Goal: Task Accomplishment & Management: Manage account settings

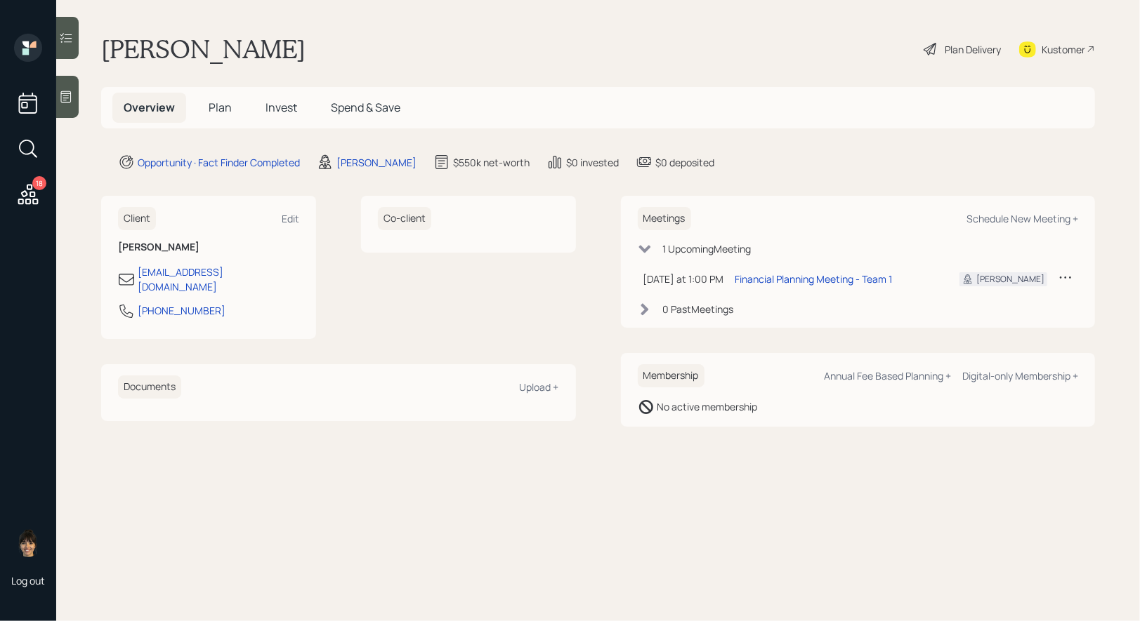
click at [75, 98] on div at bounding box center [67, 97] width 22 height 42
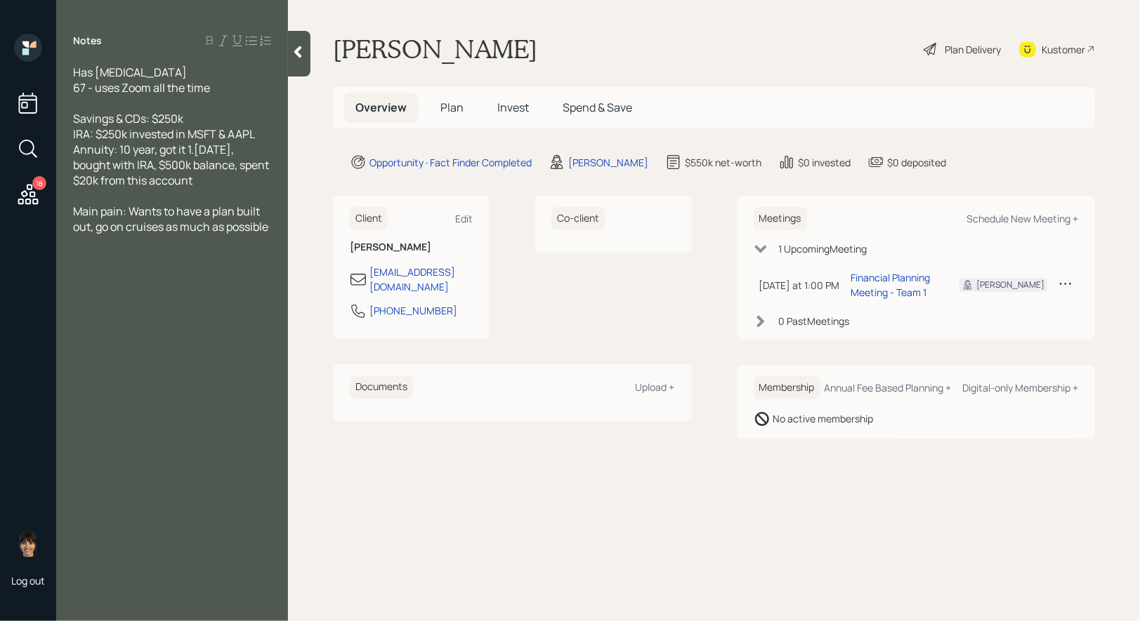
click at [454, 108] on span "Plan" at bounding box center [451, 107] width 23 height 15
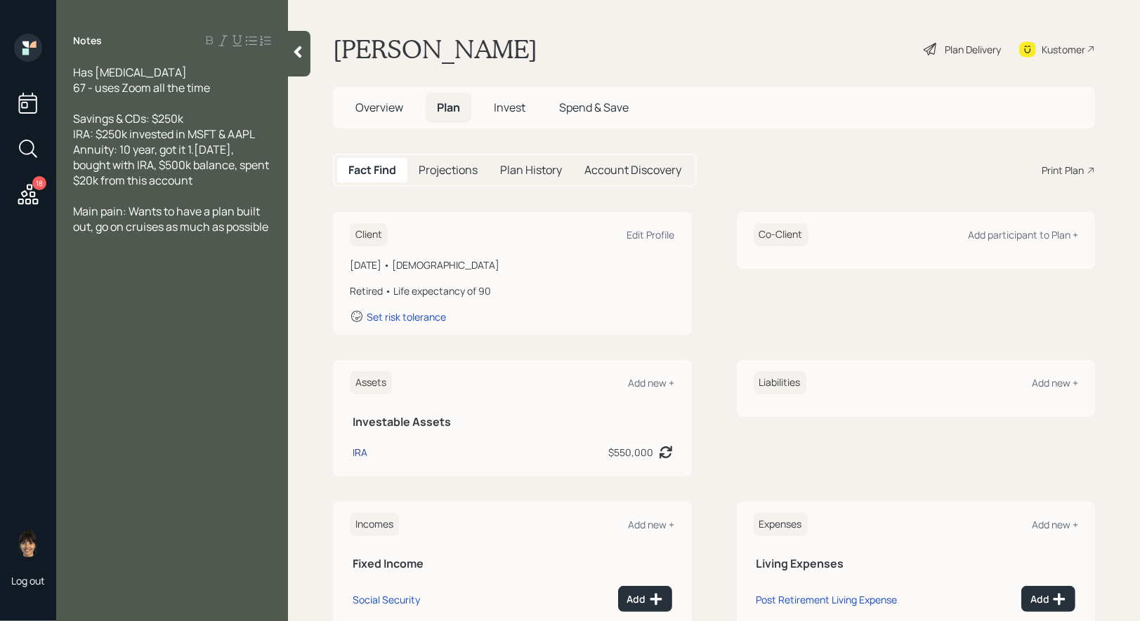
click at [362, 451] on div "IRA" at bounding box center [359, 452] width 15 height 15
select select "ira"
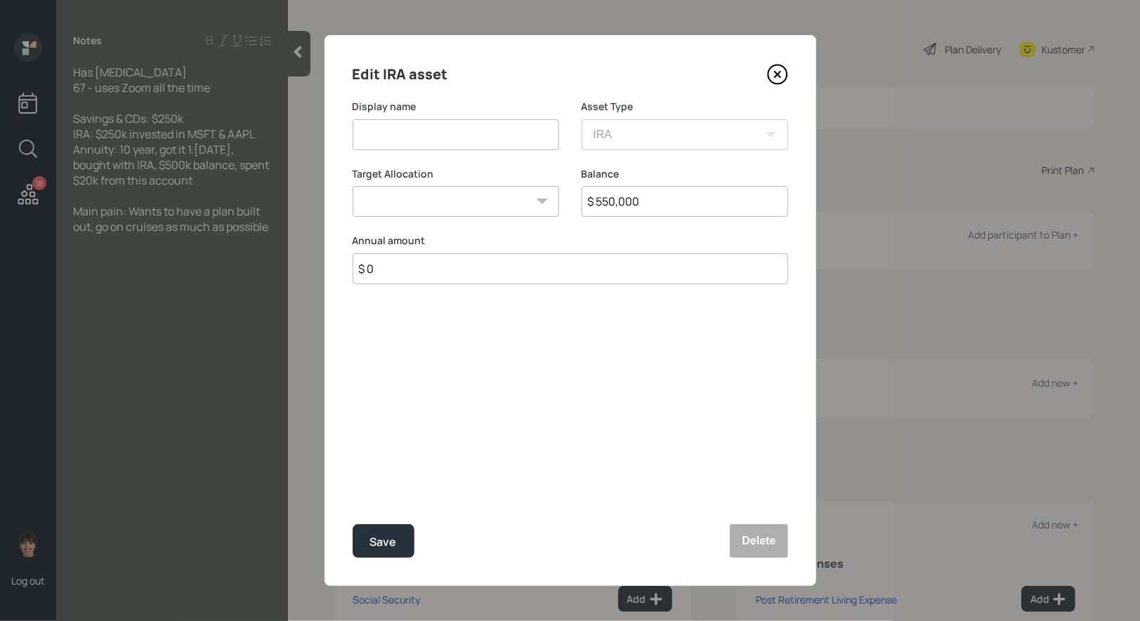
click at [456, 134] on input at bounding box center [455, 134] width 206 height 31
type input "Annuity"
click at [478, 210] on select "Cash Conservative Balanced Aggressive" at bounding box center [455, 201] width 206 height 31
select select "conservative"
click at [352, 186] on select "Cash Conservative Balanced Aggressive" at bounding box center [455, 201] width 206 height 31
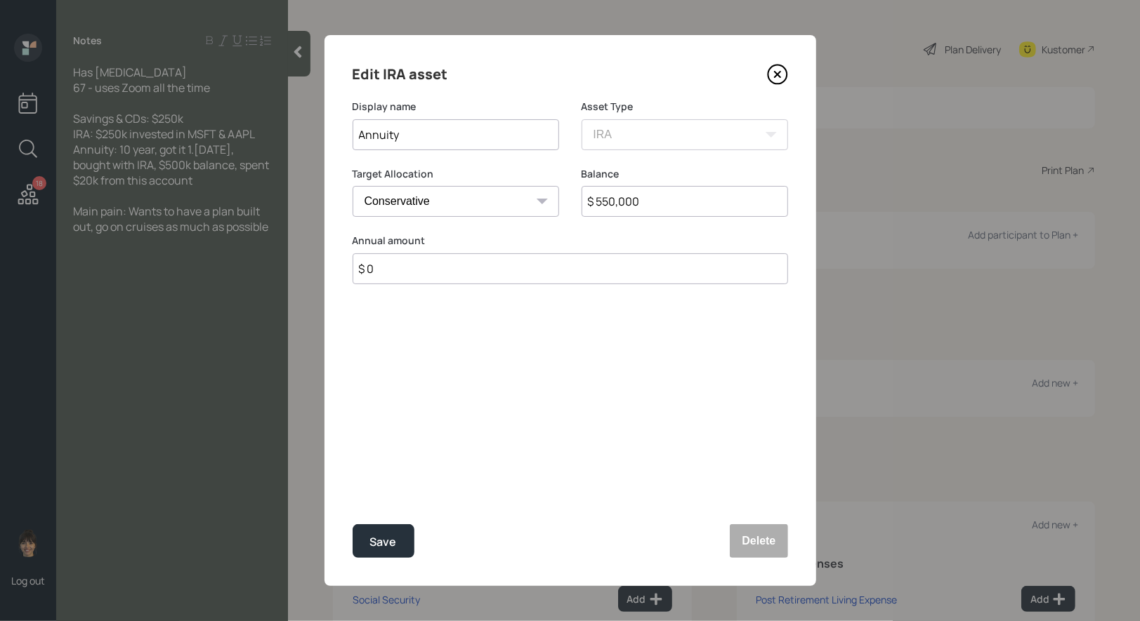
click at [458, 145] on input "Annuity" at bounding box center [455, 134] width 206 height 31
type input "Annuity (Qualified)"
click at [651, 200] on input "$ 550,000" at bounding box center [684, 201] width 206 height 31
type input "$ 500,000"
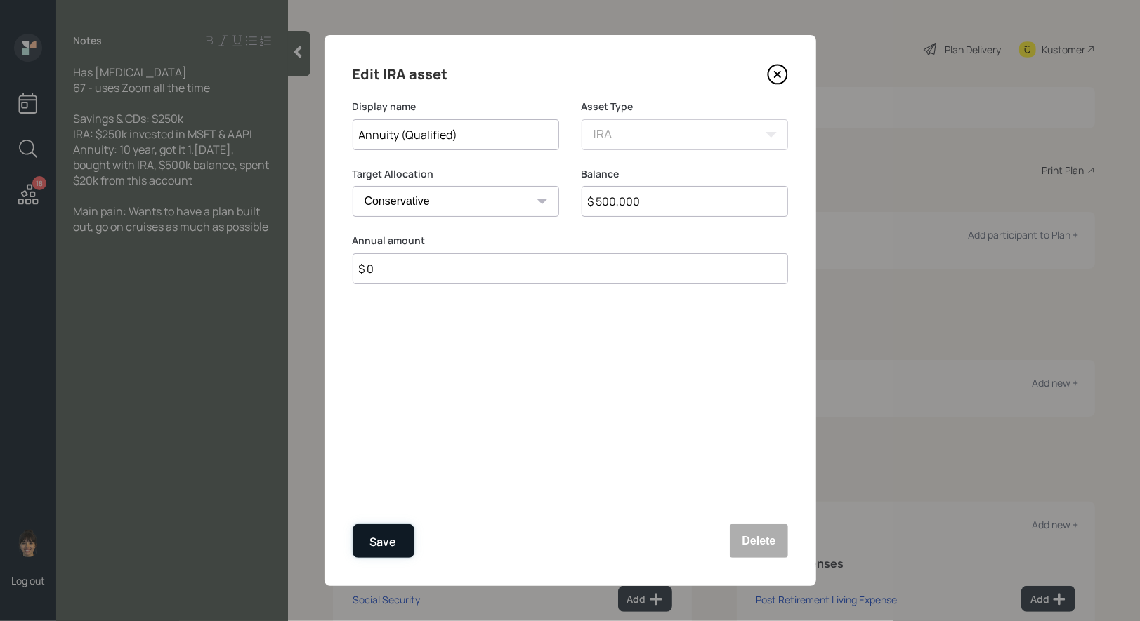
click at [388, 543] on div "Save" at bounding box center [383, 542] width 27 height 19
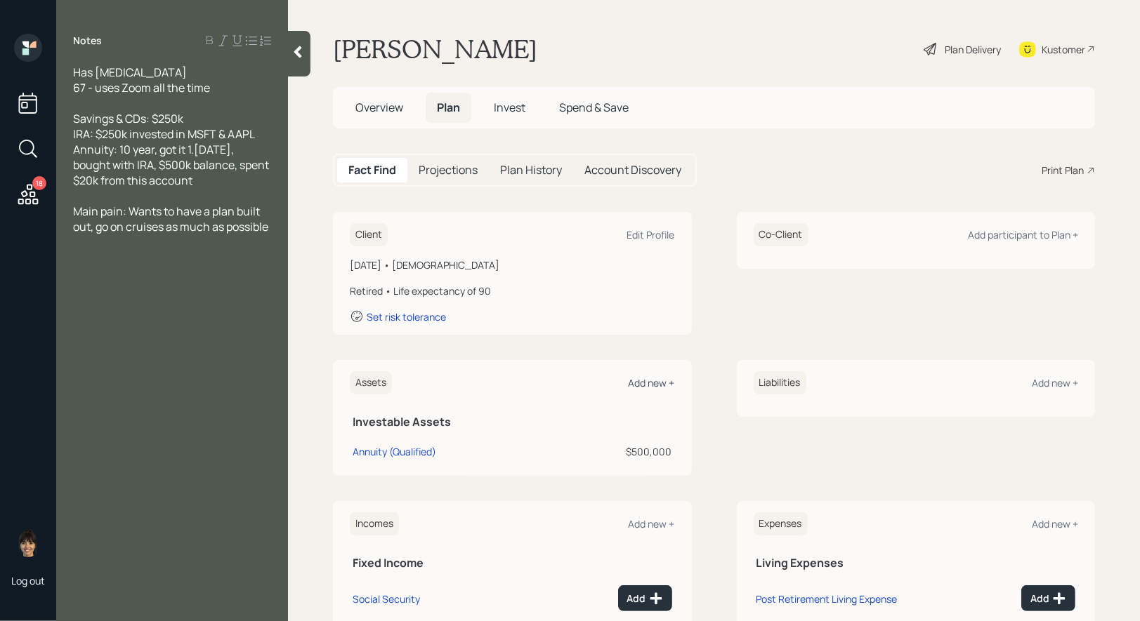
click at [652, 383] on div "Add new +" at bounding box center [651, 382] width 46 height 13
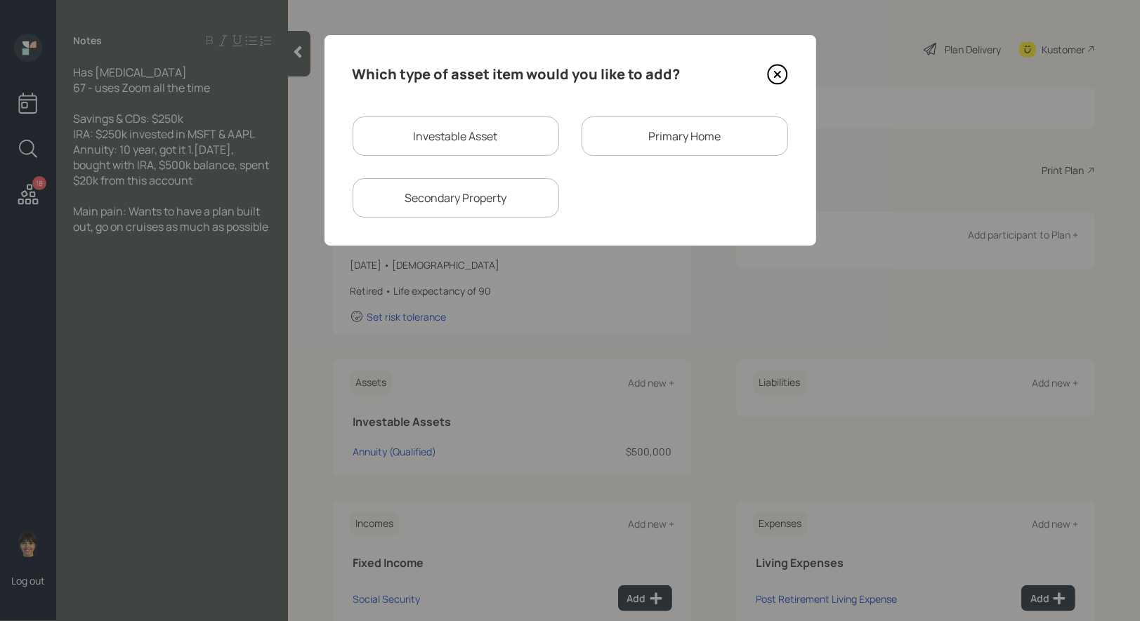
click at [482, 136] on div "Investable Asset" at bounding box center [455, 136] width 206 height 39
select select "taxable"
select select "balanced"
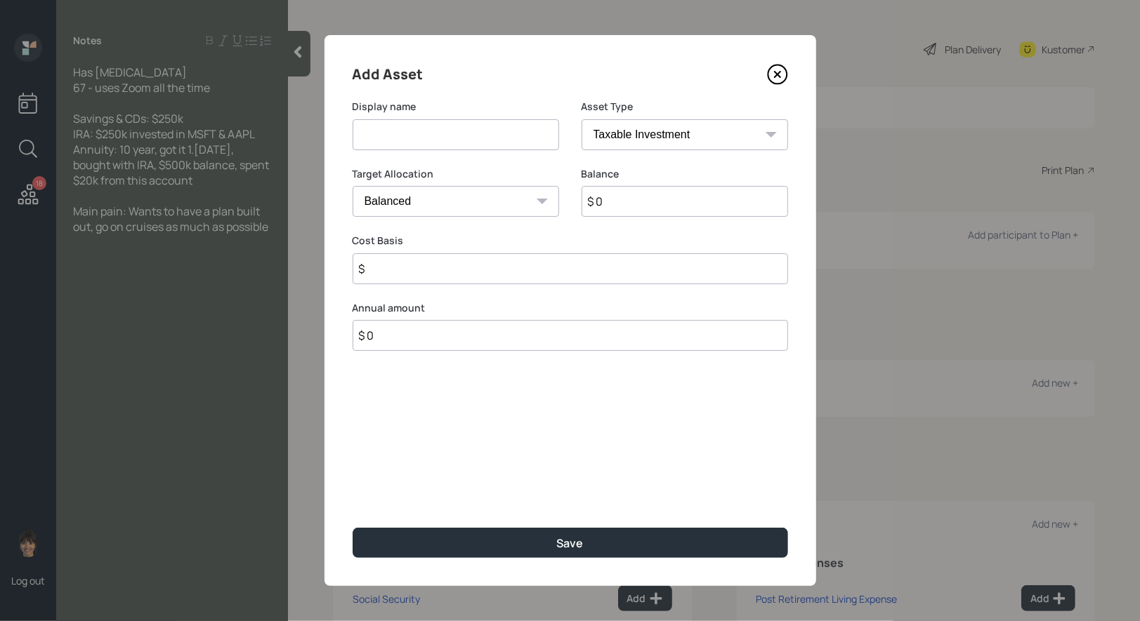
click at [485, 139] on input at bounding box center [455, 134] width 206 height 31
type input "IRA"
click at [698, 129] on select "SEP IRA IRA Roth IRA 401(k) Roth 401(k) 403(b) Roth 403(b) 457(b) Roth 457(b) H…" at bounding box center [684, 134] width 206 height 31
select select "ira"
click at [581, 119] on select "SEP IRA IRA Roth IRA 401(k) Roth 401(k) 403(b) Roth 403(b) 457(b) Roth 457(b) H…" at bounding box center [684, 134] width 206 height 31
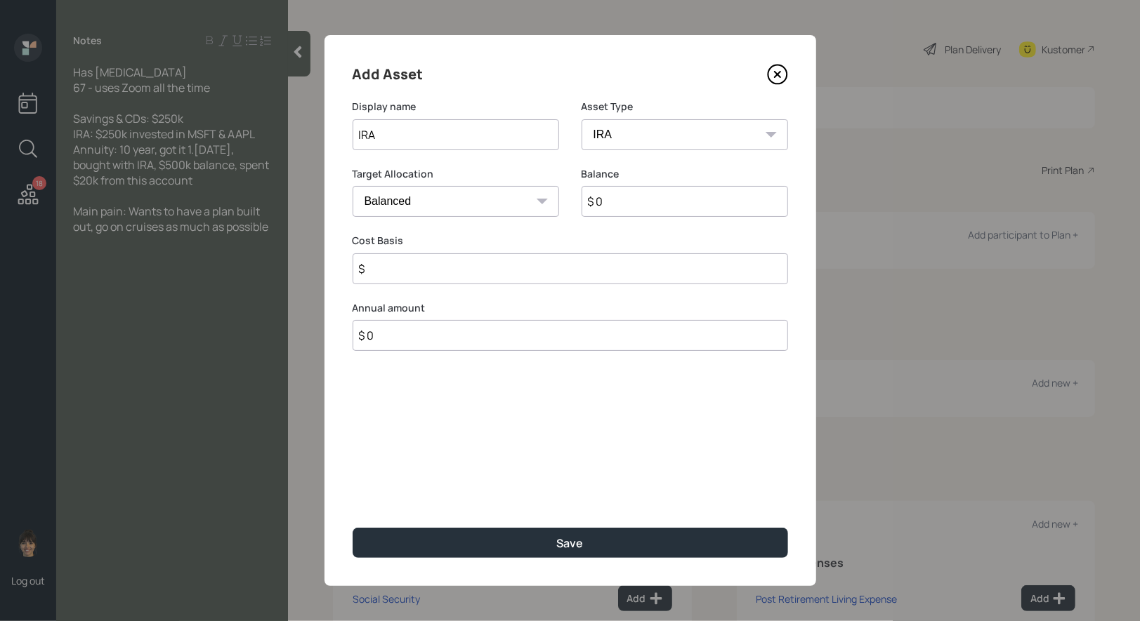
type input "$"
click at [650, 206] on input "$ 0" at bounding box center [684, 201] width 206 height 31
type input "$ 250,000"
click at [510, 278] on input "$" at bounding box center [569, 268] width 435 height 31
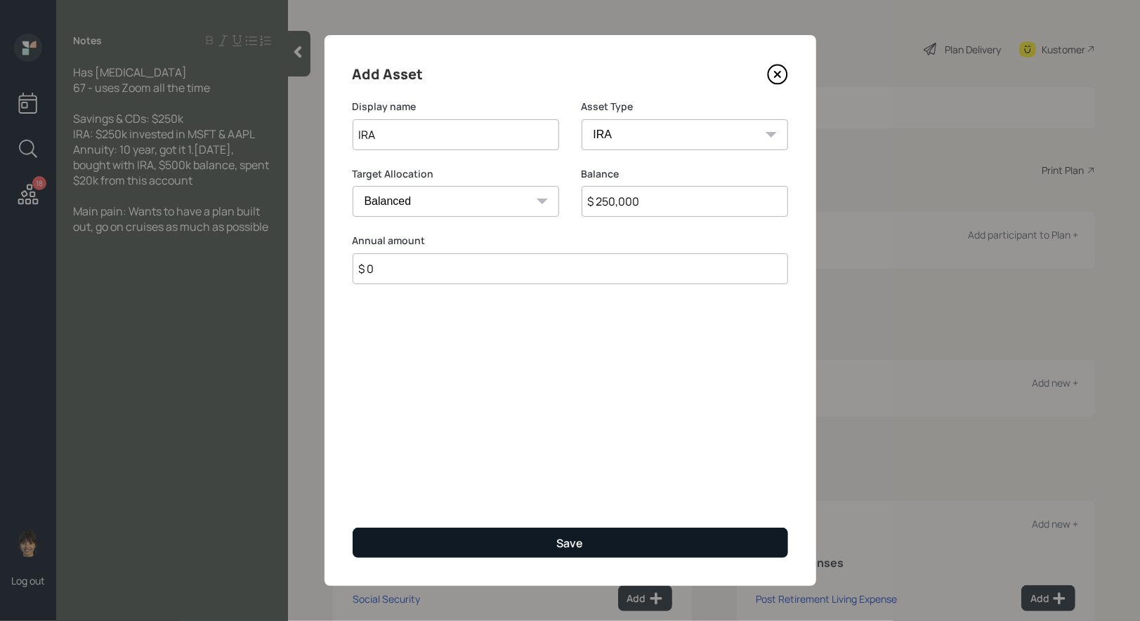
type input "$ 0"
click at [477, 542] on button "Save" at bounding box center [569, 543] width 435 height 30
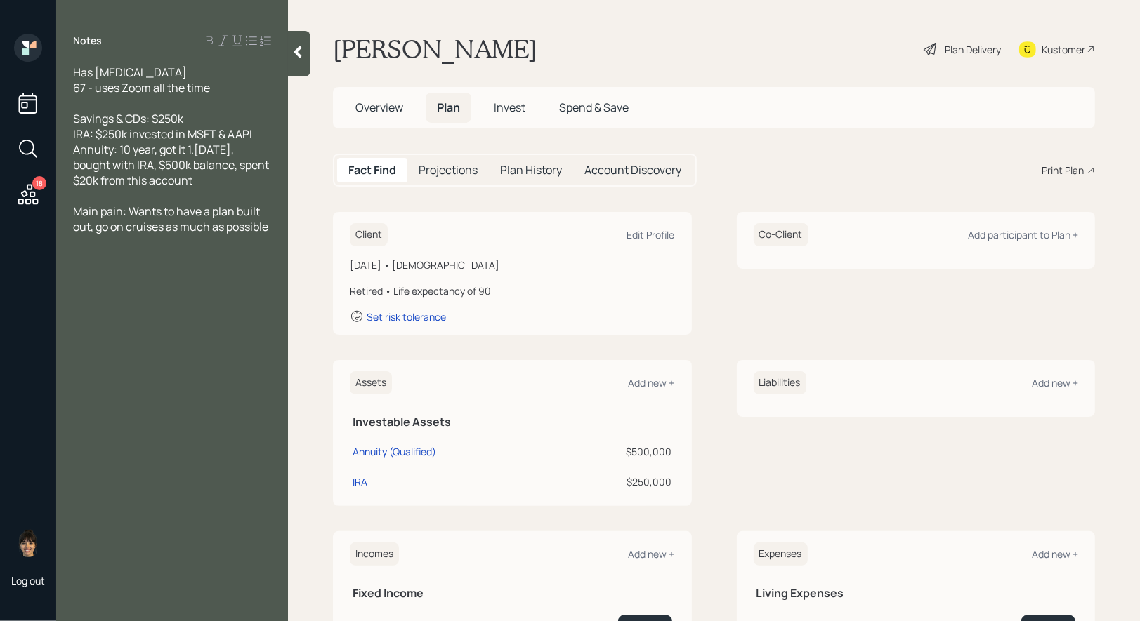
scroll to position [180, 0]
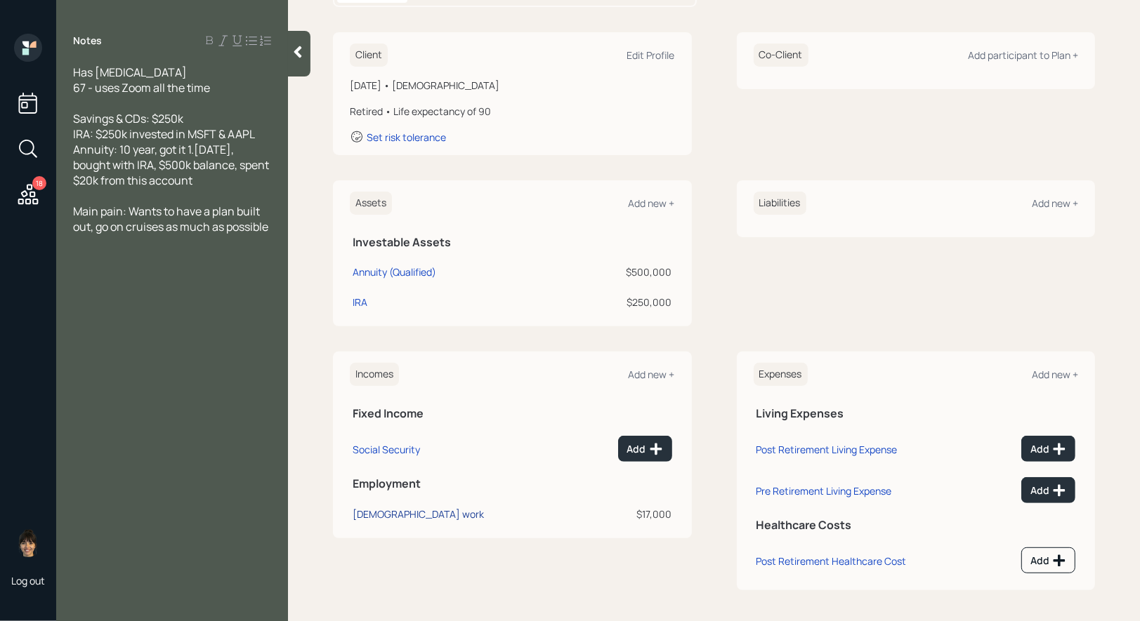
click at [387, 515] on div "Full-time work" at bounding box center [417, 514] width 131 height 13
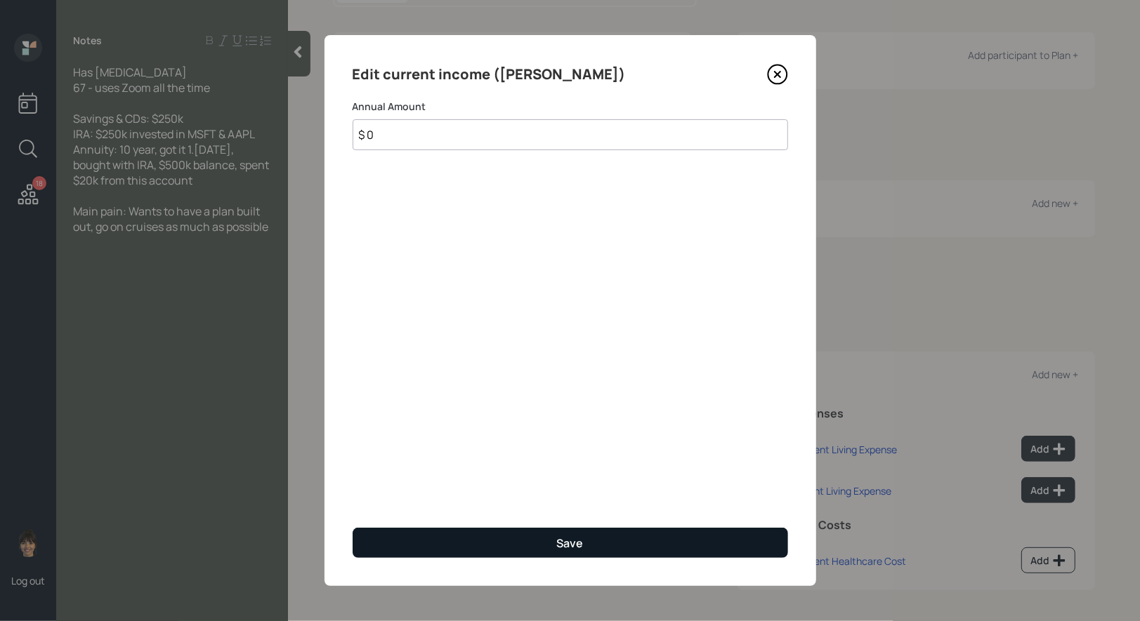
type input "$ 0"
click at [529, 540] on button "Save" at bounding box center [569, 543] width 435 height 30
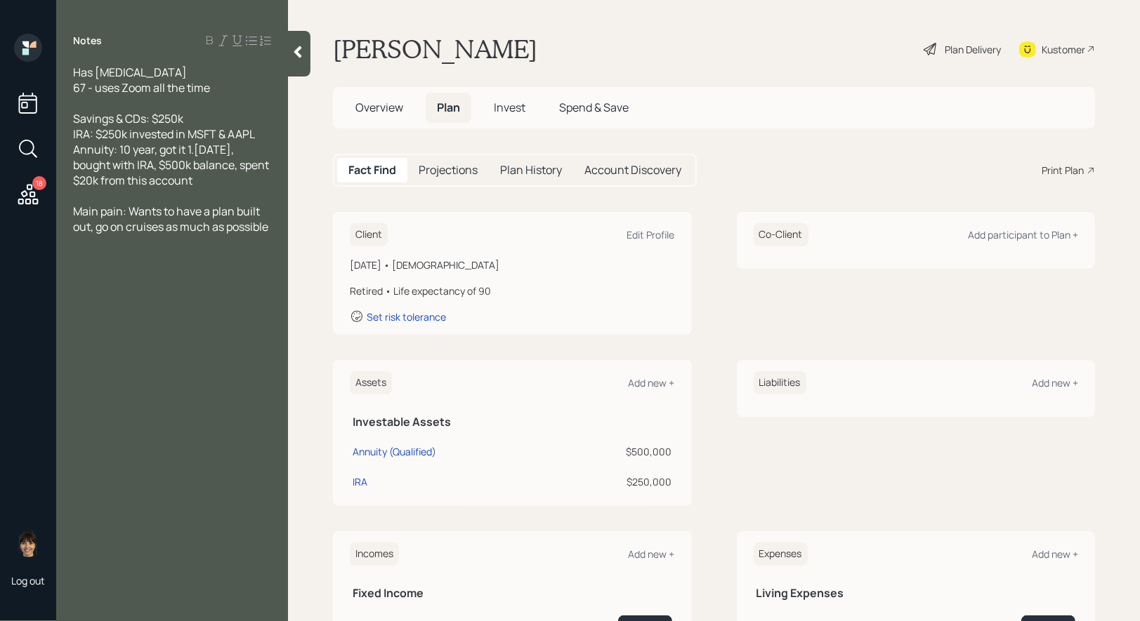
scroll to position [180, 0]
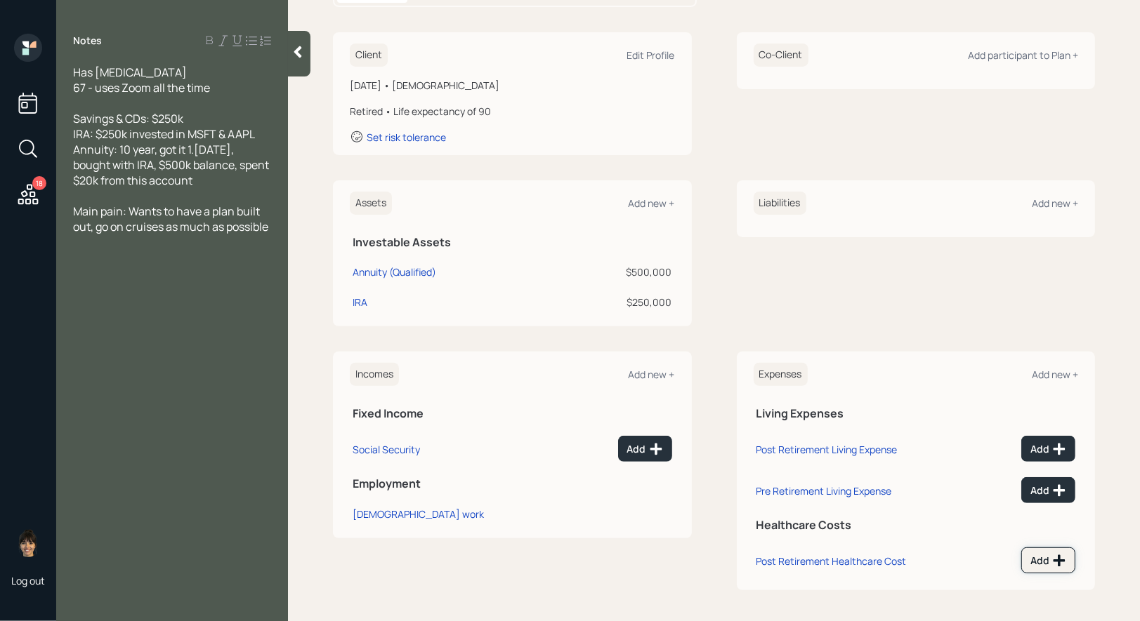
click at [1055, 561] on icon at bounding box center [1059, 561] width 14 height 14
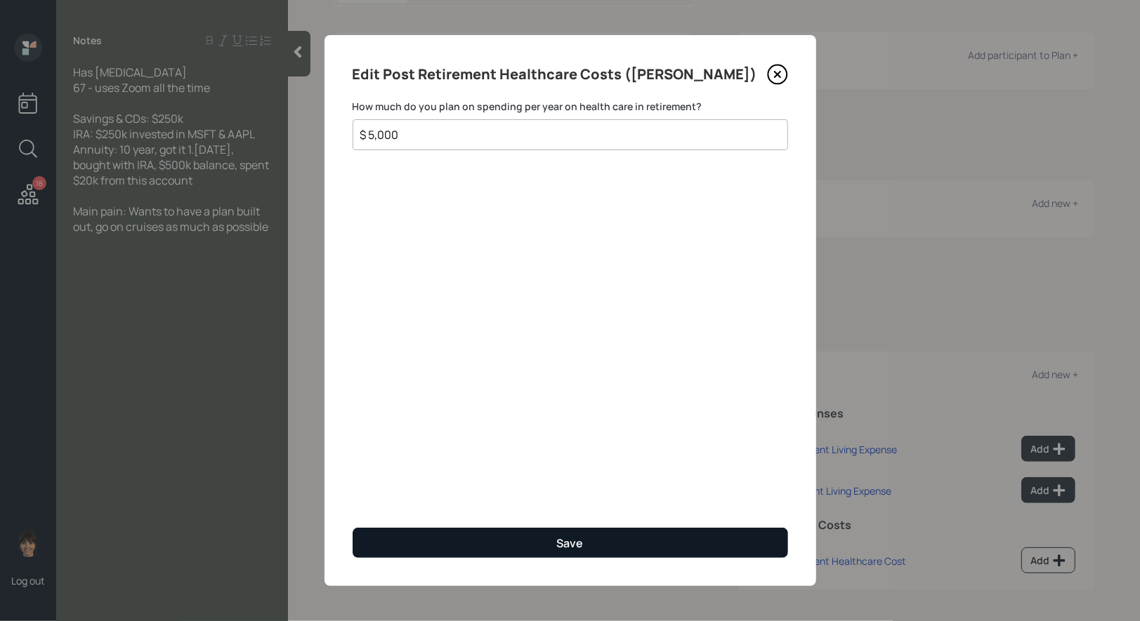
type input "$ 5,000"
click at [430, 536] on button "Save" at bounding box center [569, 543] width 435 height 30
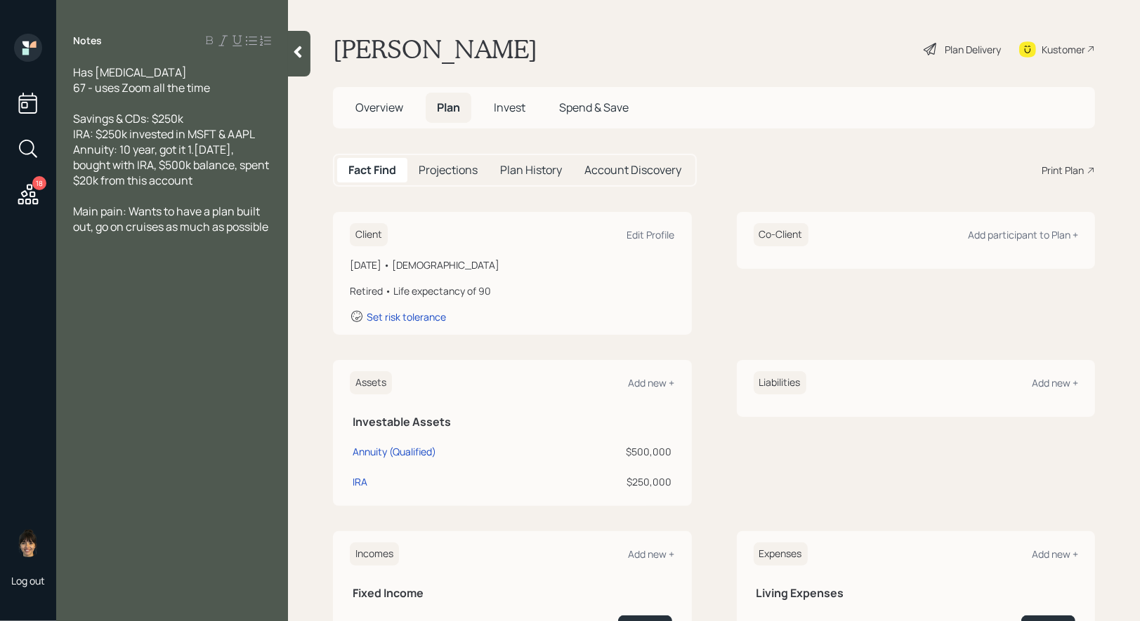
scroll to position [170, 0]
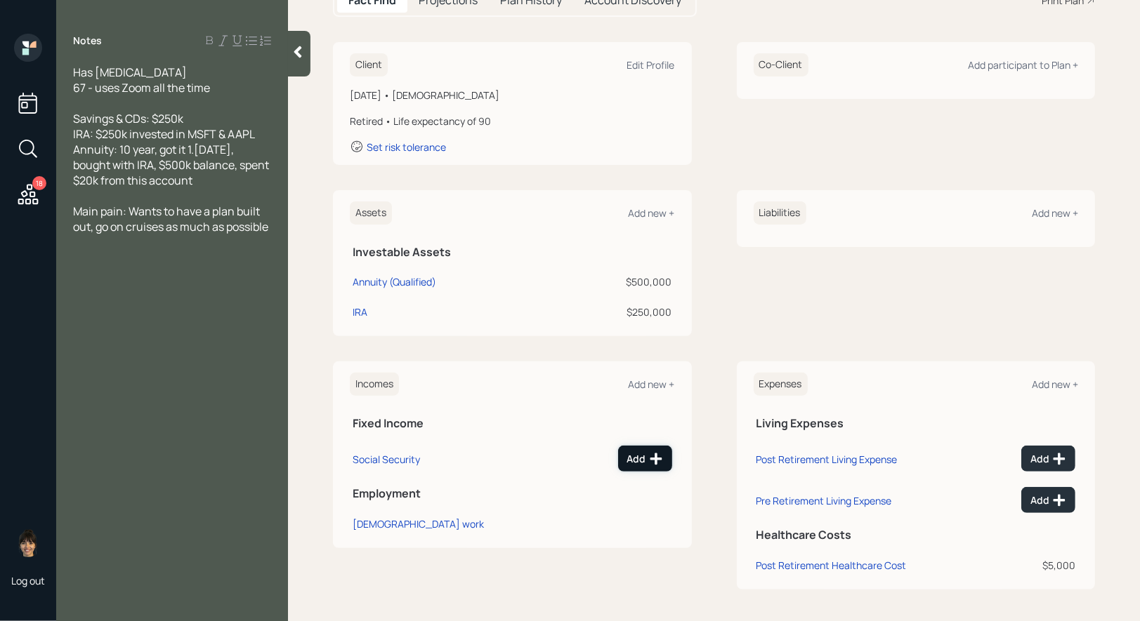
click at [645, 457] on div "Add" at bounding box center [645, 459] width 36 height 14
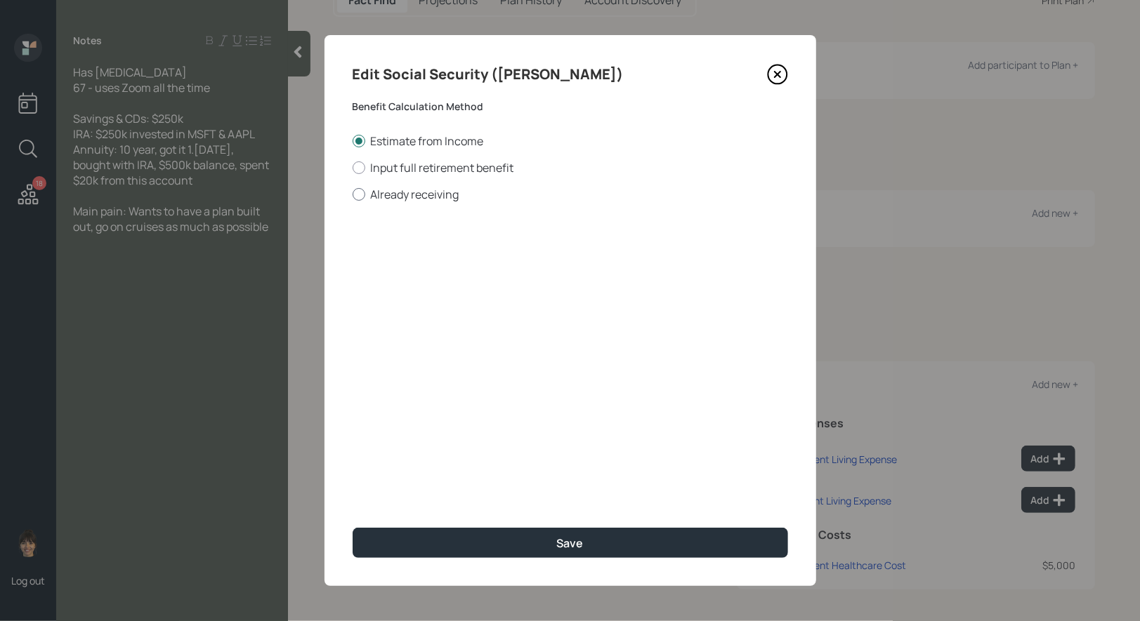
click at [357, 193] on div at bounding box center [358, 194] width 13 height 13
click at [352, 194] on input "Already receiving" at bounding box center [352, 194] width 1 height 1
radio input "true"
click at [392, 252] on input "$" at bounding box center [569, 253] width 435 height 31
type input "$ 1"
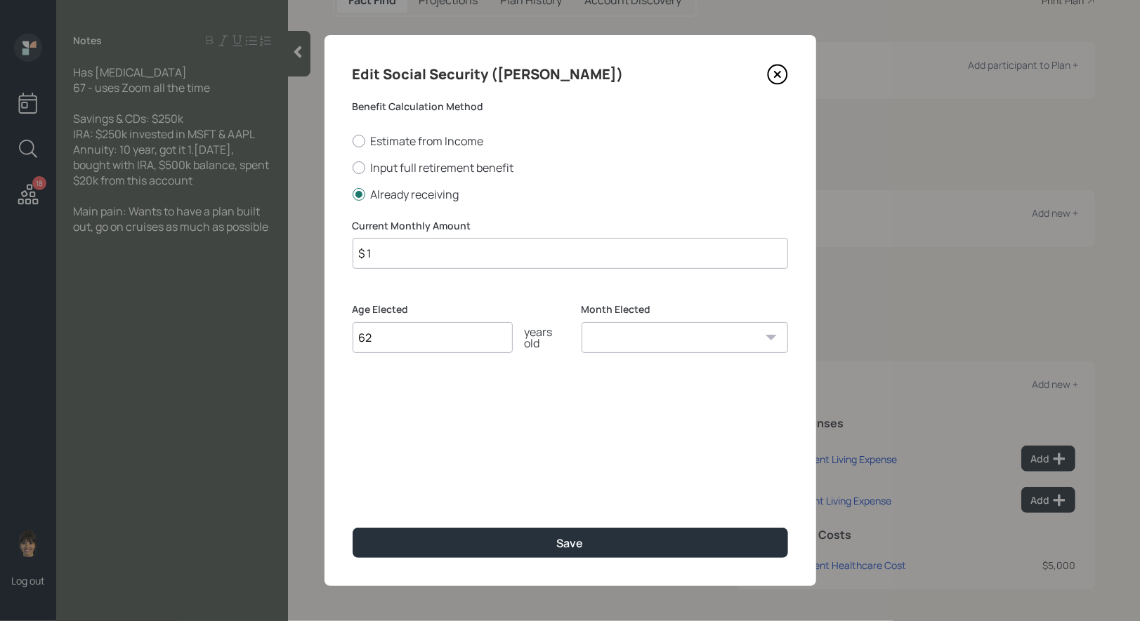
click at [671, 338] on select "January February March April May June July August September October November De…" at bounding box center [684, 337] width 206 height 31
select select "1"
click at [581, 322] on select "January February March April May June July August September October November De…" at bounding box center [684, 337] width 206 height 31
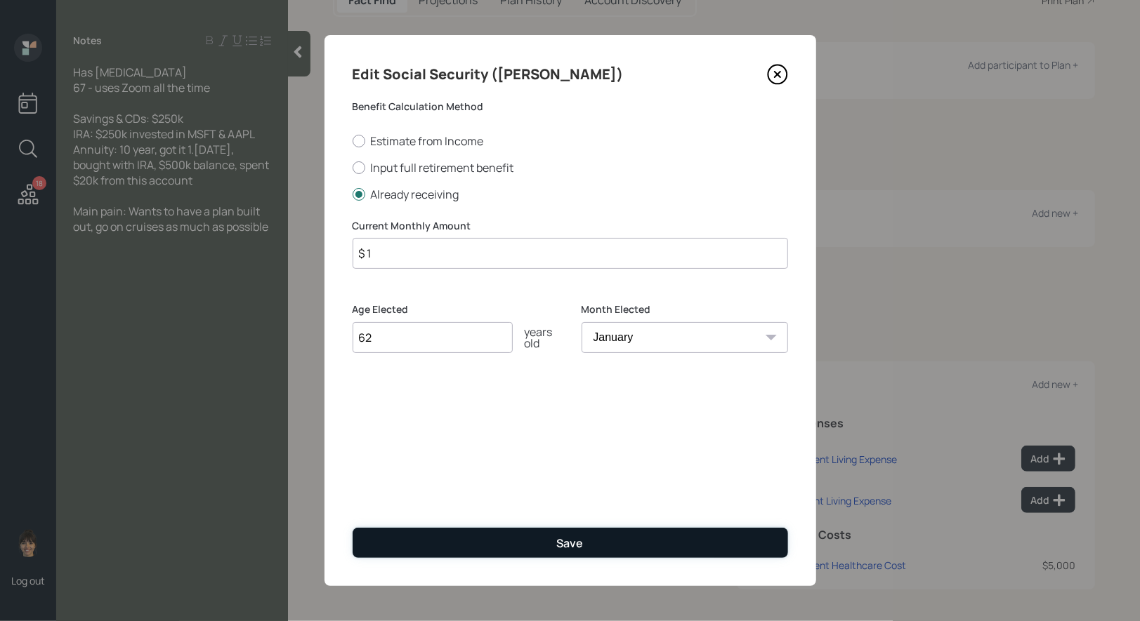
click at [514, 546] on button "Save" at bounding box center [569, 543] width 435 height 30
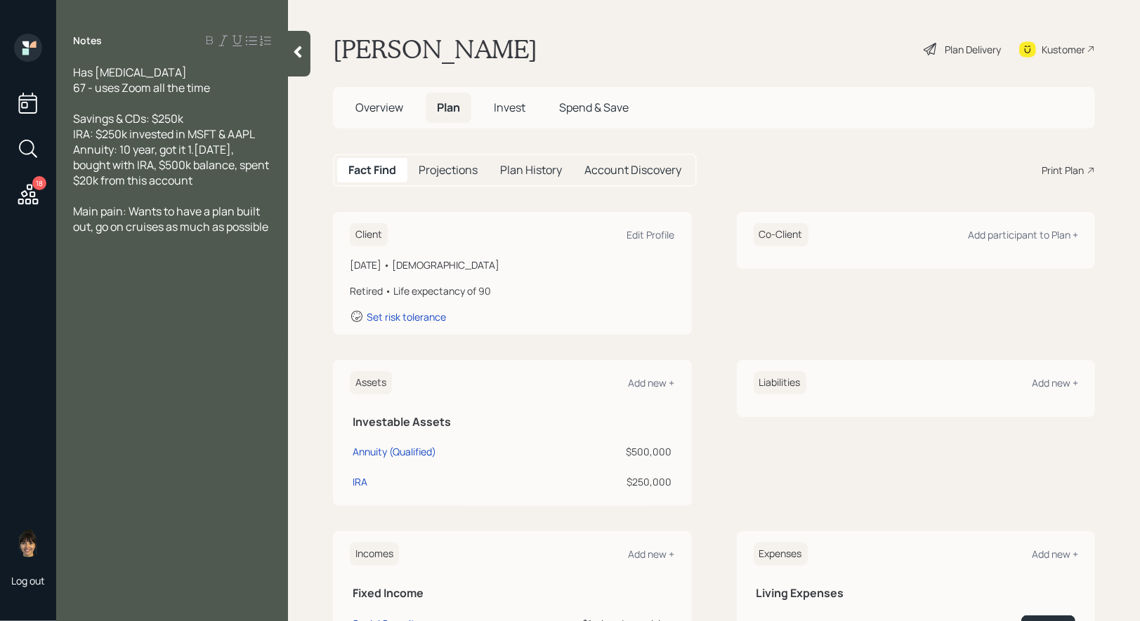
click at [290, 60] on div at bounding box center [299, 54] width 22 height 46
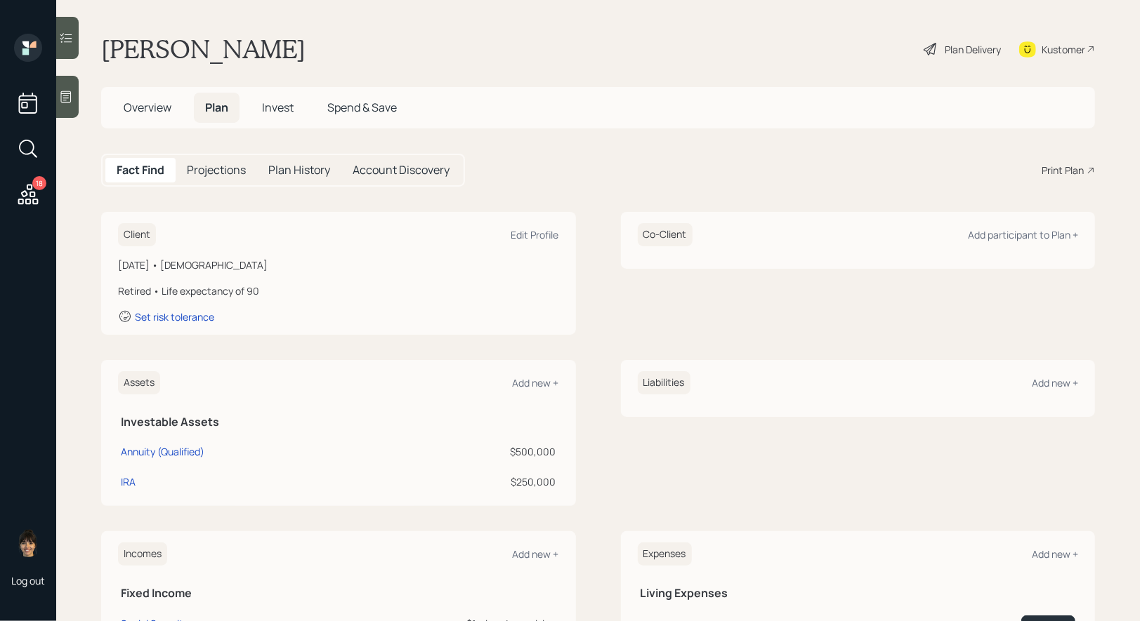
click at [964, 51] on div "Plan Delivery" at bounding box center [972, 49] width 56 height 15
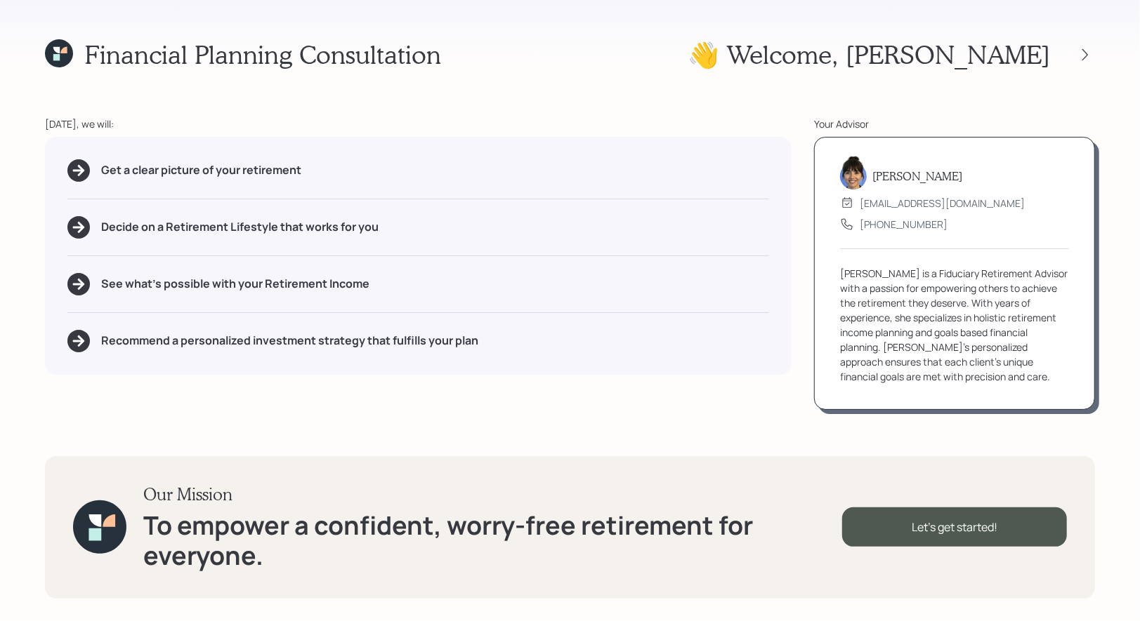
click at [1081, 66] on div "👋 Welcome , Scott" at bounding box center [890, 54] width 407 height 30
click at [1085, 53] on icon at bounding box center [1085, 55] width 14 height 14
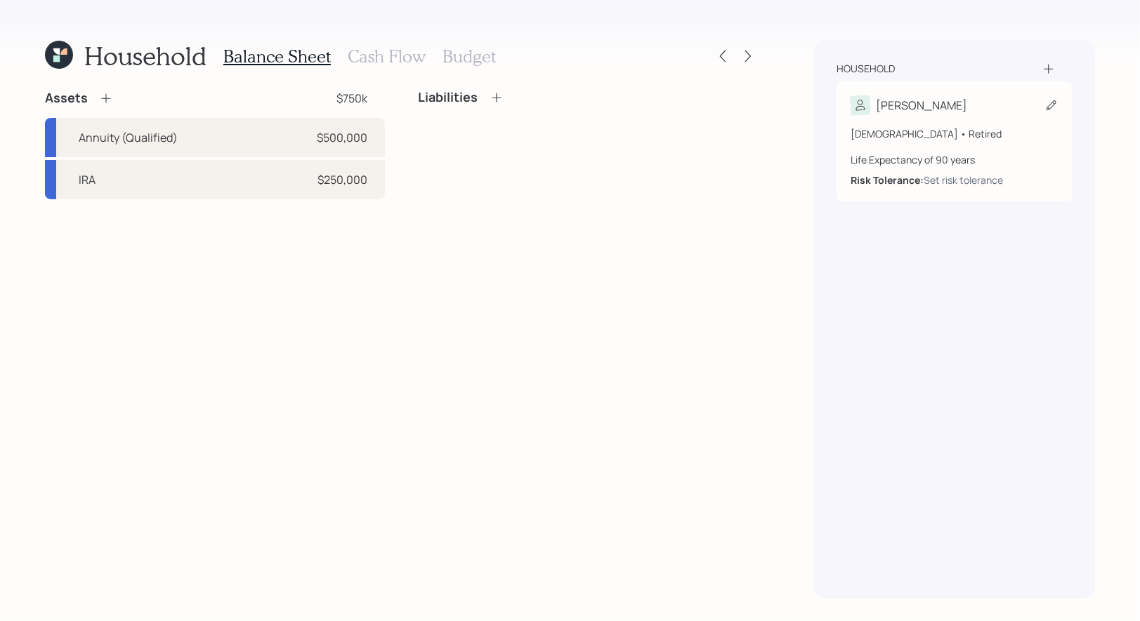
click at [1057, 106] on icon at bounding box center [1051, 105] width 14 height 14
select select "9"
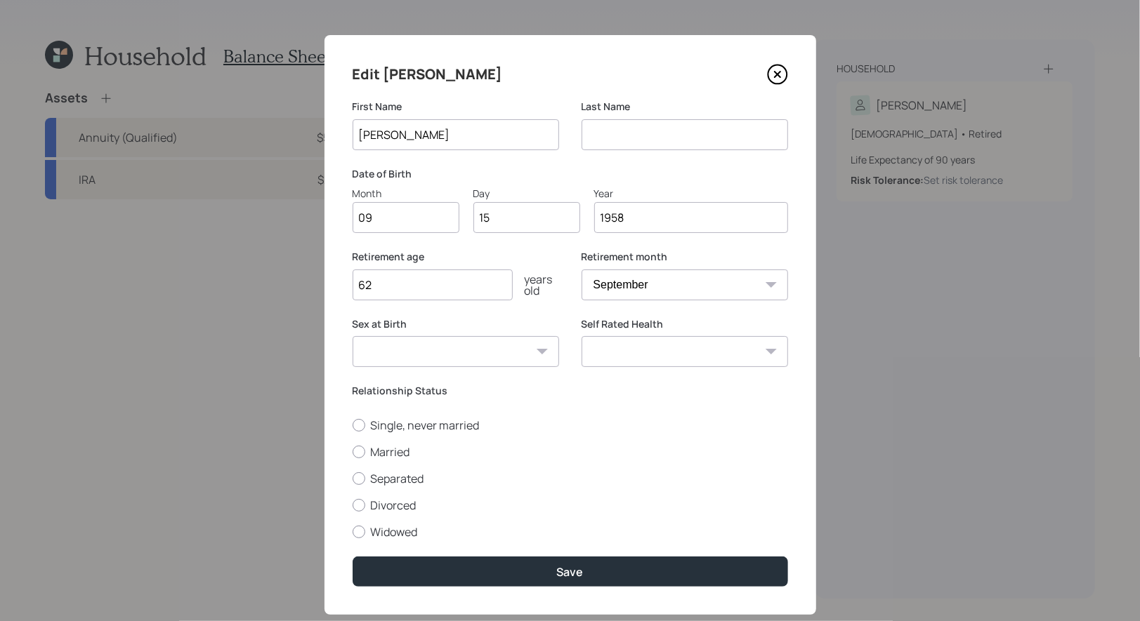
click at [412, 223] on input "09" at bounding box center [405, 217] width 107 height 31
click at [528, 218] on input "15" at bounding box center [526, 217] width 107 height 31
type input "16"
click at [360, 425] on div at bounding box center [358, 425] width 13 height 13
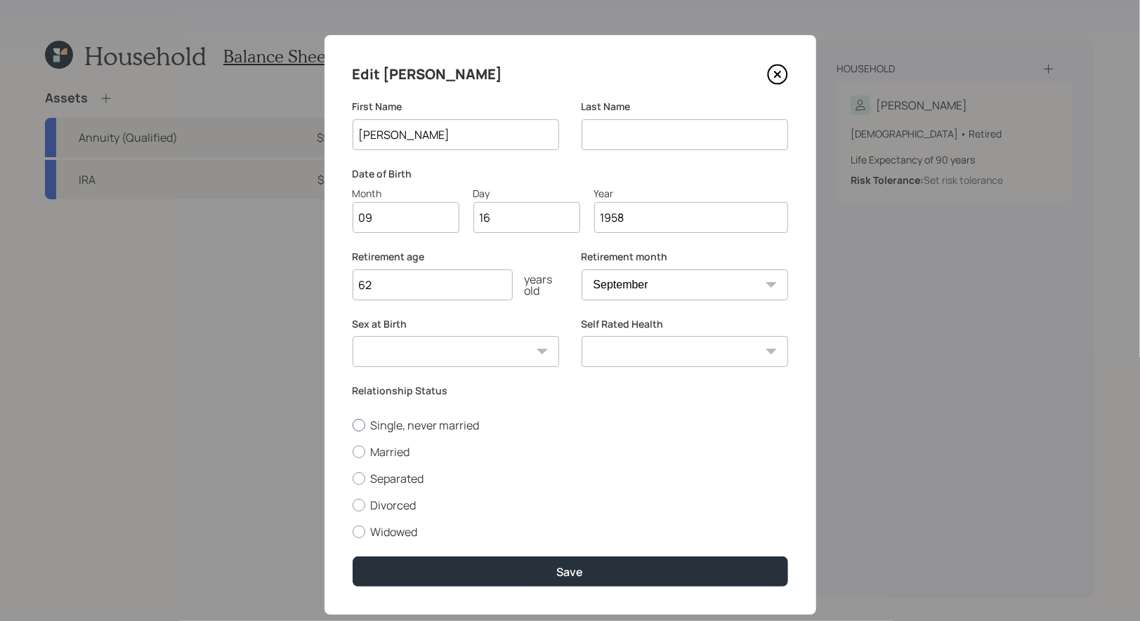
click at [352, 425] on input "Single, never married" at bounding box center [352, 425] width 1 height 1
radio input "true"
click at [359, 451] on div at bounding box center [358, 452] width 13 height 13
click at [352, 451] on input "Married" at bounding box center [352, 451] width 1 height 1
radio input "true"
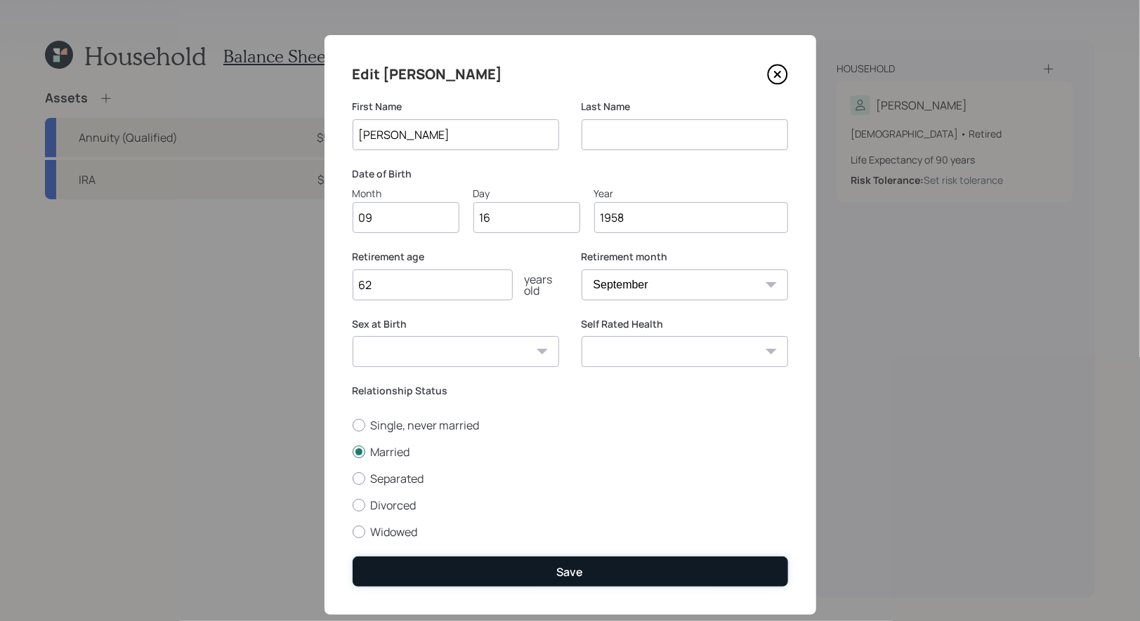
click at [496, 575] on button "Save" at bounding box center [569, 572] width 435 height 30
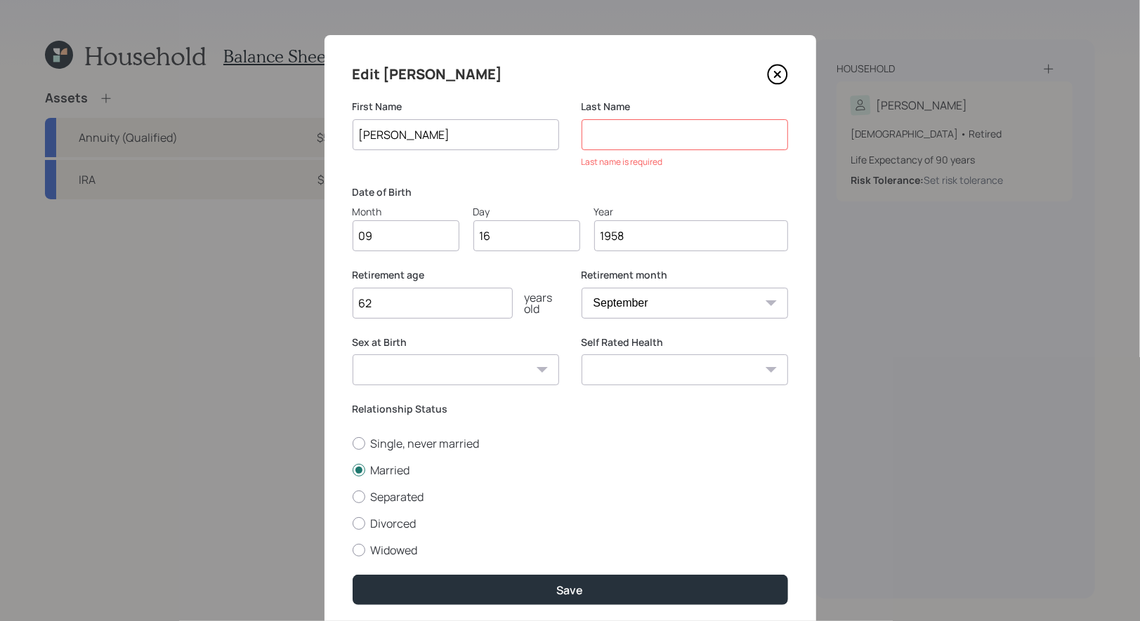
click at [649, 135] on input at bounding box center [684, 134] width 206 height 31
type input "x"
click at [522, 192] on label "Date of Birth" at bounding box center [569, 192] width 435 height 14
click at [632, 142] on input at bounding box center [684, 134] width 206 height 31
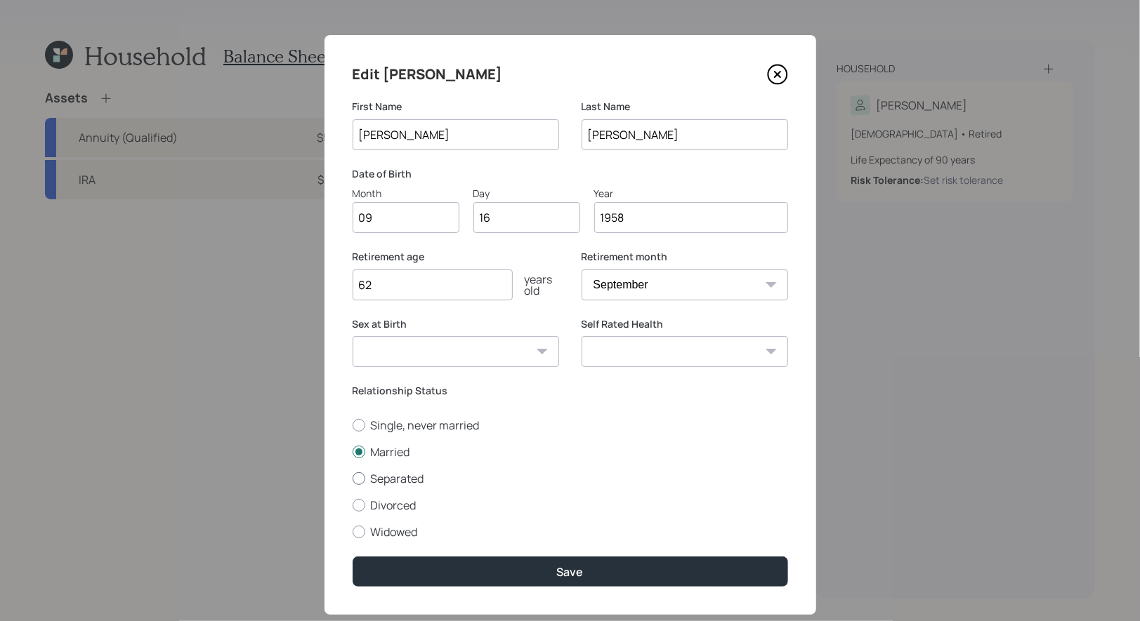
type input "Thatcher"
click at [588, 475] on label "Separated" at bounding box center [569, 478] width 435 height 15
click at [352, 478] on input "Separated" at bounding box center [352, 478] width 1 height 1
radio input "true"
click at [356, 133] on input "[PERSON_NAME]" at bounding box center [455, 134] width 206 height 31
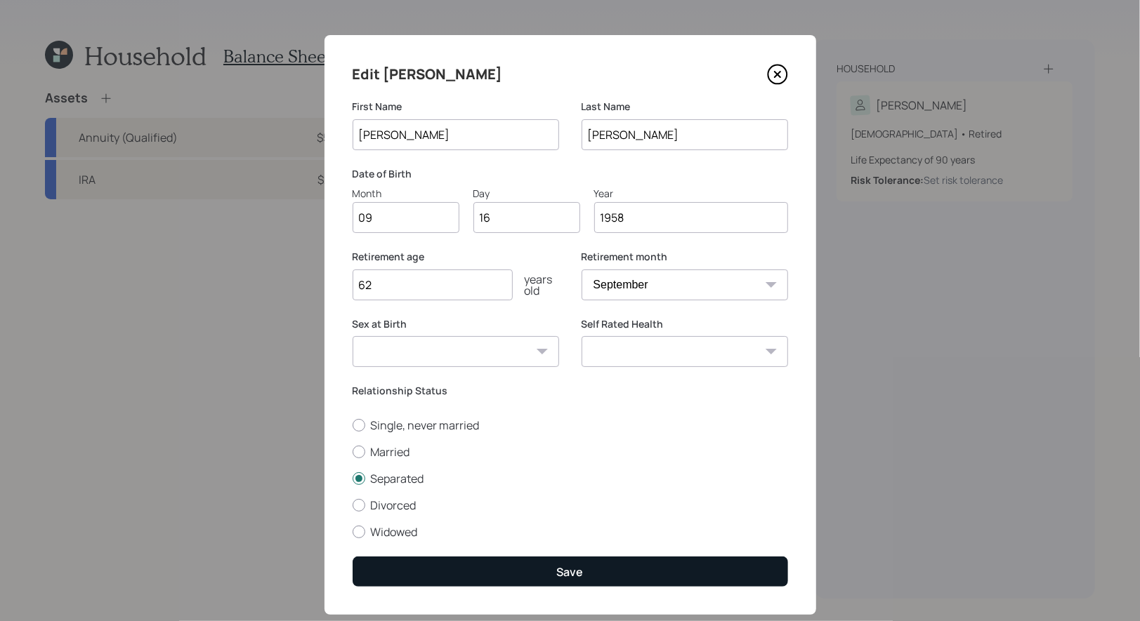
type input "John Scott"
click at [515, 578] on button "Save" at bounding box center [569, 572] width 435 height 30
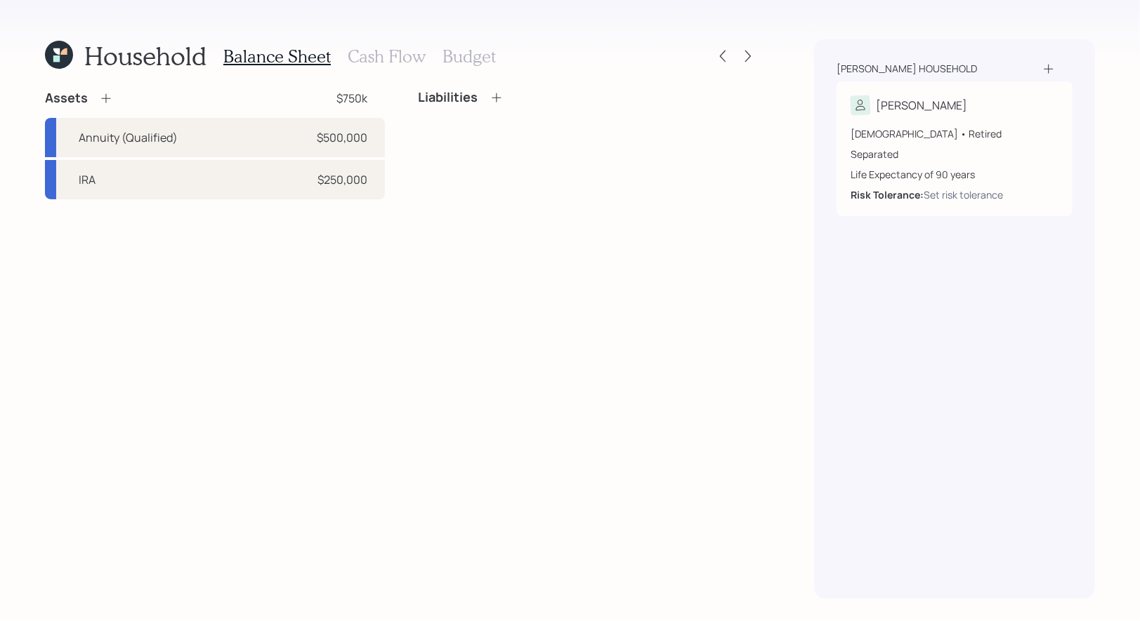
click at [1051, 70] on icon at bounding box center [1048, 69] width 14 height 14
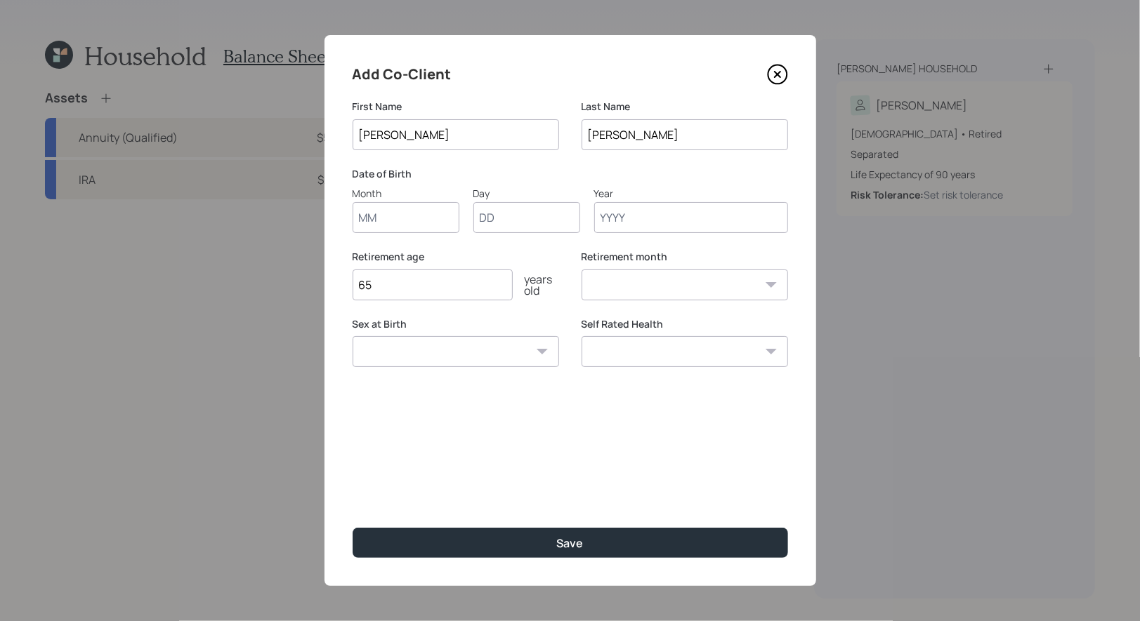
type input "[PERSON_NAME]"
click at [459, 276] on input "65" at bounding box center [432, 285] width 160 height 31
click at [654, 143] on input "Thatcher" at bounding box center [684, 134] width 206 height 31
type input "Haslam"
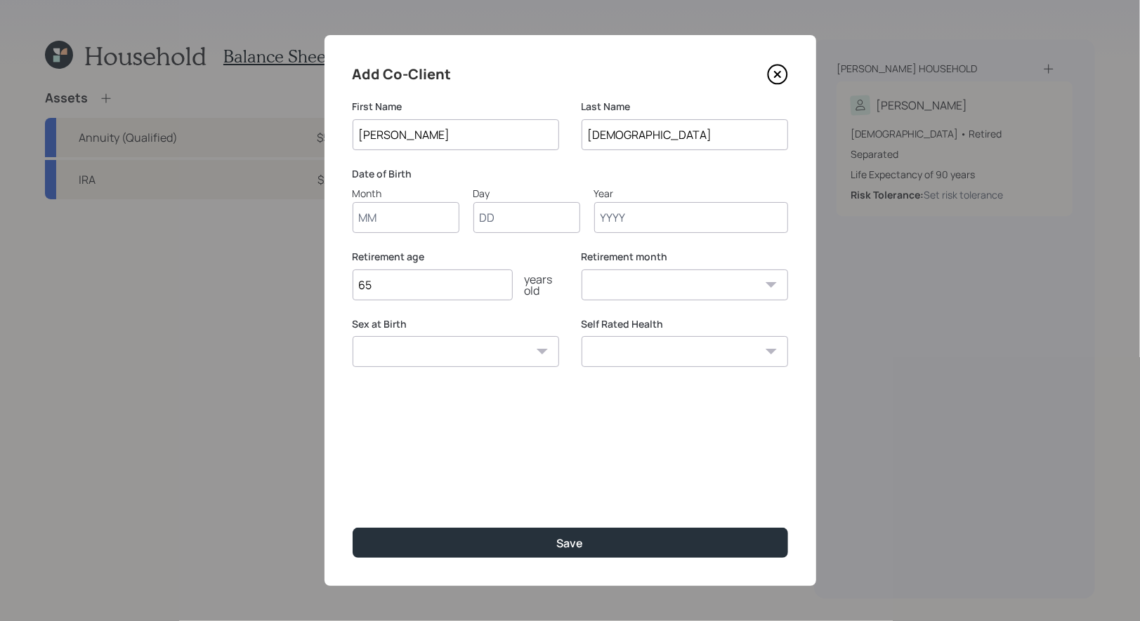
click at [386, 227] on input "Month" at bounding box center [405, 217] width 107 height 31
type input "06"
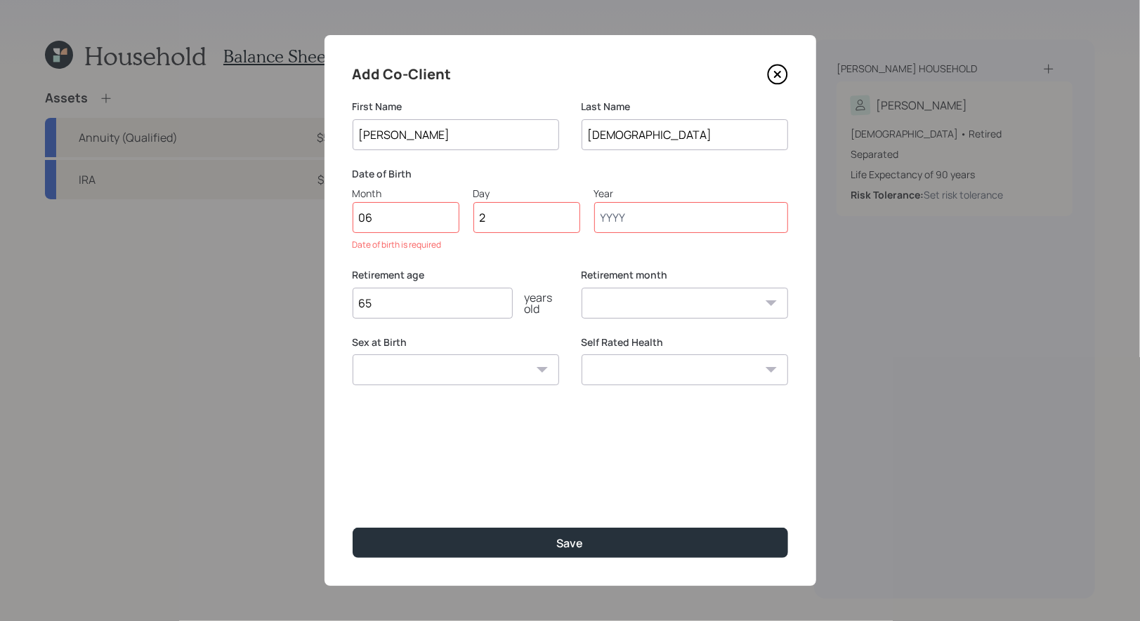
type input "23"
type input "1962"
select select "6"
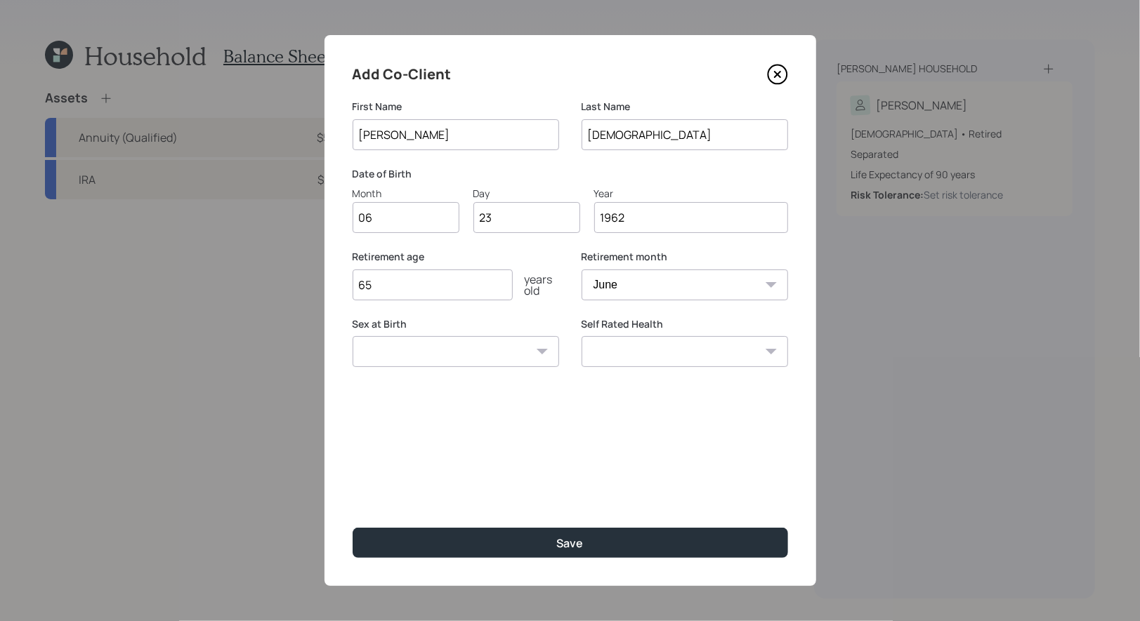
type input "1962"
click at [400, 348] on select "Male Female Other / Prefer not to say" at bounding box center [455, 351] width 206 height 31
select select "female"
click at [352, 336] on select "Male Female Other / Prefer not to say" at bounding box center [455, 351] width 206 height 31
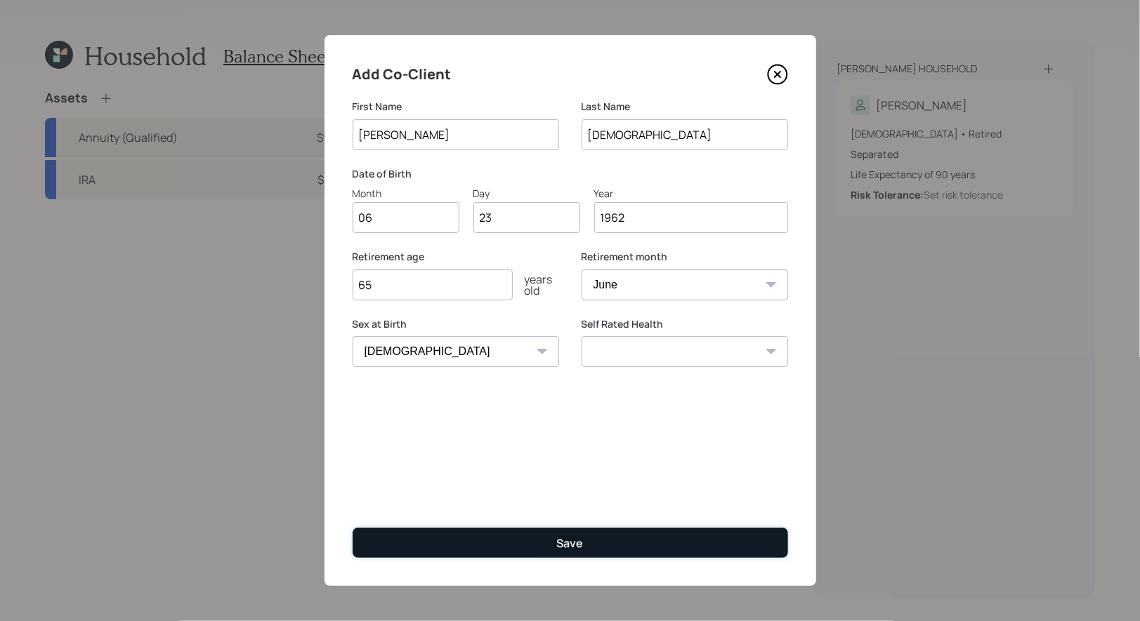
click at [445, 546] on button "Save" at bounding box center [569, 543] width 435 height 30
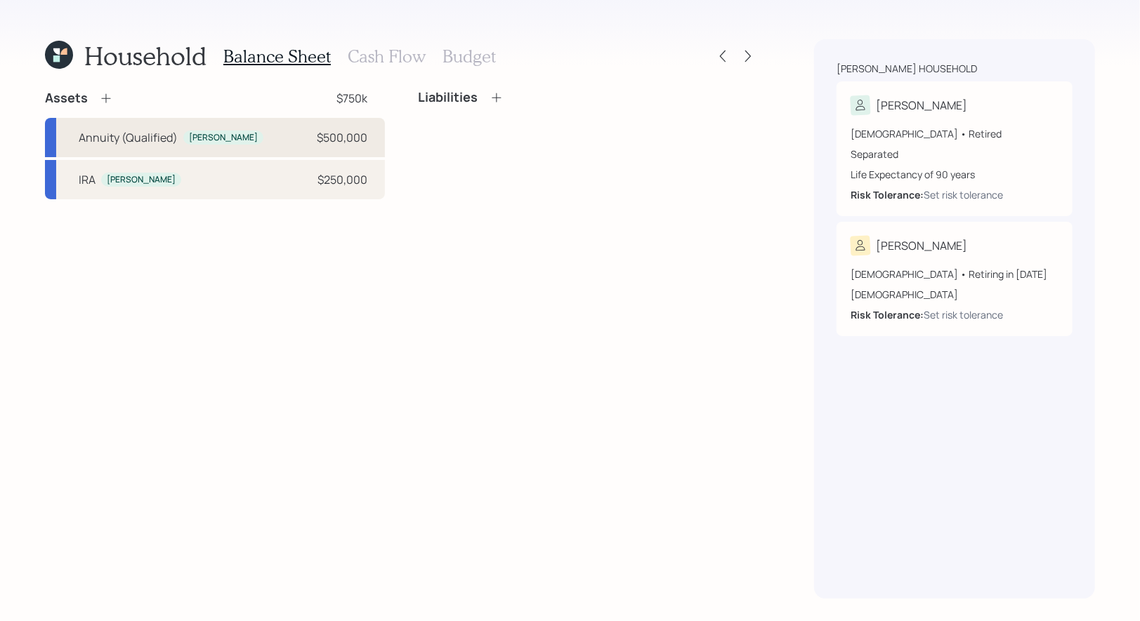
click at [275, 137] on div "Annuity (Qualified) John scott $500,000" at bounding box center [215, 137] width 340 height 39
select select "ira"
select select "conservative"
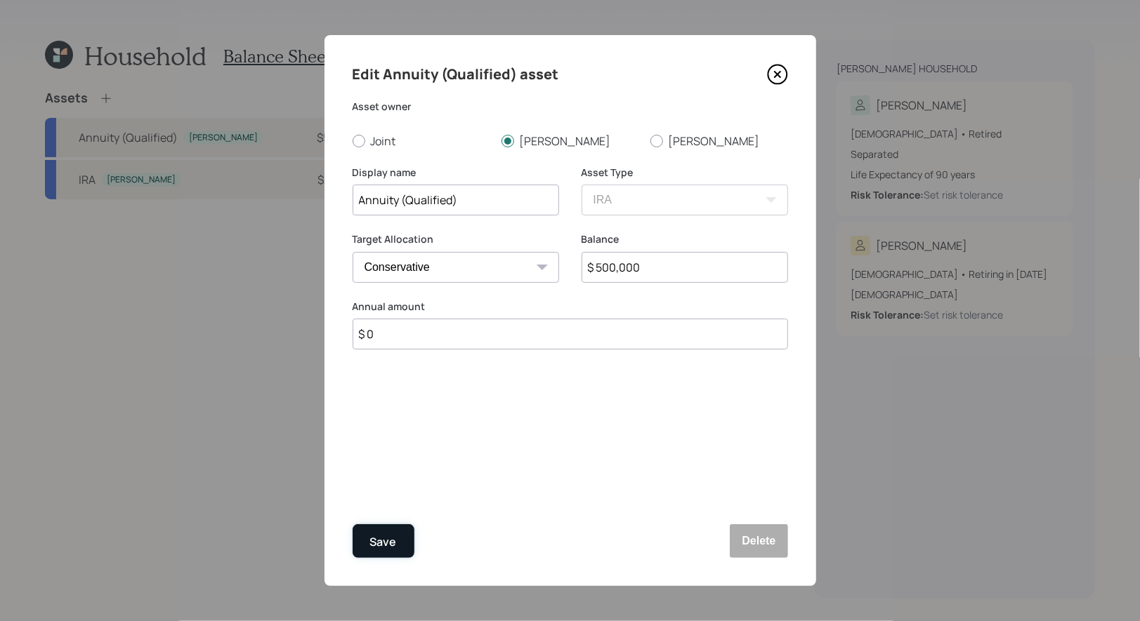
click at [389, 546] on div "Save" at bounding box center [383, 542] width 27 height 19
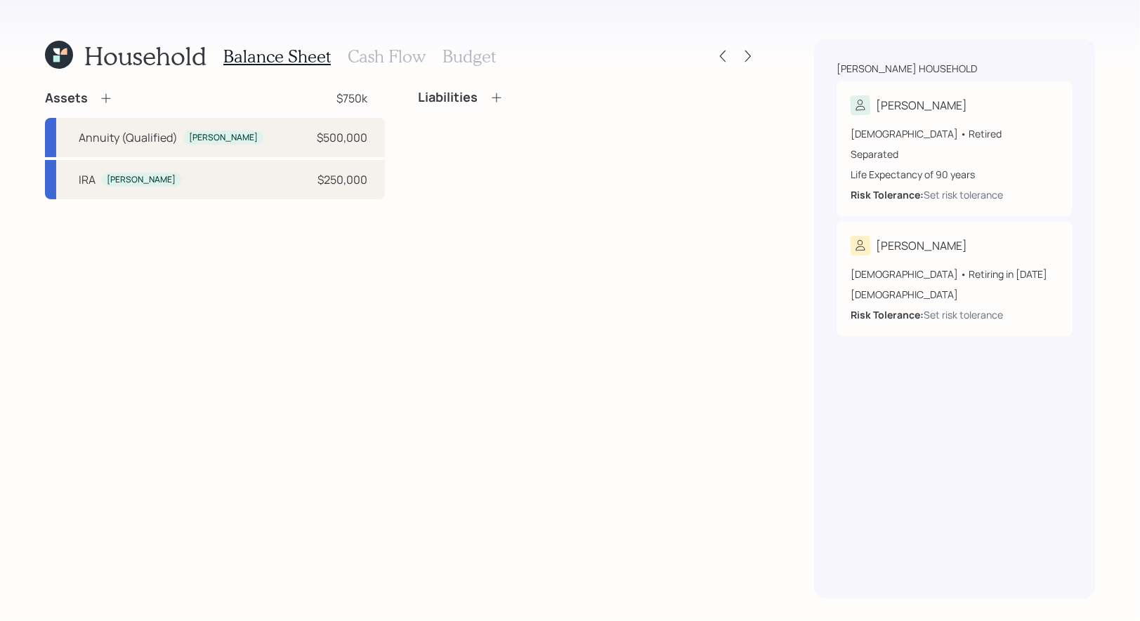
click at [108, 97] on icon at bounding box center [106, 98] width 14 height 14
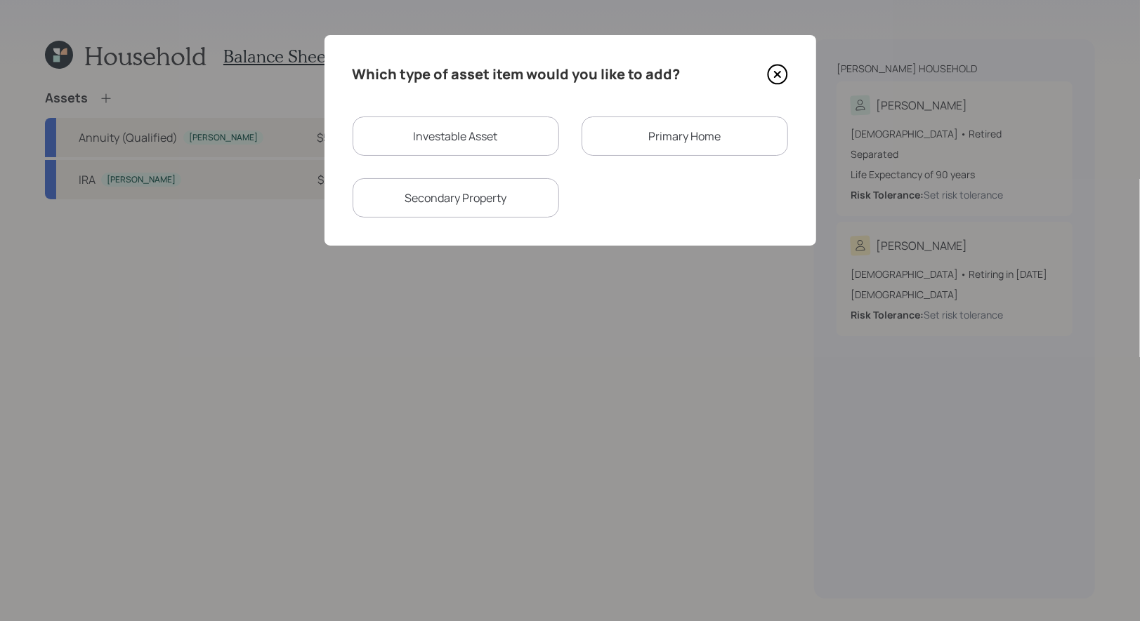
click at [411, 135] on div "Investable Asset" at bounding box center [455, 136] width 206 height 39
select select "taxable"
select select "balanced"
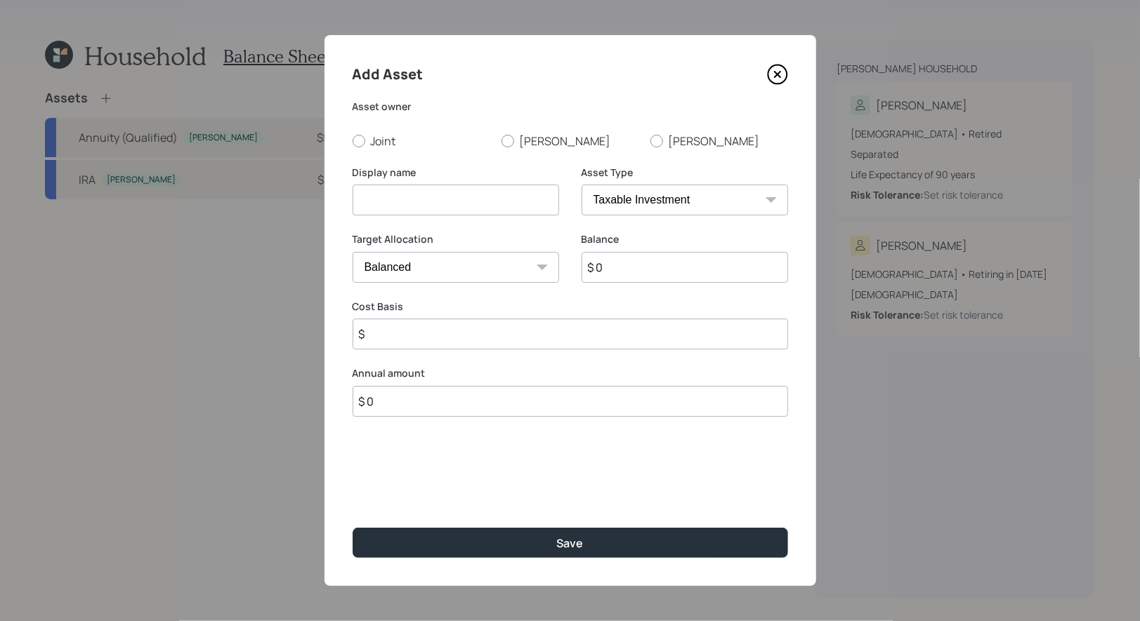
click at [410, 196] on input at bounding box center [455, 200] width 206 height 31
type input "Crypto"
click at [647, 272] on input "$ 0" at bounding box center [684, 267] width 206 height 31
type input "$ 10,000"
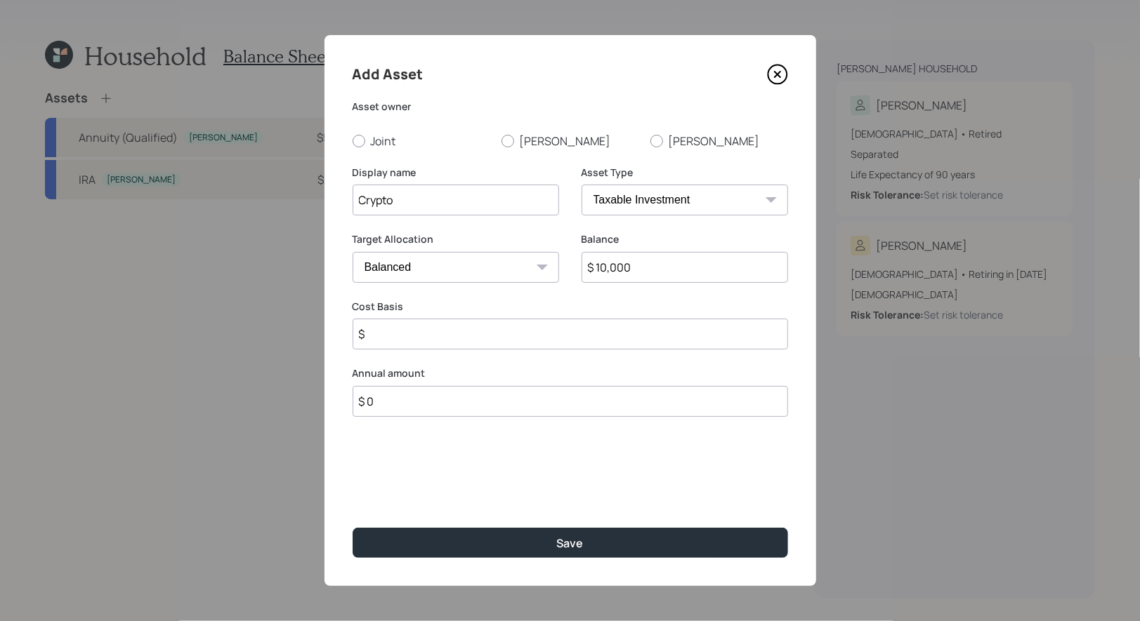
click at [464, 341] on input "$" at bounding box center [569, 334] width 435 height 31
type input "$ 10,000"
click at [359, 143] on div at bounding box center [358, 141] width 13 height 13
click at [352, 141] on input "Joint" at bounding box center [352, 140] width 1 height 1
radio input "true"
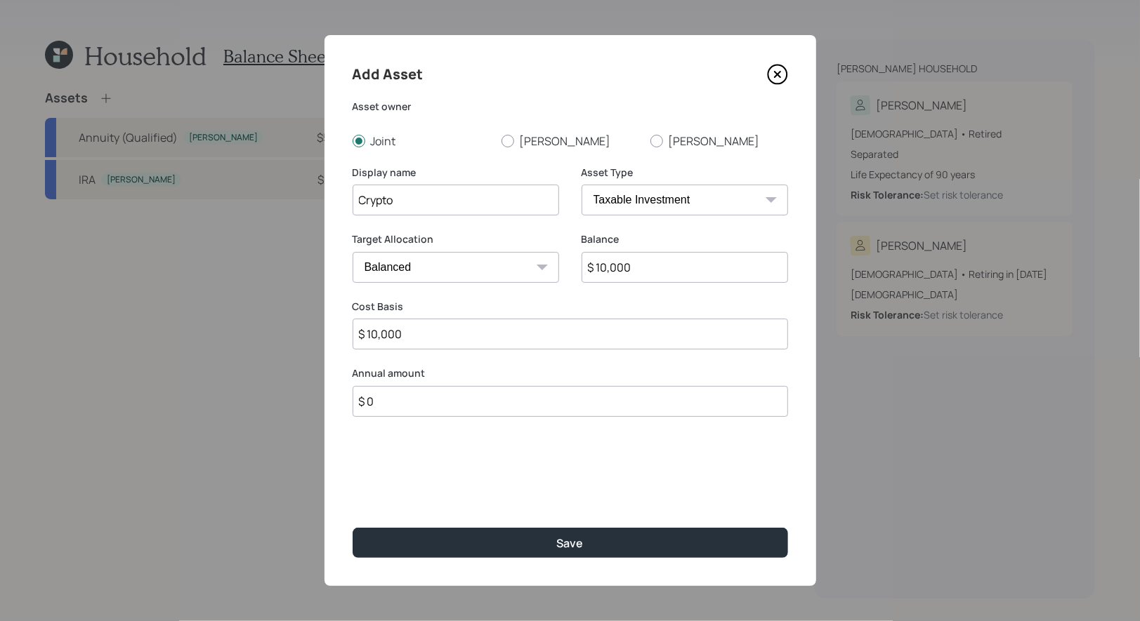
click at [416, 273] on select "Cash Conservative Balanced Aggressive" at bounding box center [455, 267] width 206 height 31
select select "conservative"
click at [352, 252] on select "Cash Conservative Balanced Aggressive" at bounding box center [455, 267] width 206 height 31
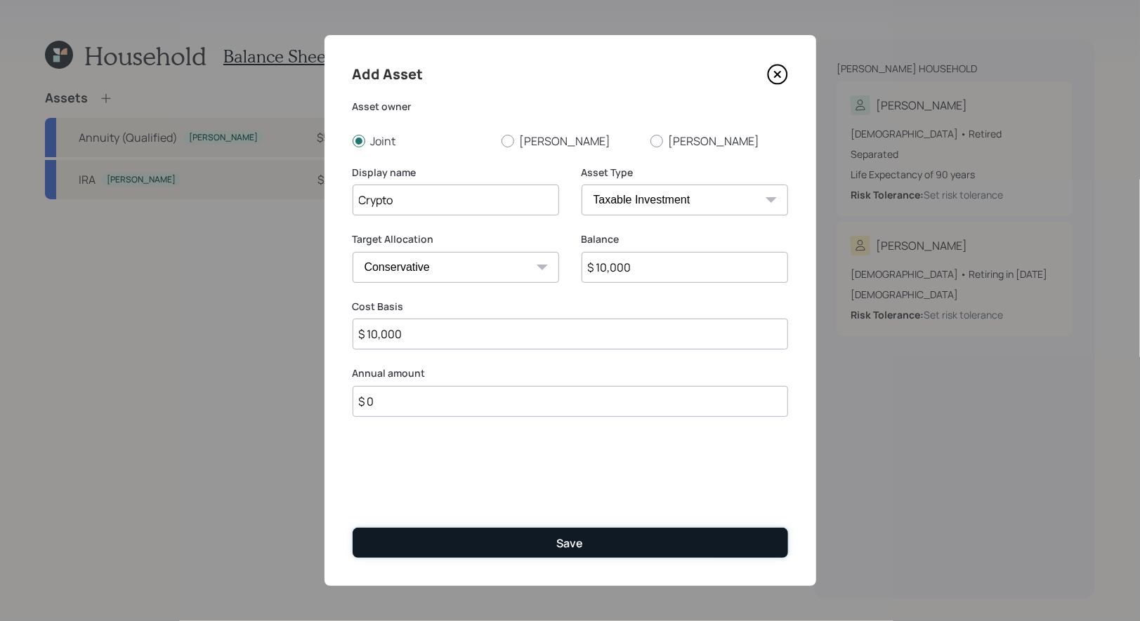
click at [472, 546] on button "Save" at bounding box center [569, 543] width 435 height 30
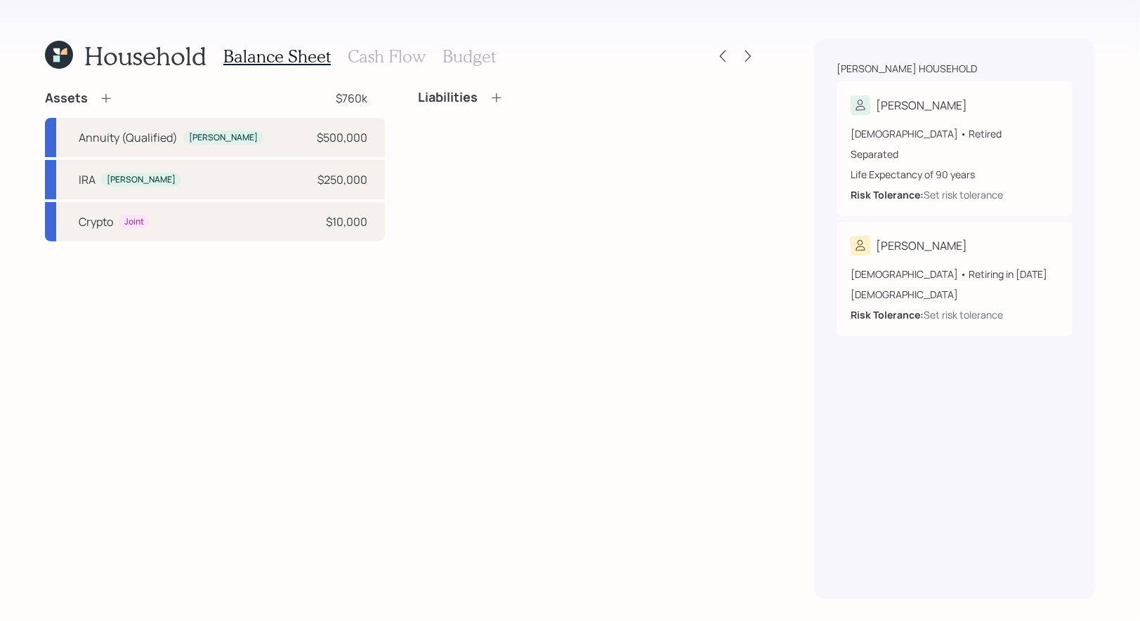
click at [103, 100] on icon at bounding box center [106, 98] width 14 height 14
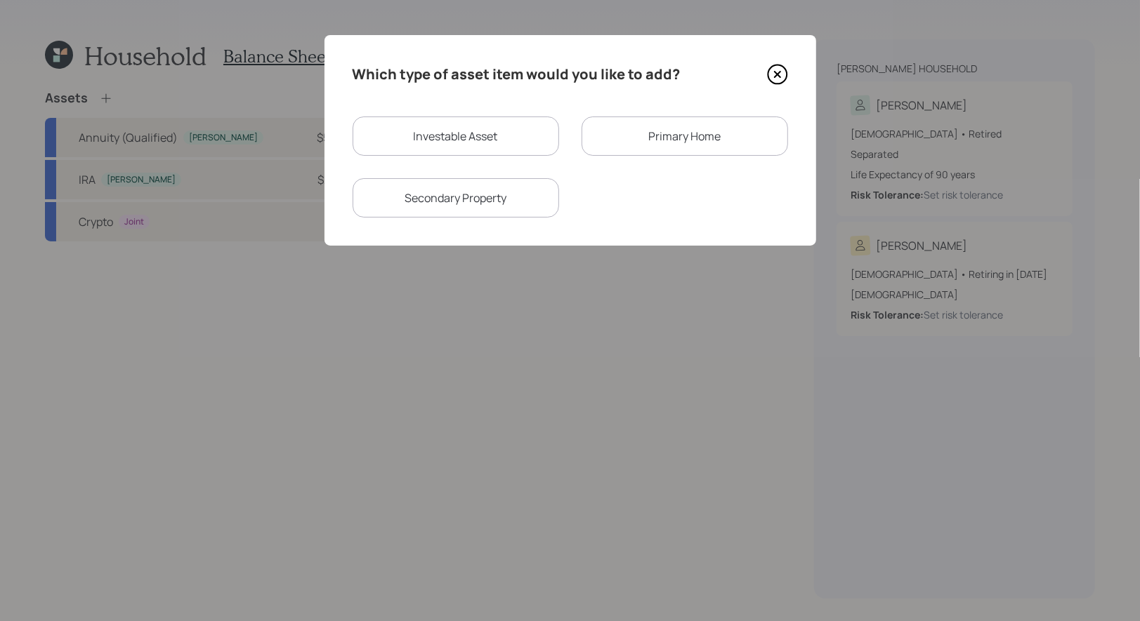
click at [467, 122] on div "Investable Asset" at bounding box center [455, 136] width 206 height 39
select select "taxable"
select select "balanced"
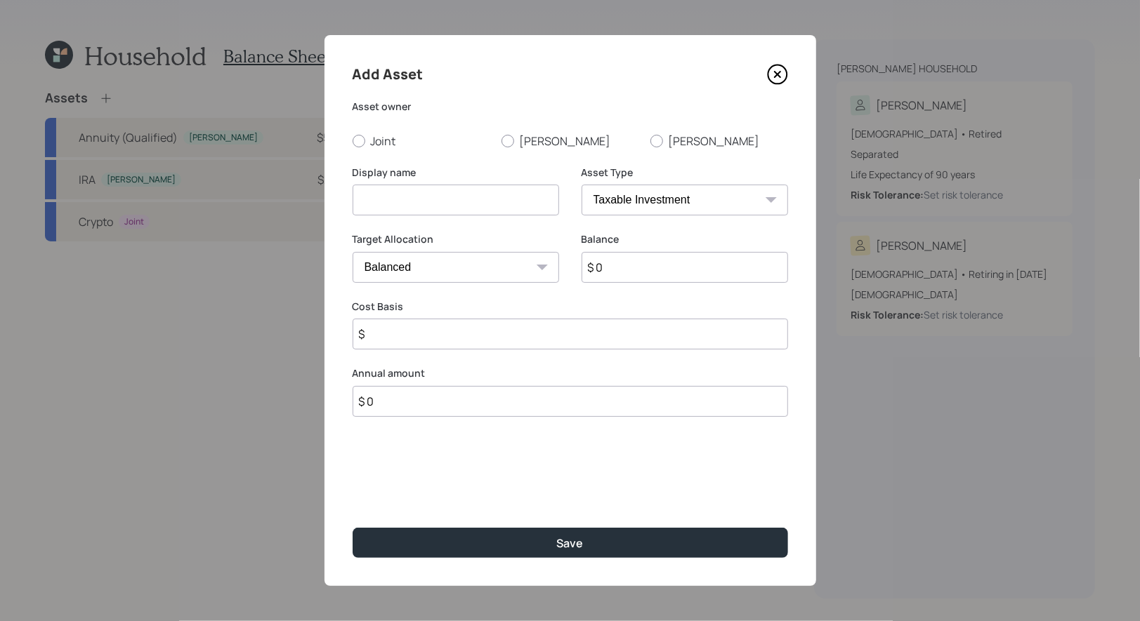
click at [396, 201] on input at bounding box center [455, 200] width 206 height 31
type input "Savings"
click at [629, 273] on input "$ 0" at bounding box center [684, 267] width 206 height 31
type input "$ 200,000"
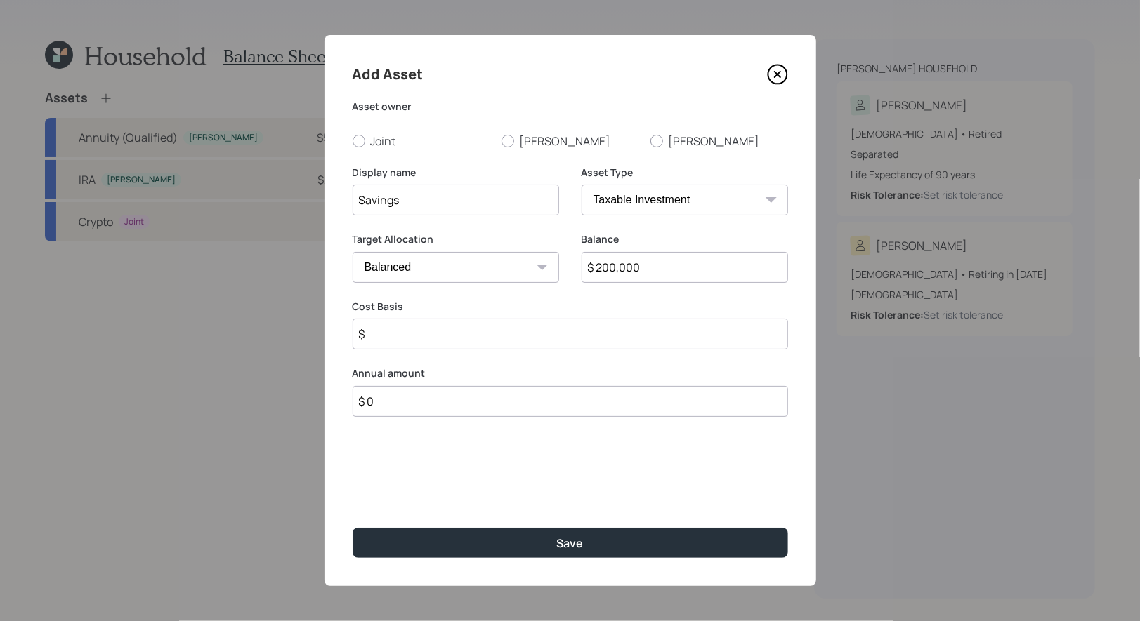
click at [463, 268] on select "Cash Conservative Balanced Aggressive" at bounding box center [455, 267] width 206 height 31
select select "uninvested"
click at [352, 252] on select "Cash Conservative Balanced Aggressive" at bounding box center [455, 267] width 206 height 31
click at [405, 344] on input "$" at bounding box center [569, 334] width 435 height 31
type input "$ 200,000"
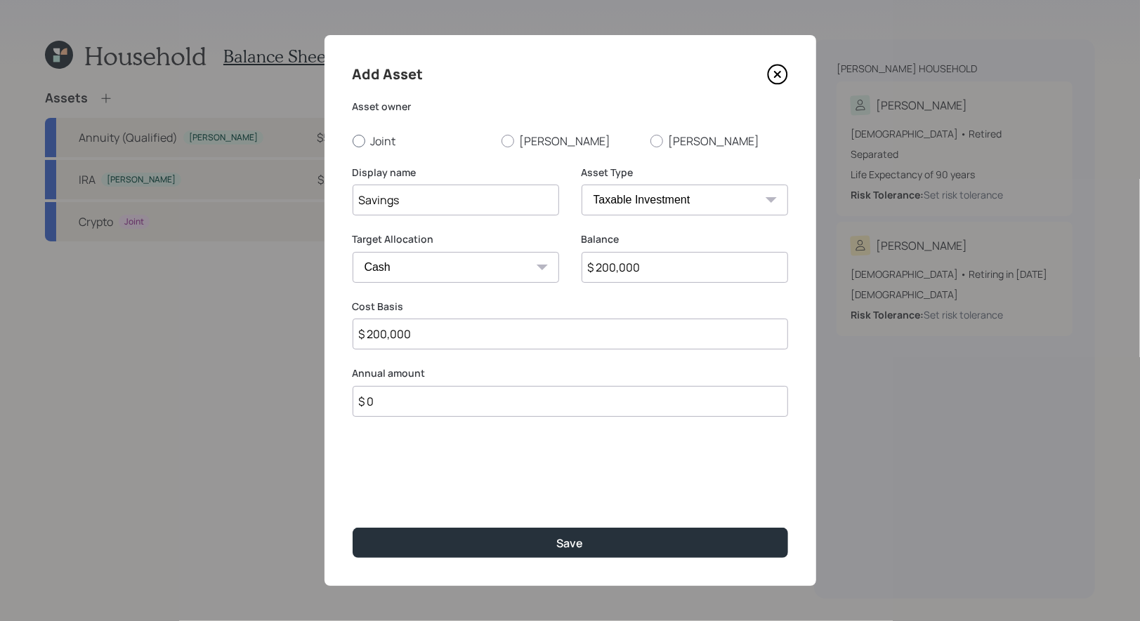
click at [362, 138] on div at bounding box center [358, 141] width 13 height 13
click at [352, 140] on input "Joint" at bounding box center [352, 140] width 1 height 1
radio input "true"
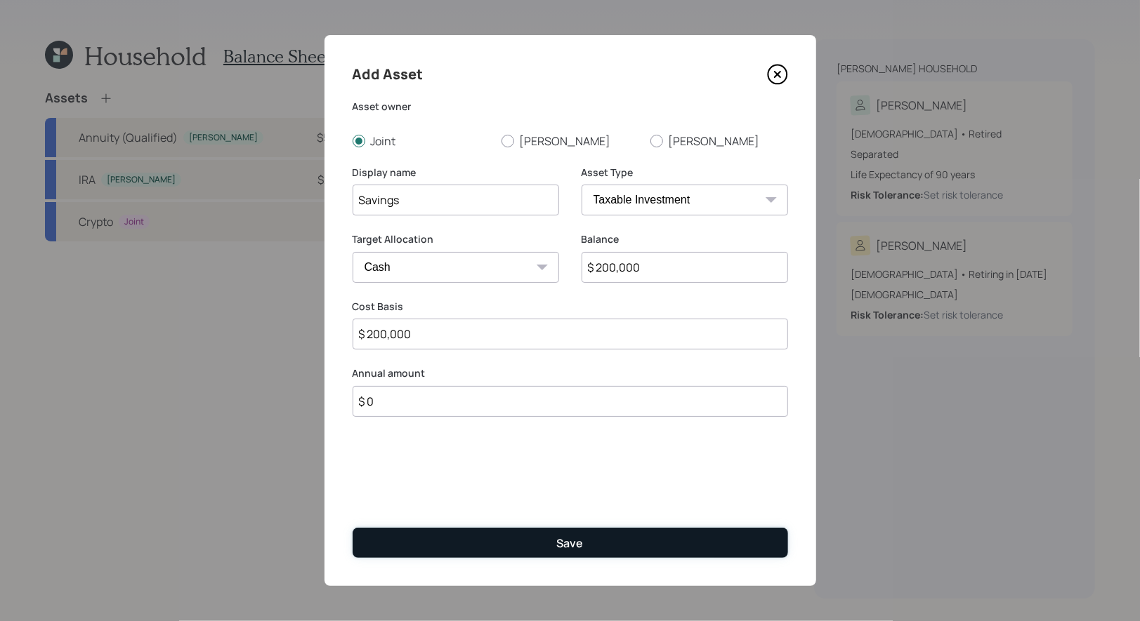
click at [447, 548] on button "Save" at bounding box center [569, 543] width 435 height 30
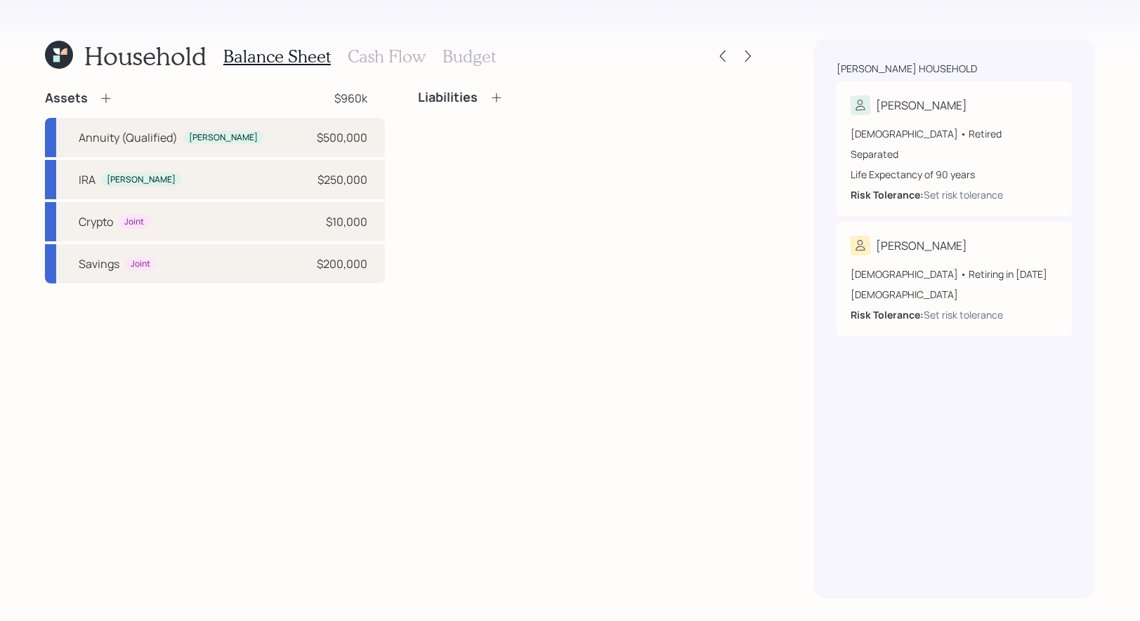
click at [105, 94] on icon at bounding box center [106, 98] width 14 height 14
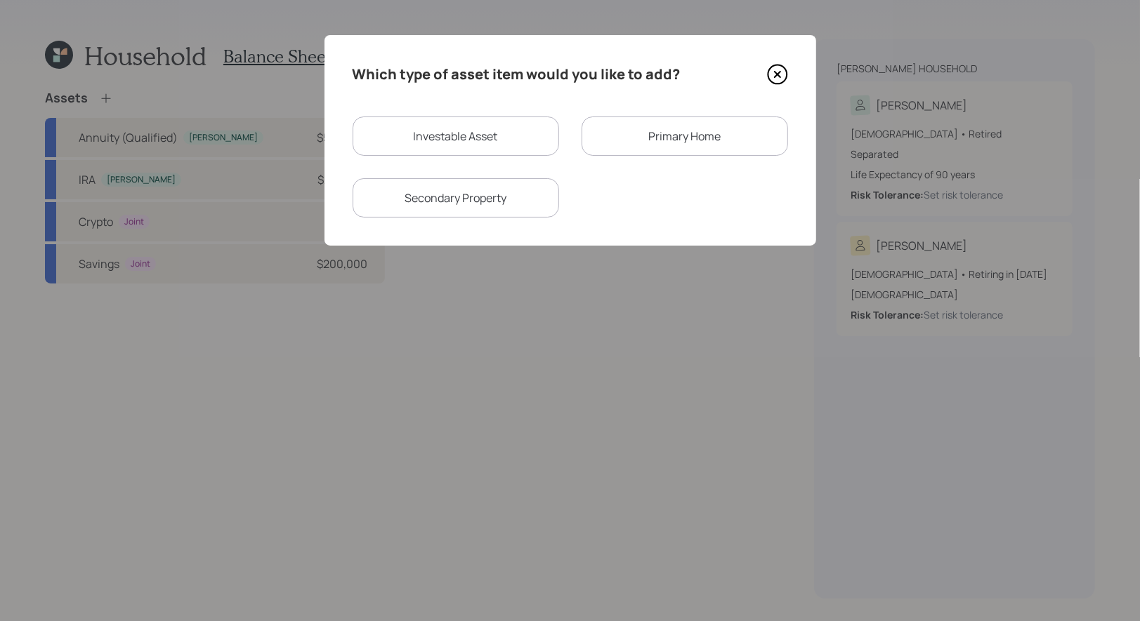
click at [419, 140] on div "Investable Asset" at bounding box center [455, 136] width 206 height 39
select select "taxable"
select select "balanced"
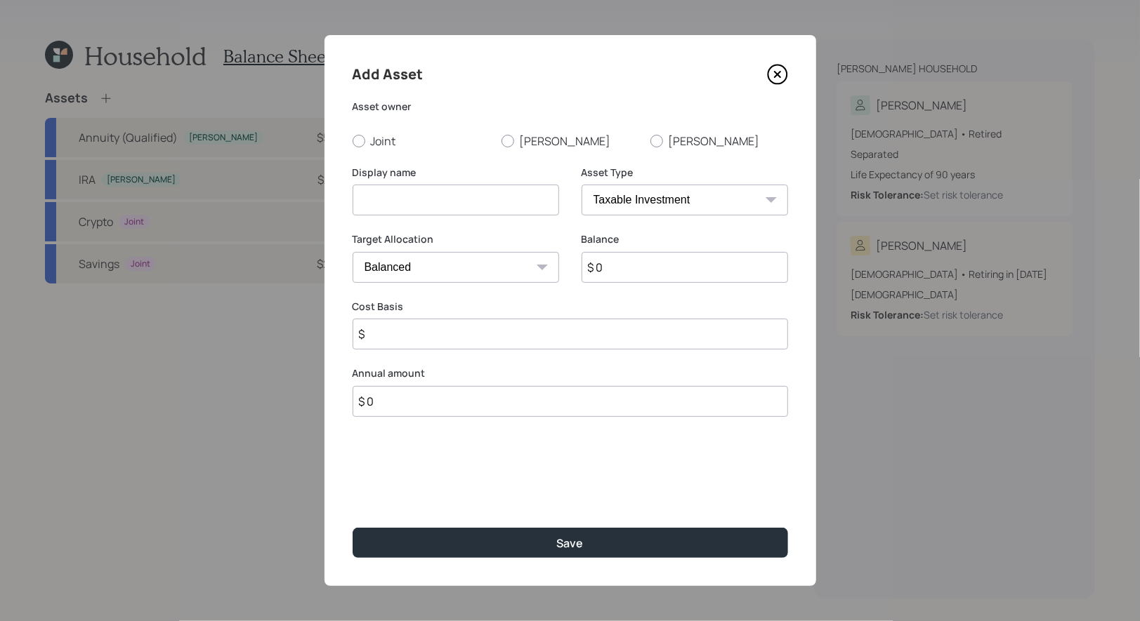
click at [404, 210] on input at bounding box center [455, 200] width 206 height 31
type input "CD's"
click at [358, 145] on div at bounding box center [358, 141] width 13 height 13
click at [352, 141] on input "Joint" at bounding box center [352, 140] width 1 height 1
radio input "true"
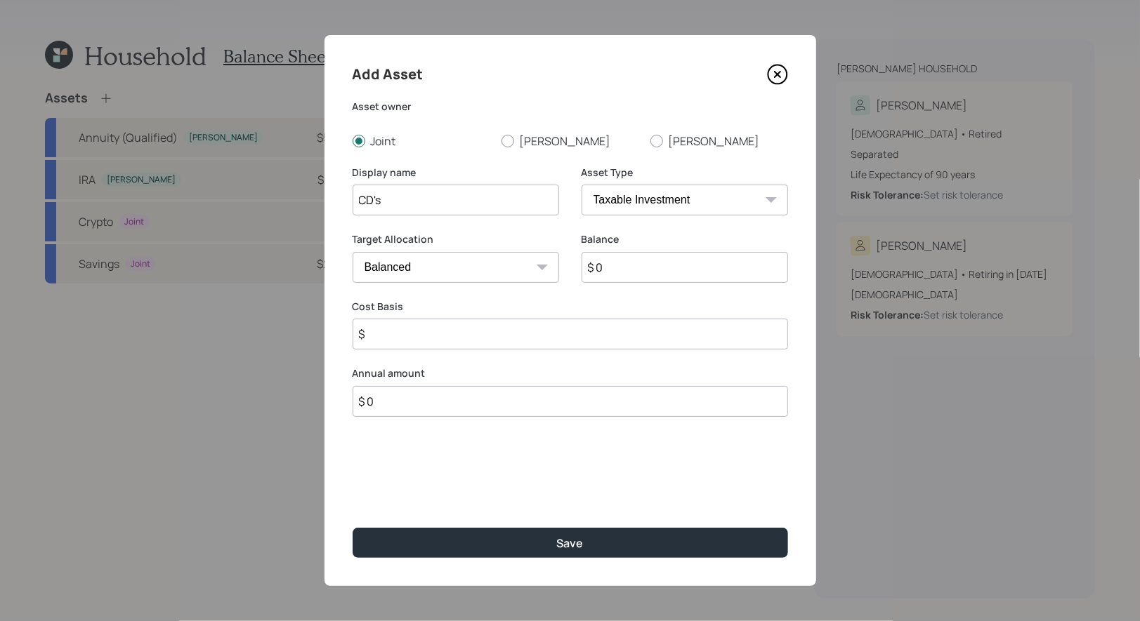
click at [619, 268] on input "$ 0" at bounding box center [684, 267] width 206 height 31
type input "$ 150,000"
click at [427, 333] on input "$" at bounding box center [569, 334] width 435 height 31
type input "$ 150,000"
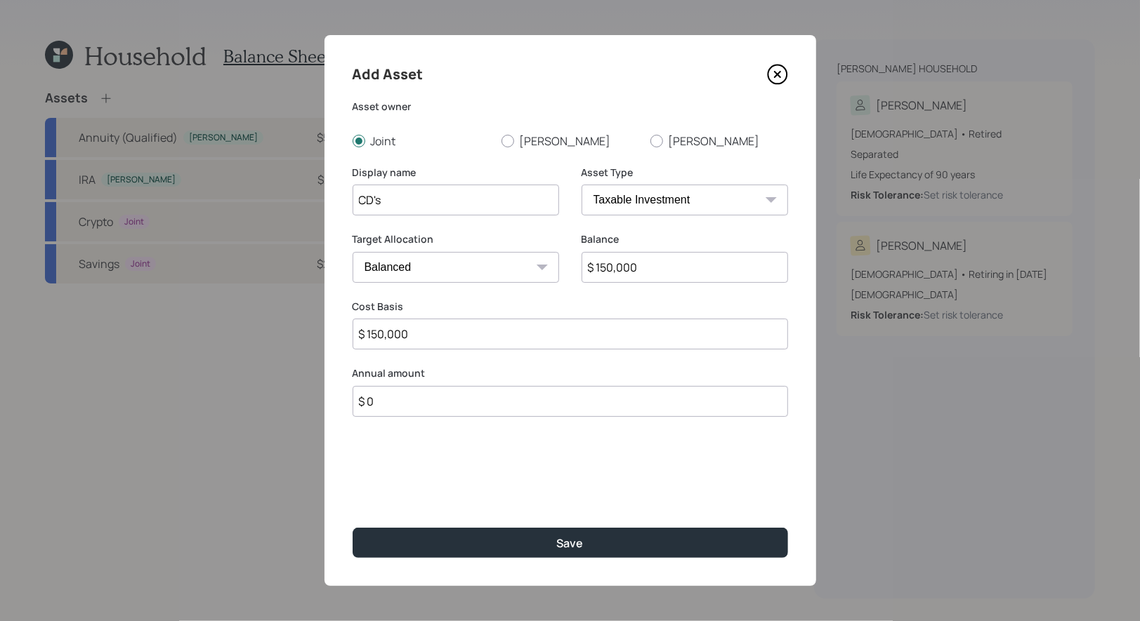
click at [443, 263] on select "Cash Conservative Balanced Aggressive" at bounding box center [455, 267] width 206 height 31
select select "conservative"
click at [352, 252] on select "Cash Conservative Balanced Aggressive" at bounding box center [455, 267] width 206 height 31
click at [402, 206] on input "CD's" at bounding box center [455, 200] width 206 height 31
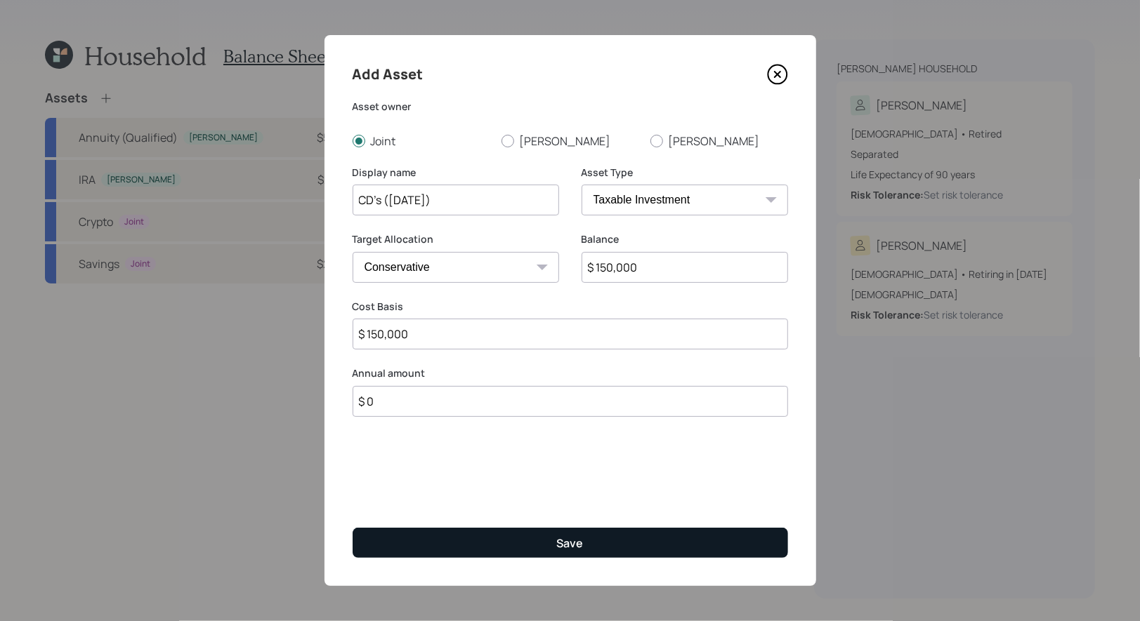
type input "CD's ([DATE])"
click at [444, 552] on button "Save" at bounding box center [569, 543] width 435 height 30
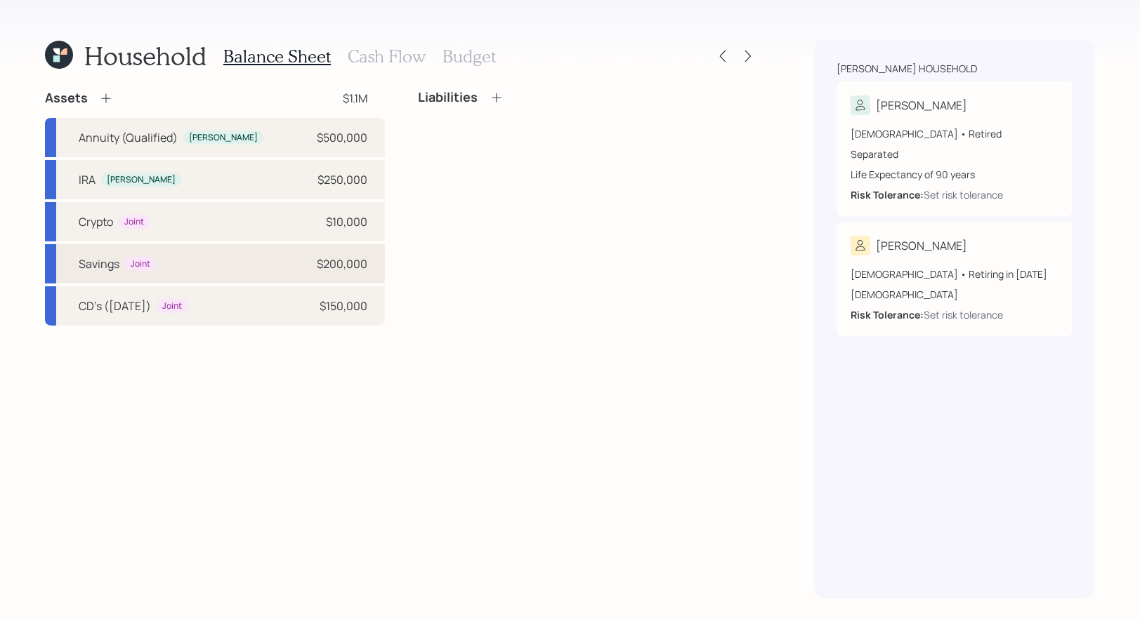
click at [244, 260] on div "Savings Joint $200,000" at bounding box center [215, 263] width 340 height 39
select select "taxable"
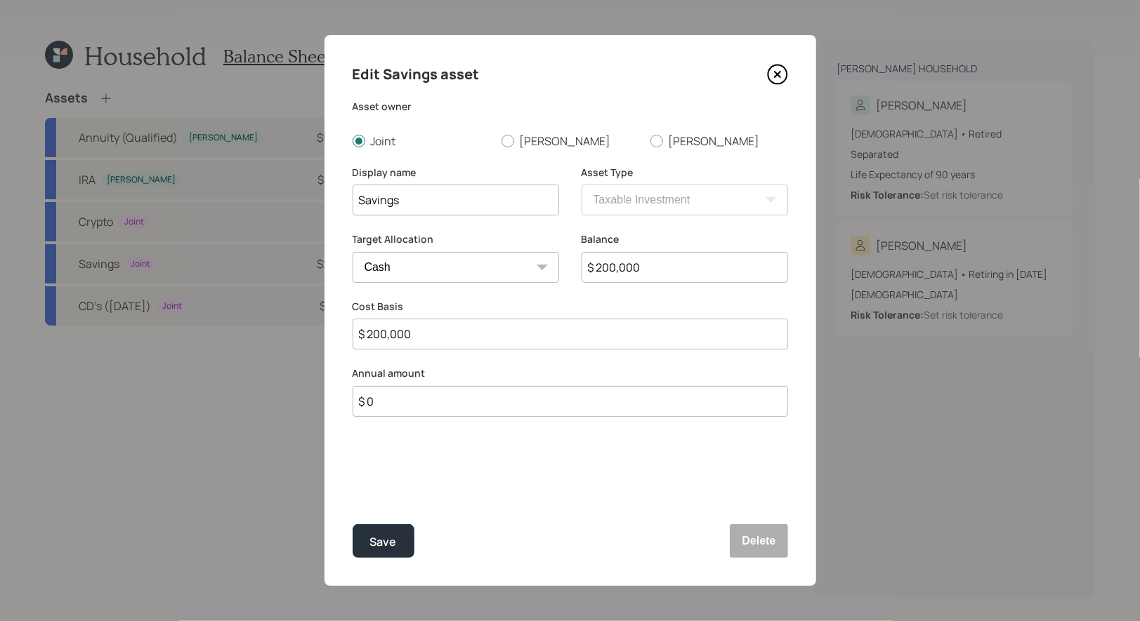
click at [658, 278] on input "$ 200,000" at bounding box center [684, 267] width 206 height 31
type input "$ 1"
type input "$ 15"
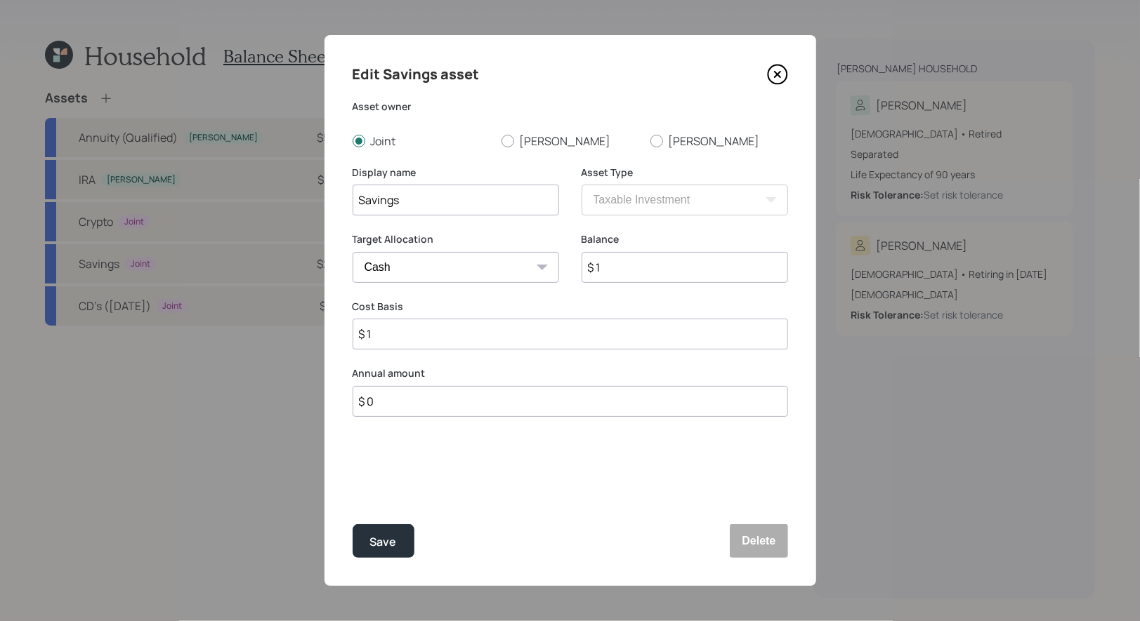
type input "$ 15"
type input "$ 150"
type input "$ 1,500"
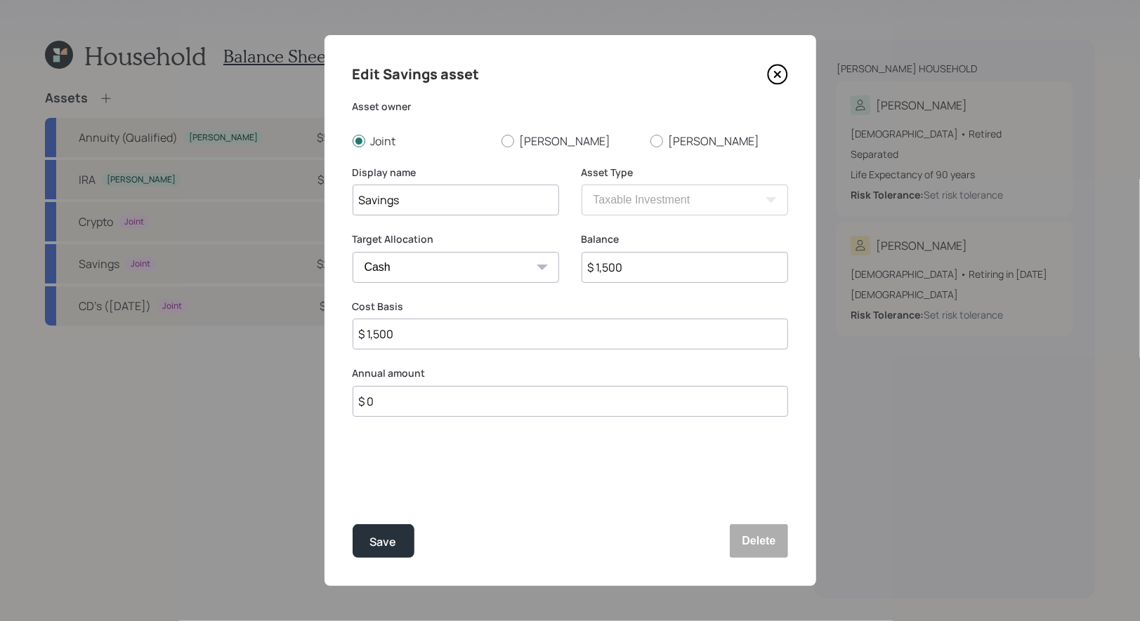
type input "$ 15,000"
type input "$ 150,000"
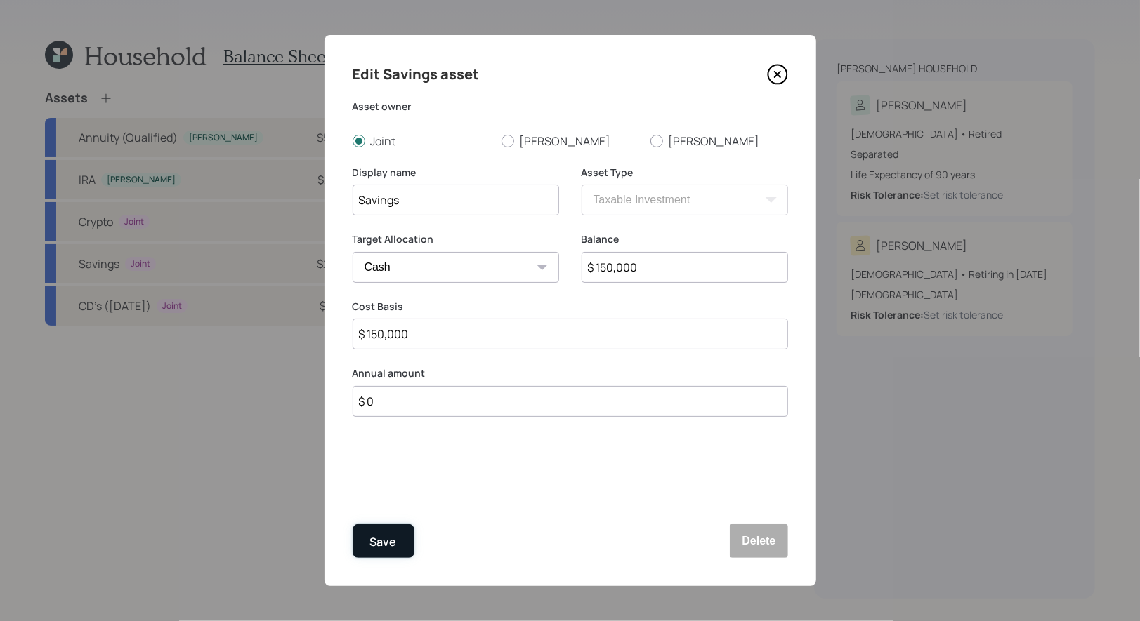
click at [380, 546] on div "Save" at bounding box center [383, 542] width 27 height 19
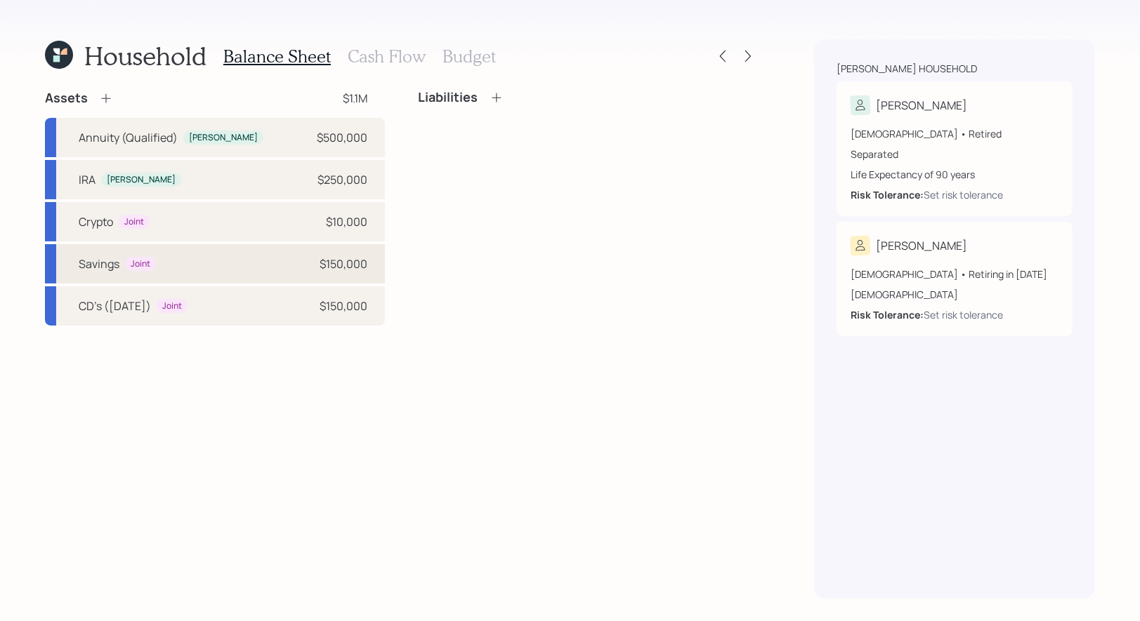
click at [200, 272] on div "Savings Joint $150,000" at bounding box center [215, 263] width 340 height 39
select select "taxable"
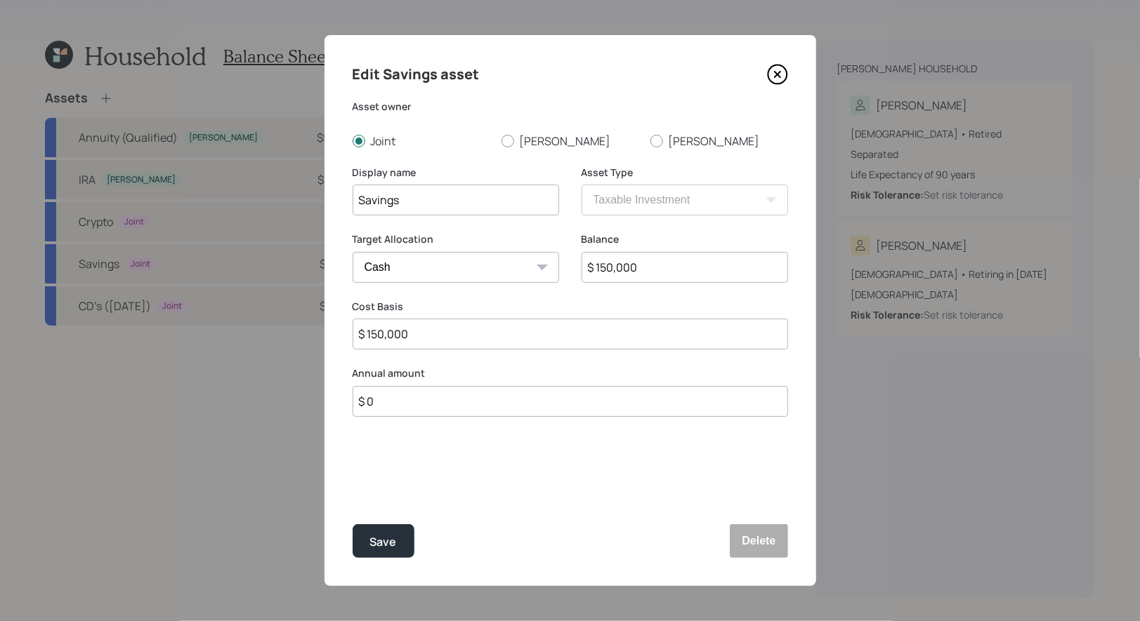
click at [692, 269] on input "$ 150,000" at bounding box center [684, 267] width 206 height 31
type input "$ 1"
type input "$ 16"
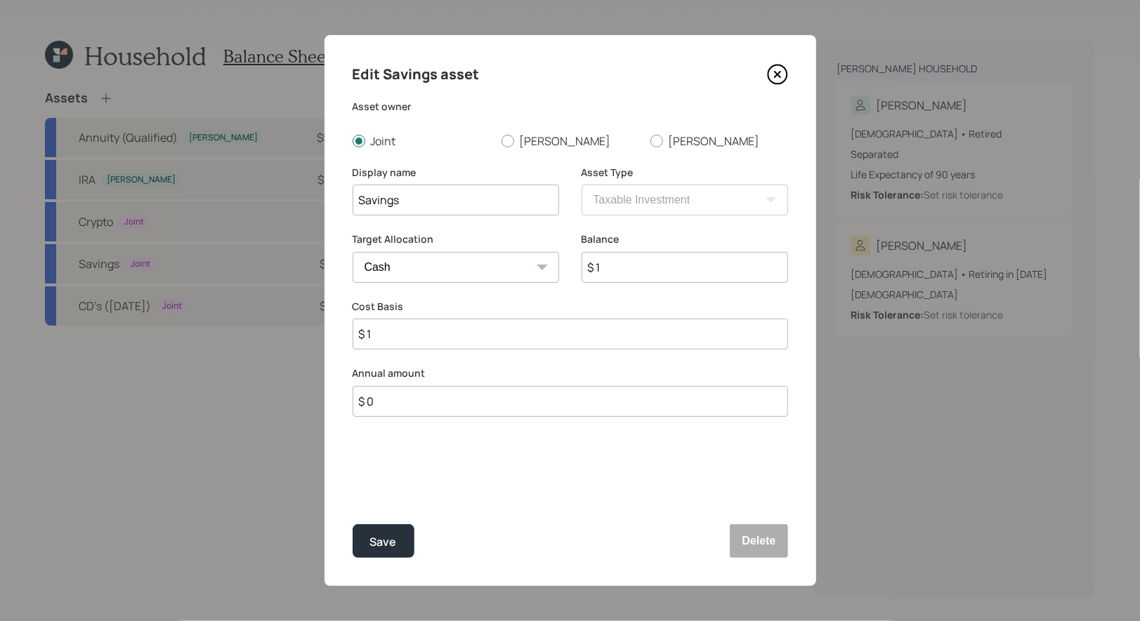
type input "$ 16"
type input "$ 160"
type input "$ 1,600"
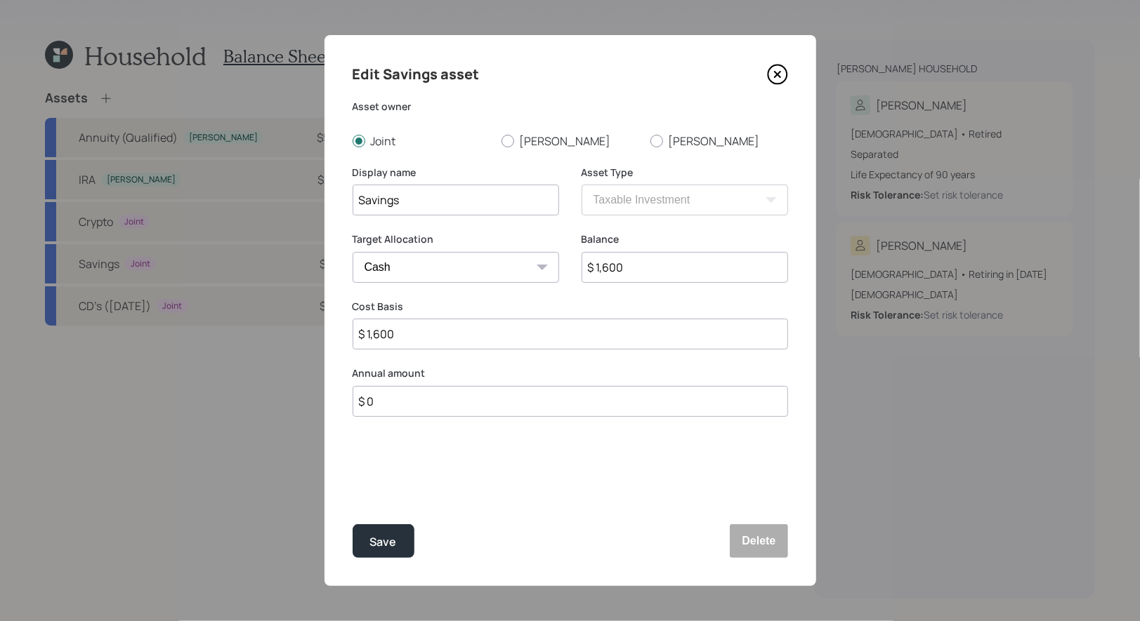
type input "$ 16,000"
type input "$ 160,000"
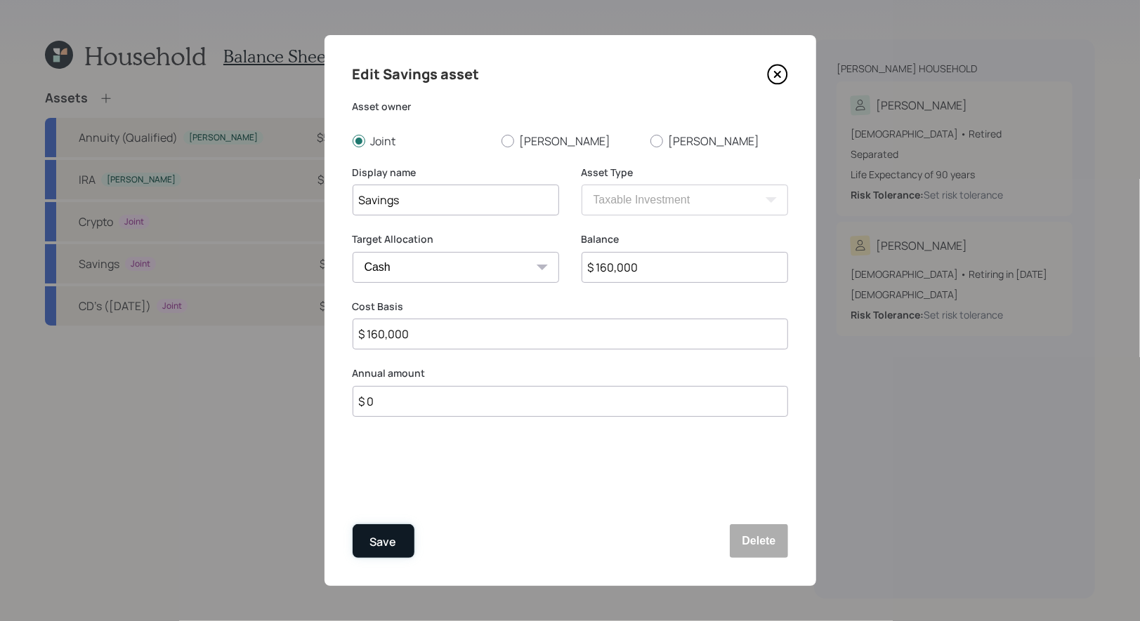
click at [387, 543] on div "Save" at bounding box center [383, 542] width 27 height 19
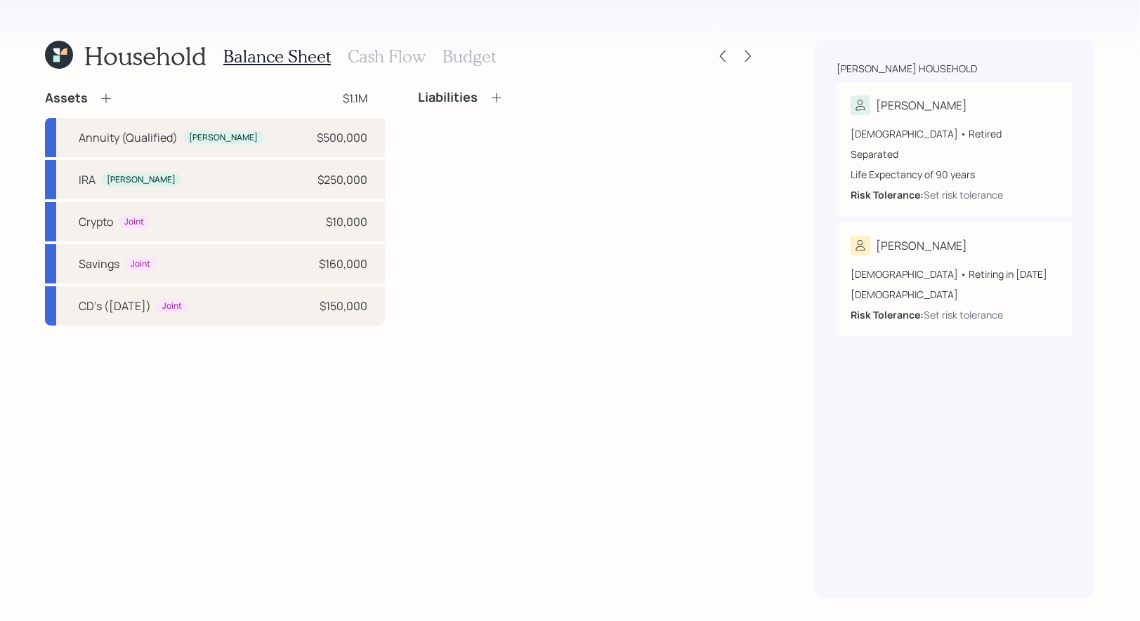
click at [107, 94] on icon at bounding box center [106, 98] width 14 height 14
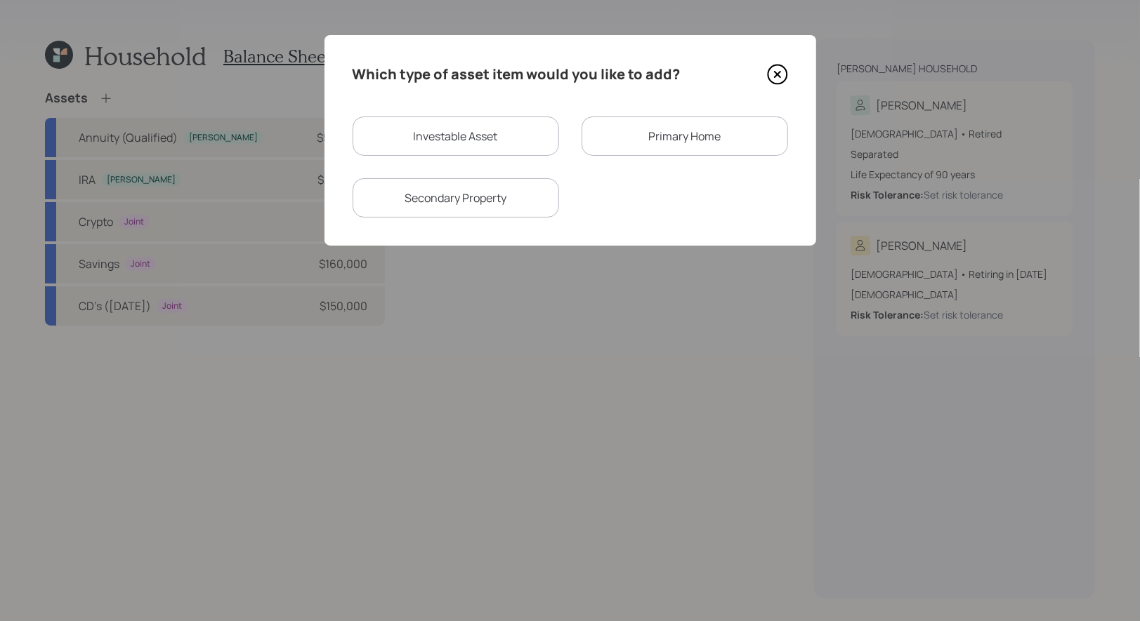
click at [649, 132] on div "Primary Home" at bounding box center [684, 136] width 206 height 39
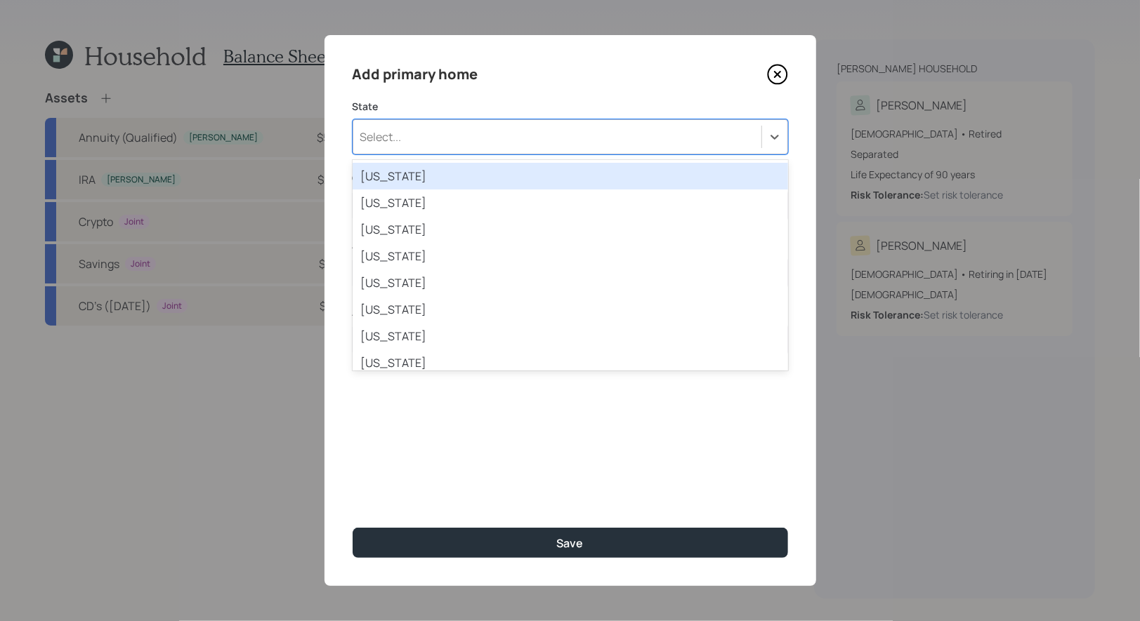
click at [548, 137] on div "Select..." at bounding box center [557, 137] width 408 height 24
type input "ut"
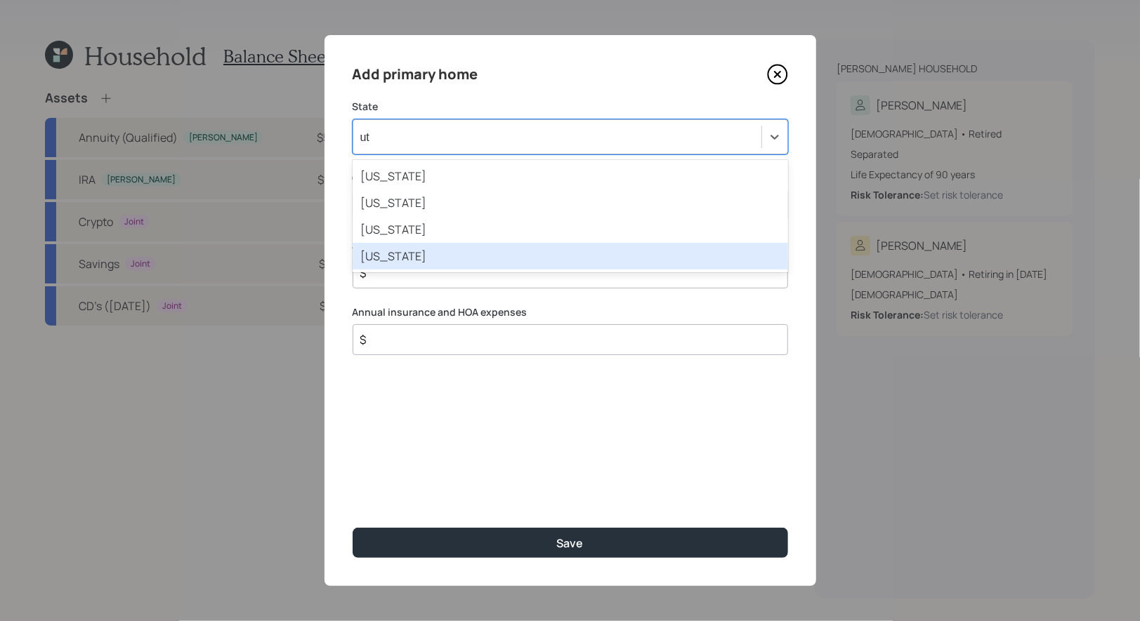
click at [456, 257] on div "Utah" at bounding box center [569, 256] width 435 height 27
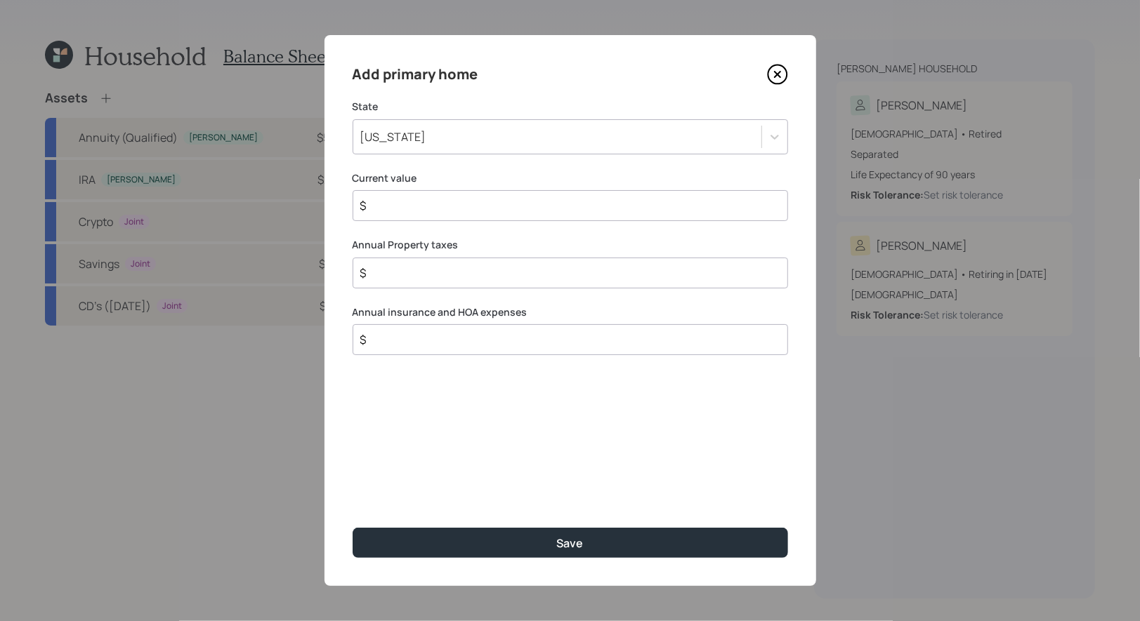
click at [481, 200] on input "$" at bounding box center [564, 205] width 411 height 17
type input "$ 300,000"
click at [422, 275] on input "$" at bounding box center [564, 273] width 411 height 17
type input "$ 1,500"
click at [398, 341] on input "$" at bounding box center [564, 339] width 411 height 17
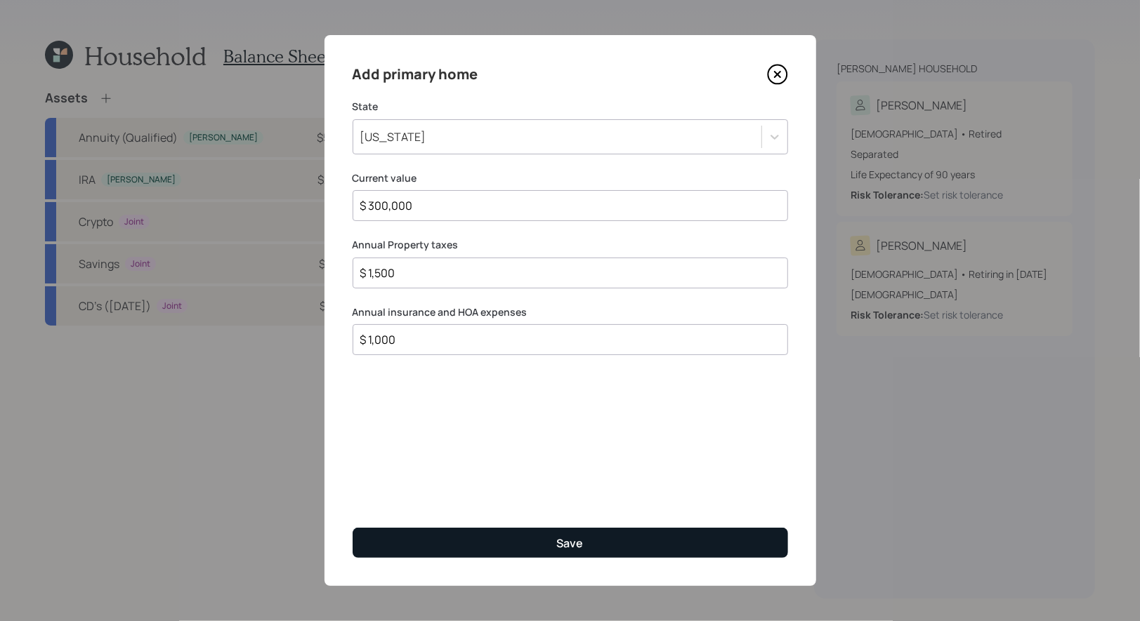
type input "$ 1,000"
click at [425, 544] on button "Save" at bounding box center [569, 543] width 435 height 30
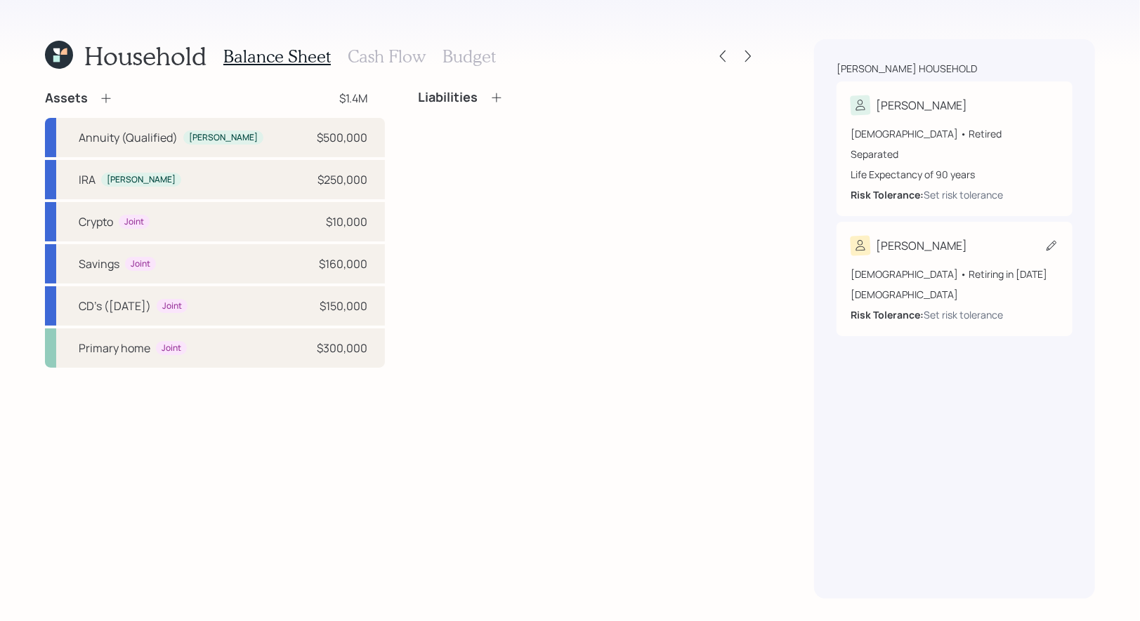
click at [1052, 245] on icon at bounding box center [1051, 246] width 14 height 14
select select "6"
select select "female"
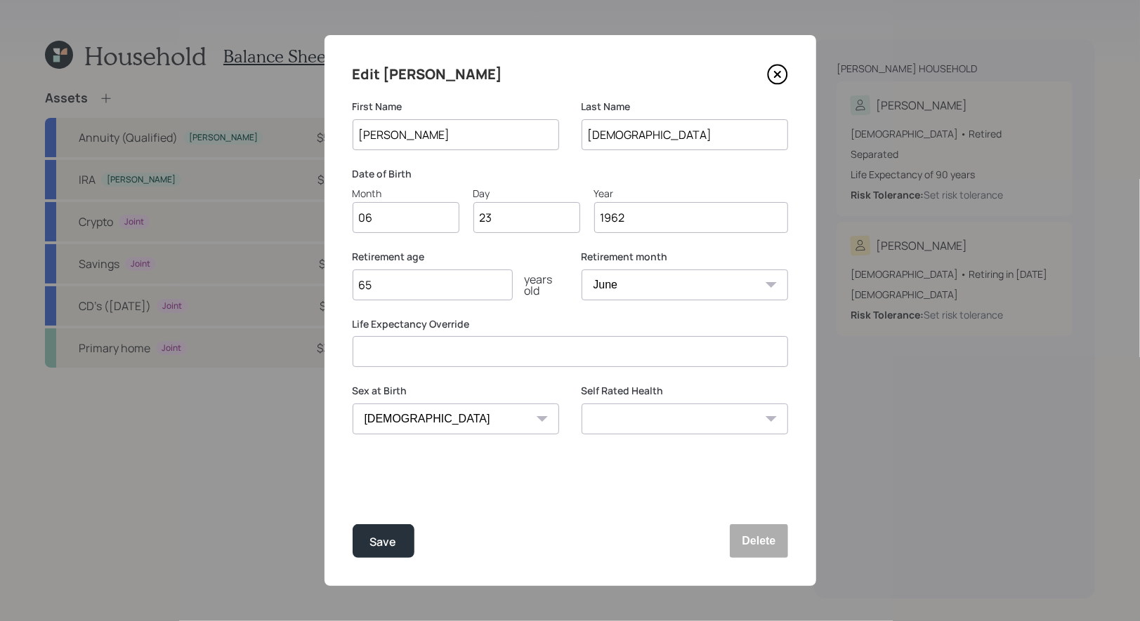
click at [455, 291] on input "65" at bounding box center [432, 285] width 160 height 31
type input "60"
click at [384, 546] on div "Save" at bounding box center [383, 542] width 27 height 19
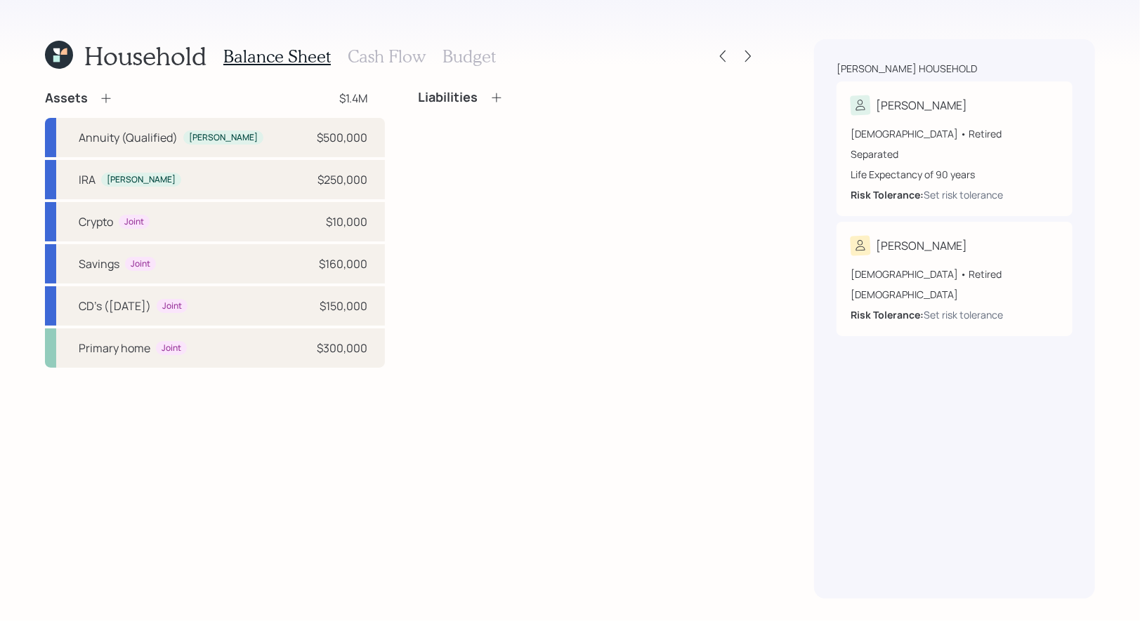
click at [376, 58] on h3 "Cash Flow" at bounding box center [387, 56] width 78 height 20
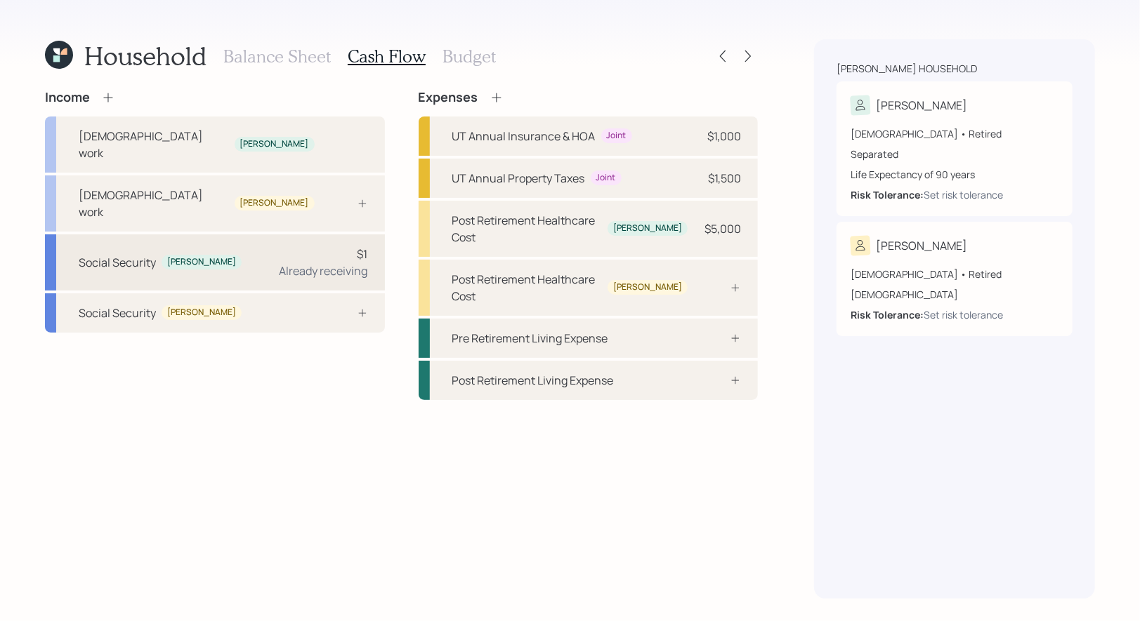
click at [291, 246] on div "$1 Already receiving" at bounding box center [323, 263] width 88 height 34
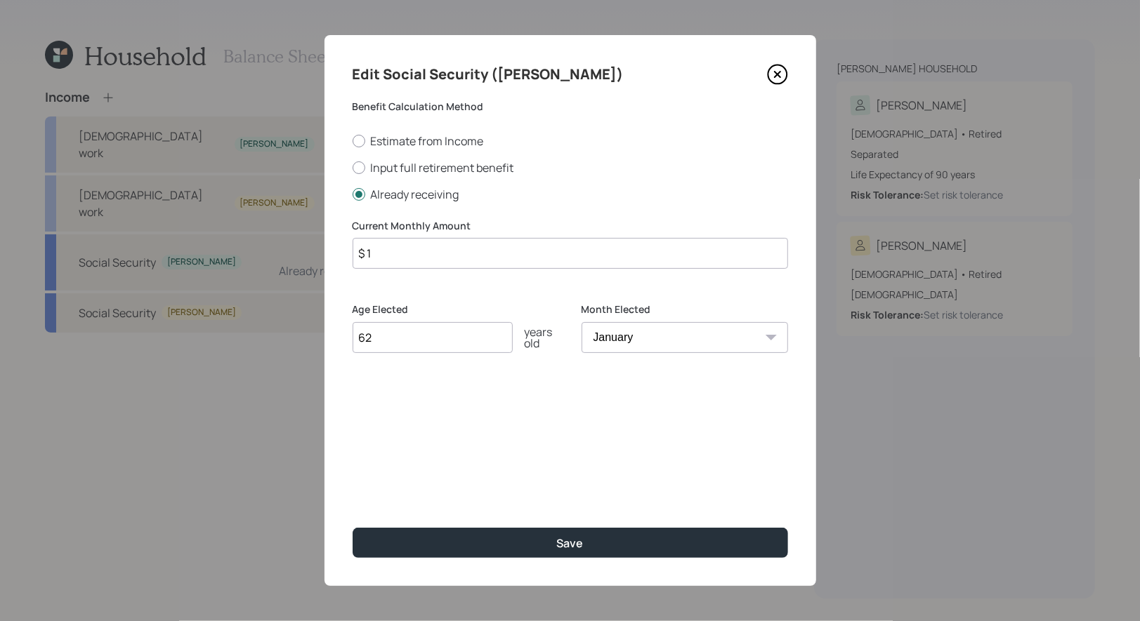
click at [394, 258] on input "$ 1" at bounding box center [569, 253] width 435 height 31
click at [381, 255] on input "$ 1,500" at bounding box center [569, 253] width 435 height 31
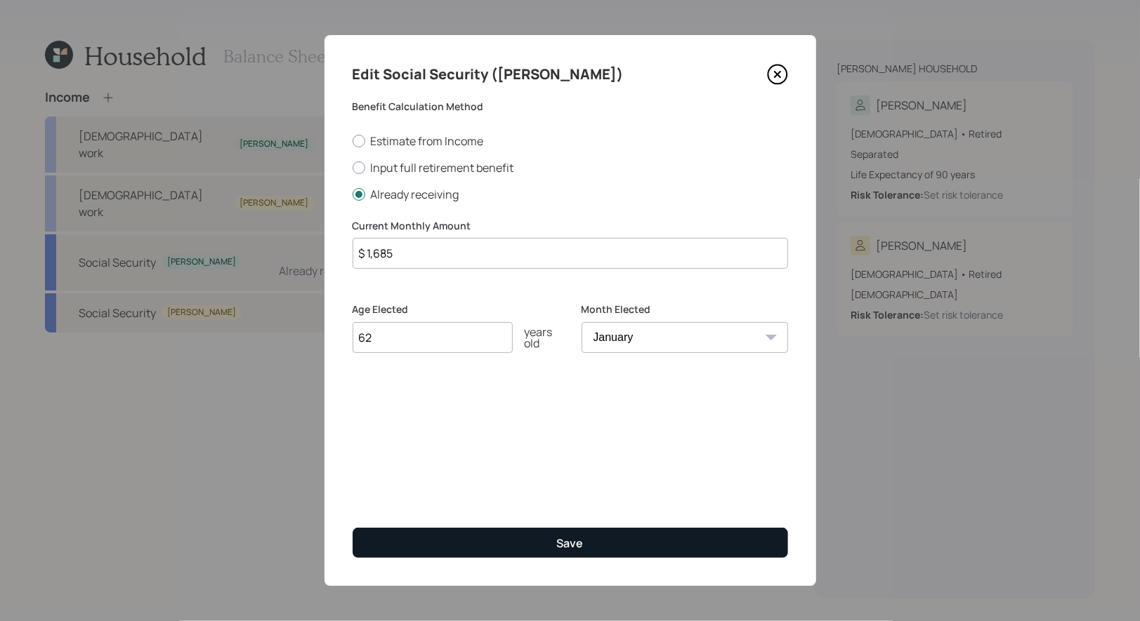
type input "$ 1,685"
click at [422, 543] on button "Save" at bounding box center [569, 543] width 435 height 30
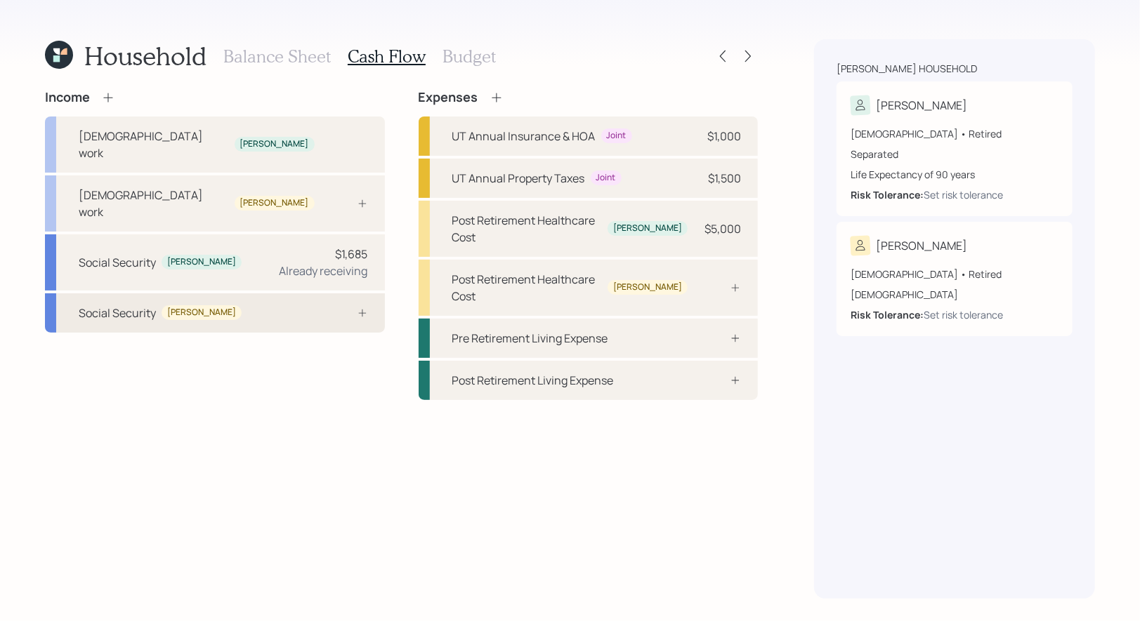
click at [260, 293] on div "Social Security Linda" at bounding box center [215, 312] width 340 height 39
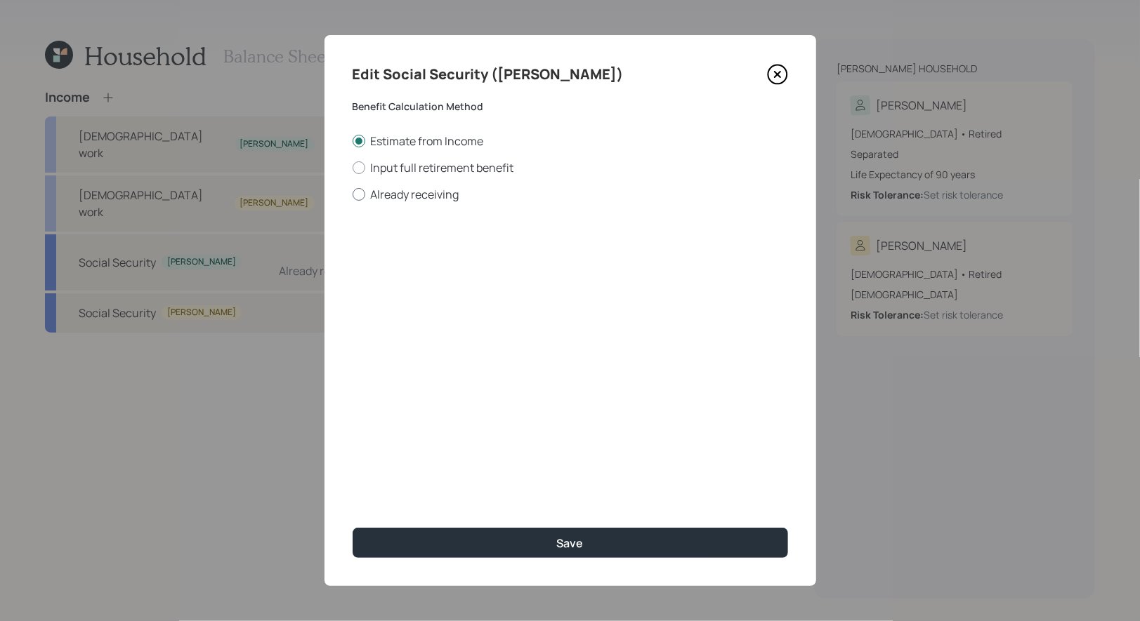
click at [360, 195] on div at bounding box center [358, 194] width 13 height 13
click at [352, 194] on input "Already receiving" at bounding box center [352, 194] width 1 height 1
radio input "true"
click at [381, 258] on input "$" at bounding box center [569, 253] width 435 height 31
type input "$ 1,000"
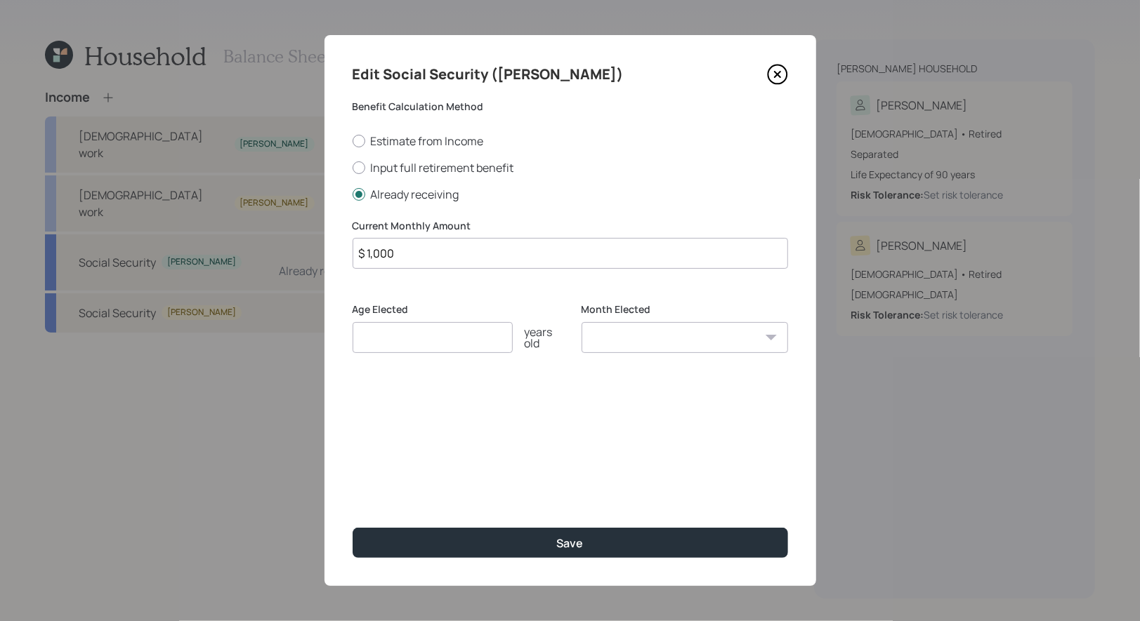
click at [375, 343] on input "number" at bounding box center [432, 337] width 160 height 31
type input "62"
click at [660, 335] on select "January February March April May June July August September October November De…" at bounding box center [684, 337] width 206 height 31
select select "1"
click at [581, 322] on select "January February March April May June July August September October November De…" at bounding box center [684, 337] width 206 height 31
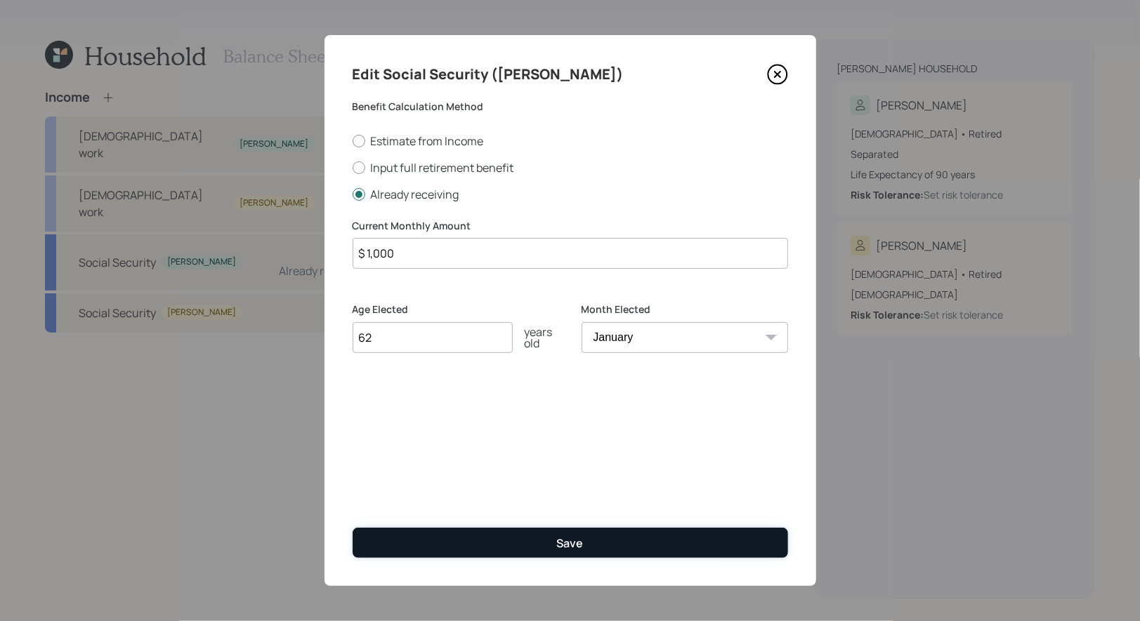
click at [507, 551] on button "Save" at bounding box center [569, 543] width 435 height 30
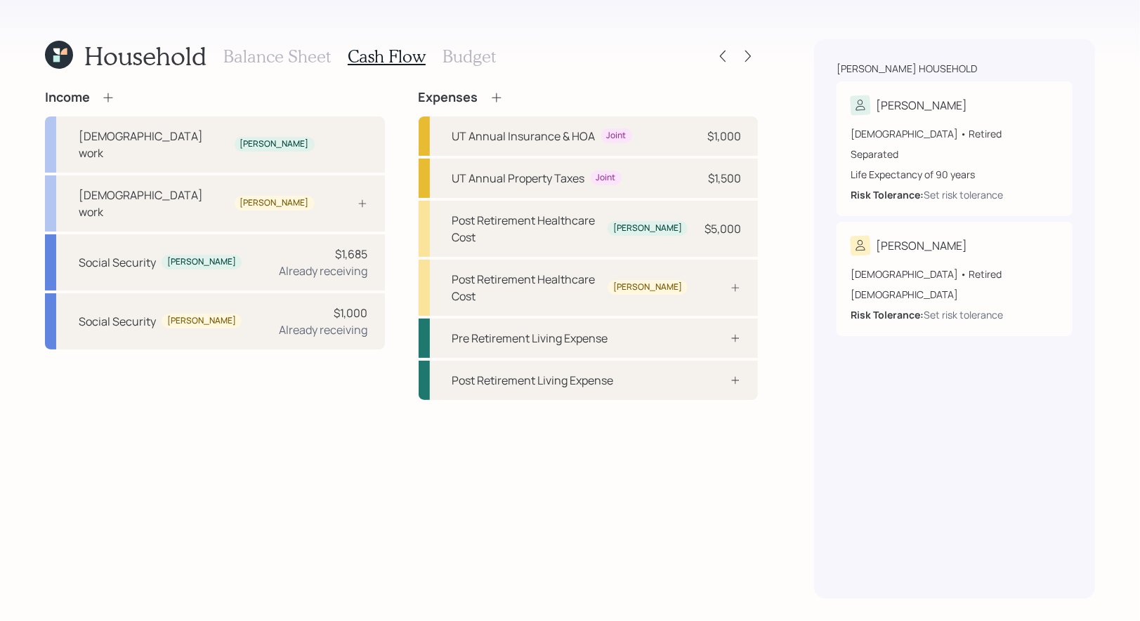
click at [451, 53] on h3 "Budget" at bounding box center [468, 56] width 53 height 20
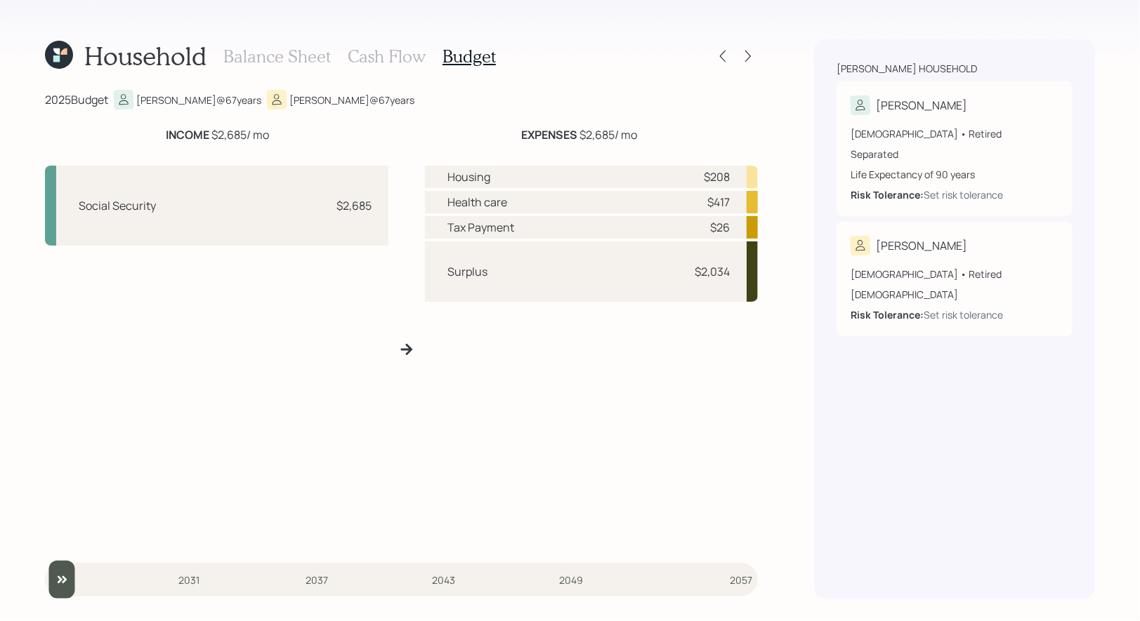
click at [374, 57] on h3 "Cash Flow" at bounding box center [387, 56] width 78 height 20
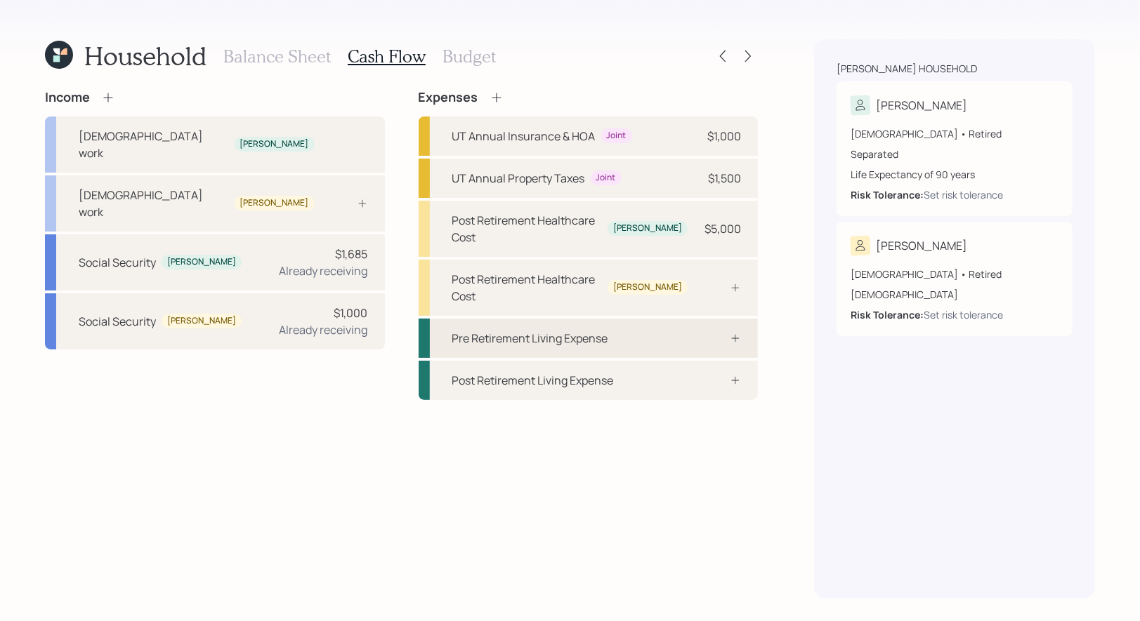
click at [541, 319] on div "Pre Retirement Living Expense" at bounding box center [588, 338] width 340 height 39
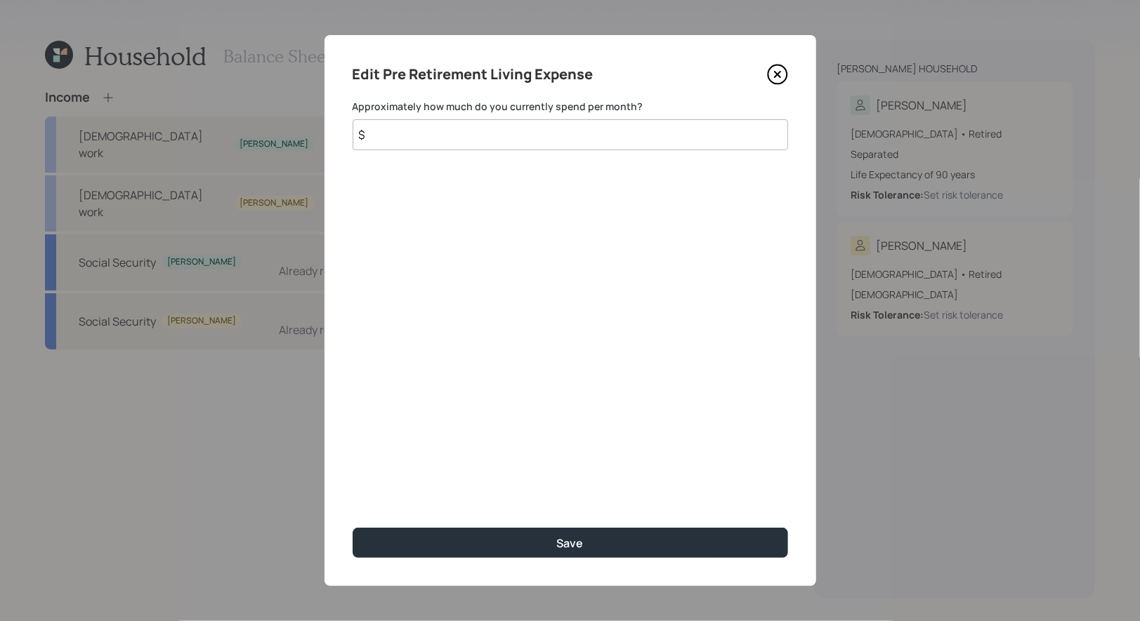
click at [411, 133] on input "$" at bounding box center [569, 134] width 435 height 31
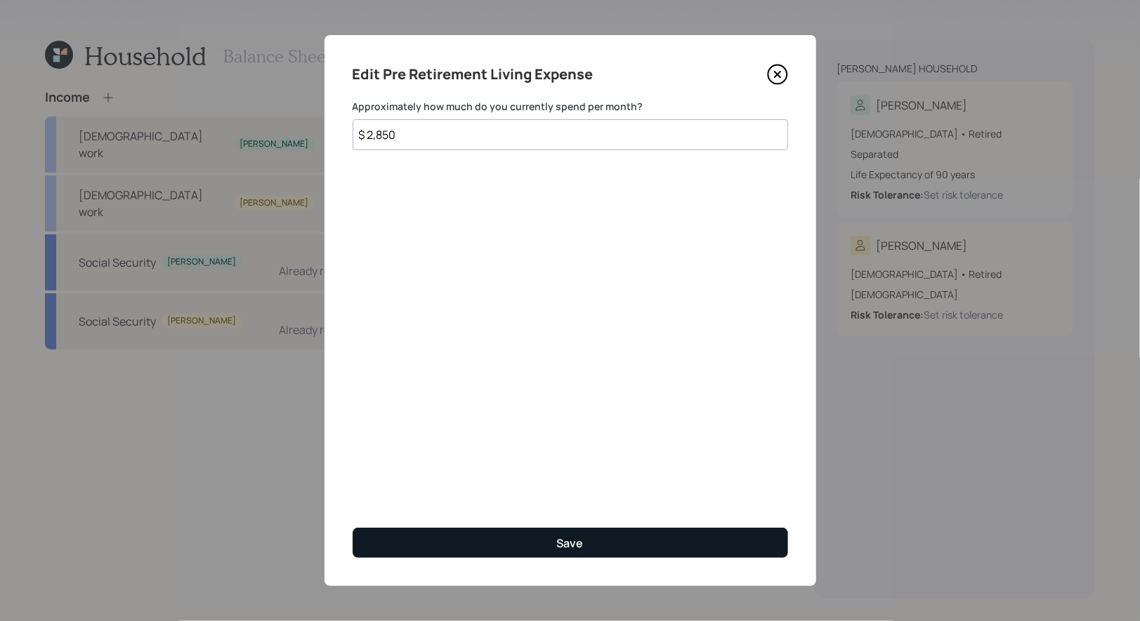
type input "$ 2,850"
click at [491, 541] on button "Save" at bounding box center [569, 543] width 435 height 30
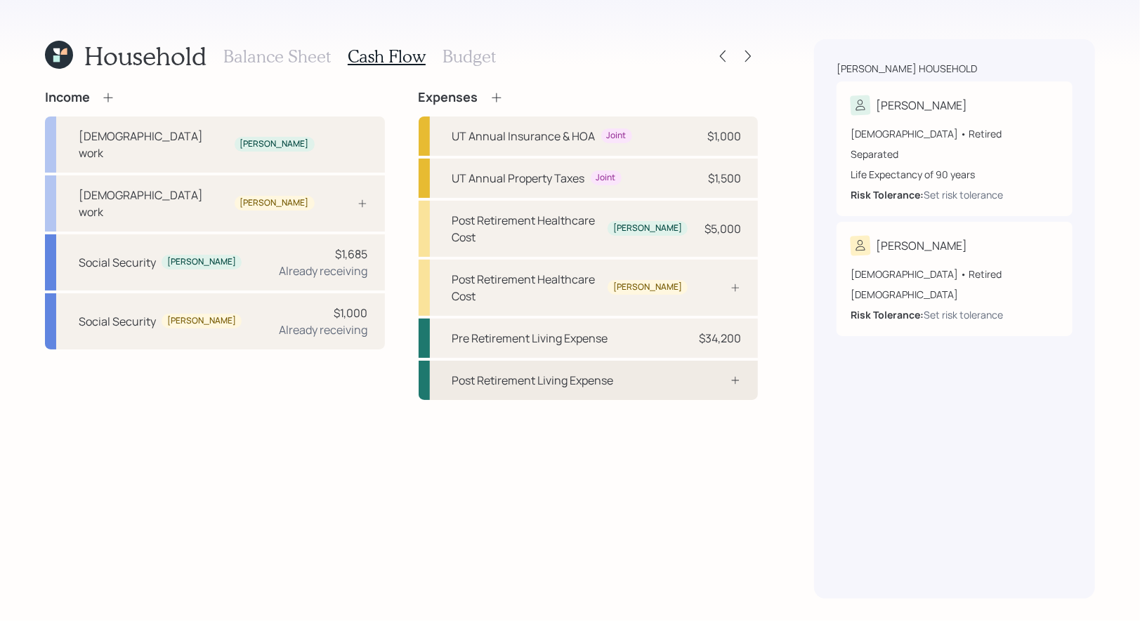
click at [567, 372] on div "Post Retirement Living Expense" at bounding box center [532, 380] width 161 height 17
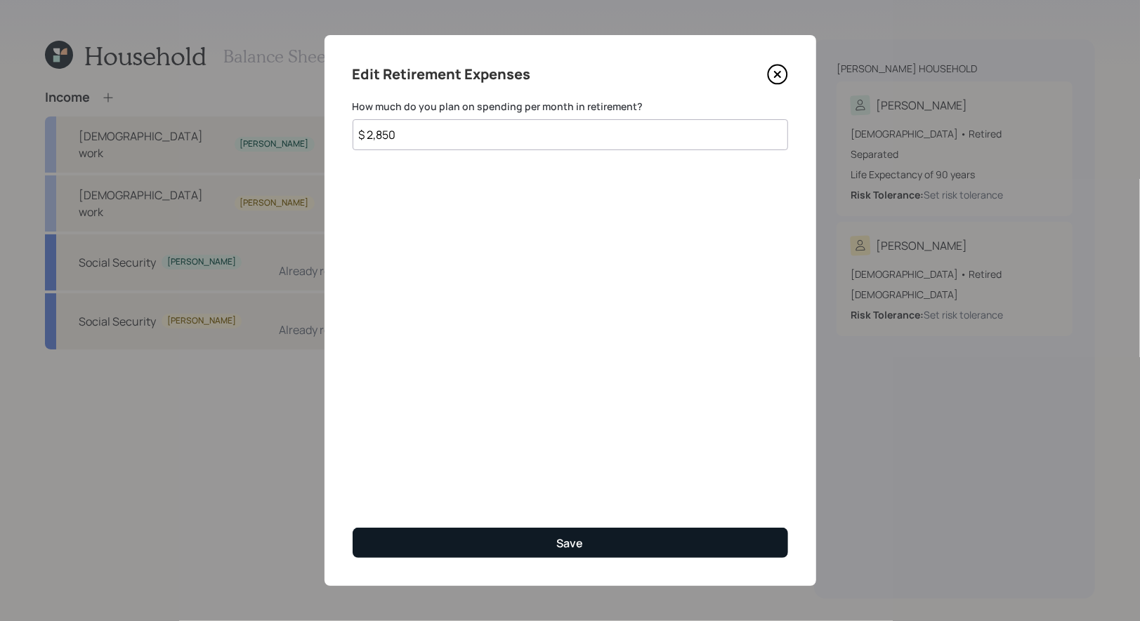
type input "$ 2,850"
click at [491, 545] on button "Save" at bounding box center [569, 543] width 435 height 30
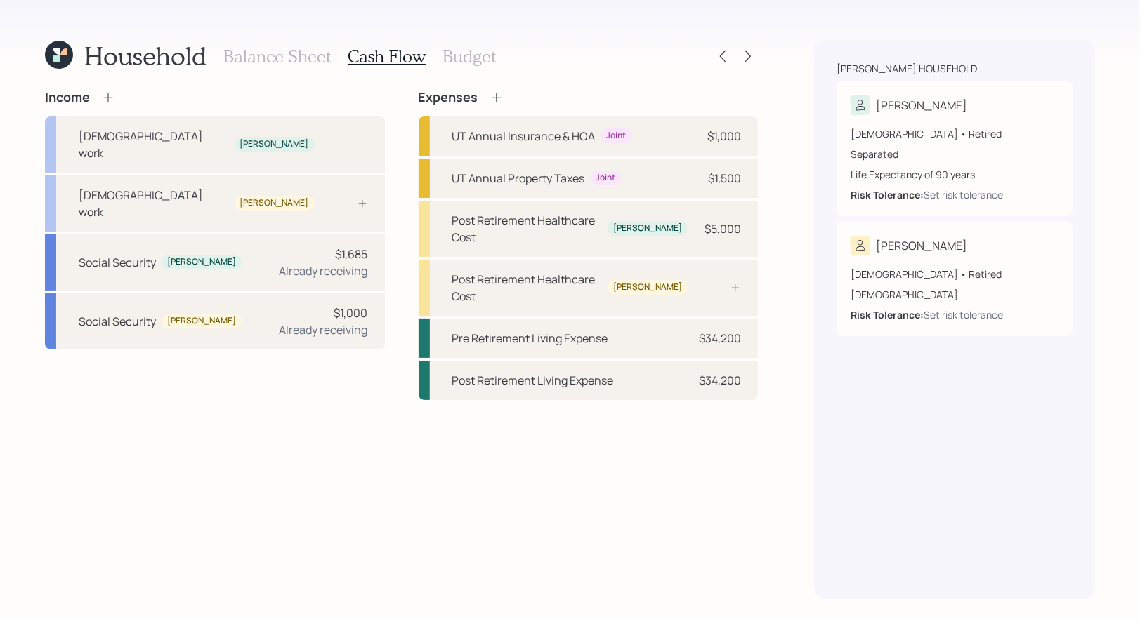
click at [463, 55] on h3 "Budget" at bounding box center [468, 56] width 53 height 20
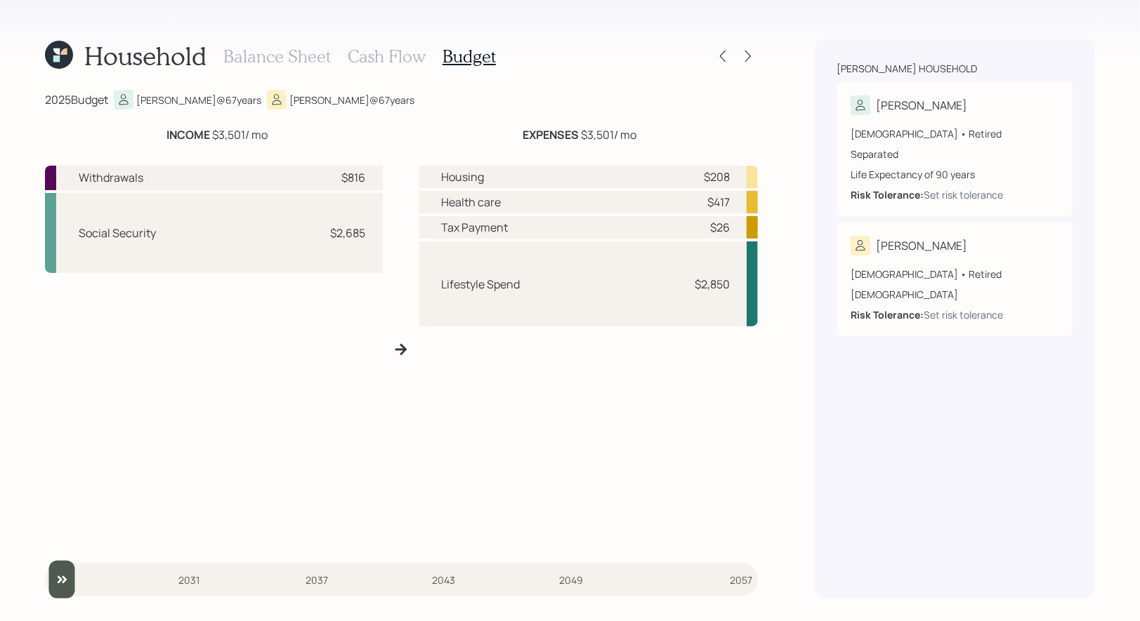
click at [400, 47] on h3 "Cash Flow" at bounding box center [387, 56] width 78 height 20
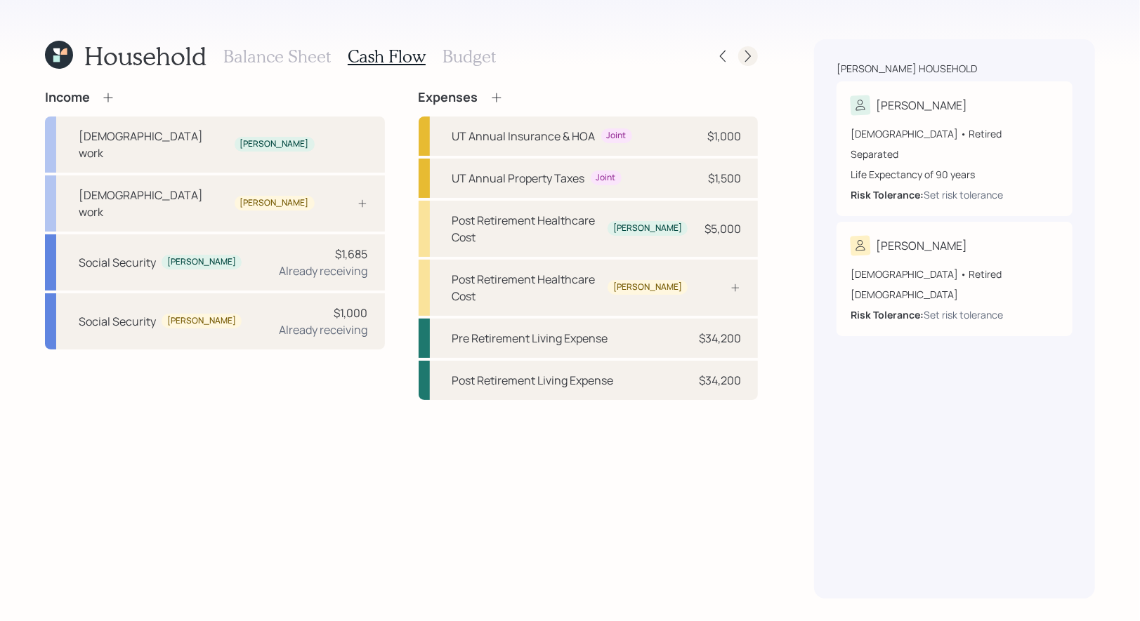
click at [751, 55] on icon at bounding box center [748, 56] width 14 height 14
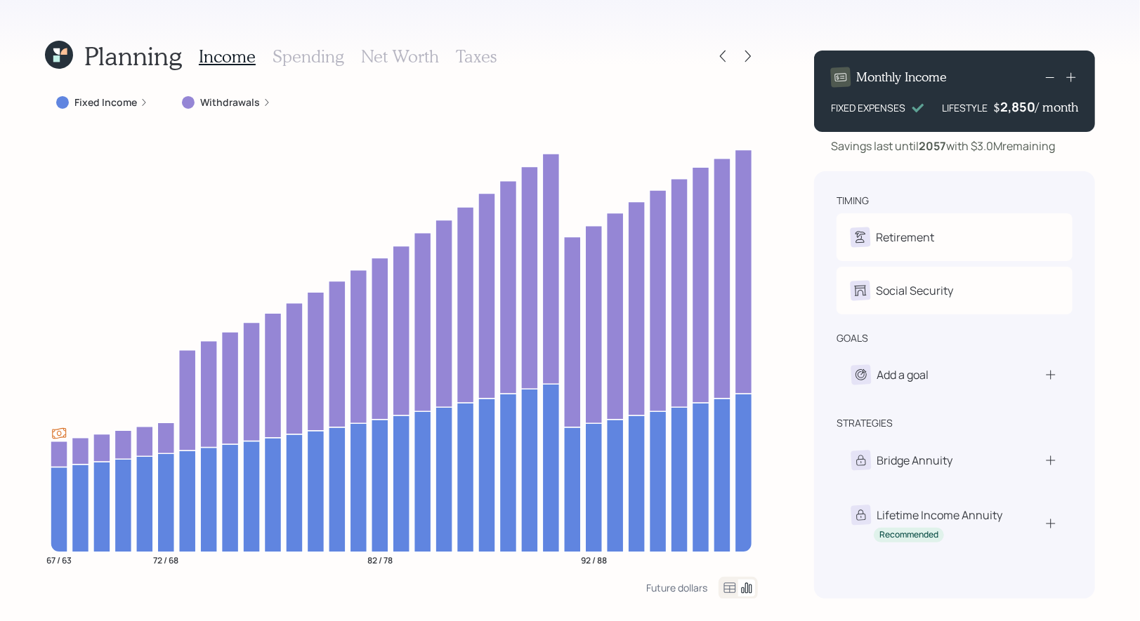
click at [216, 102] on label "Withdrawals" at bounding box center [230, 102] width 60 height 14
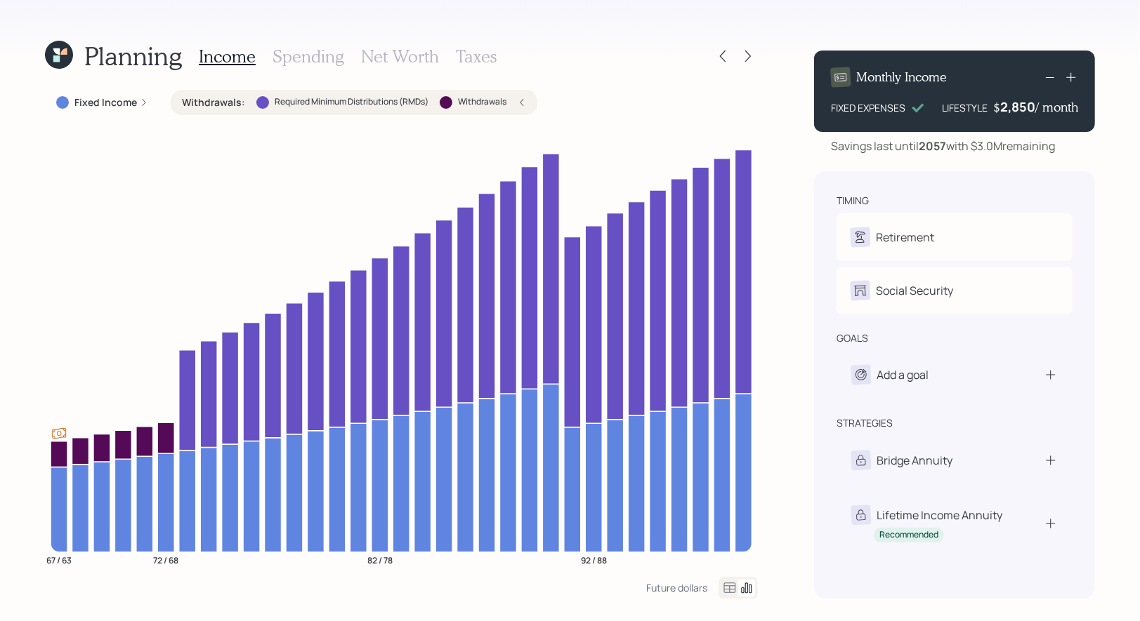
click at [465, 62] on h3 "Taxes" at bounding box center [476, 56] width 41 height 20
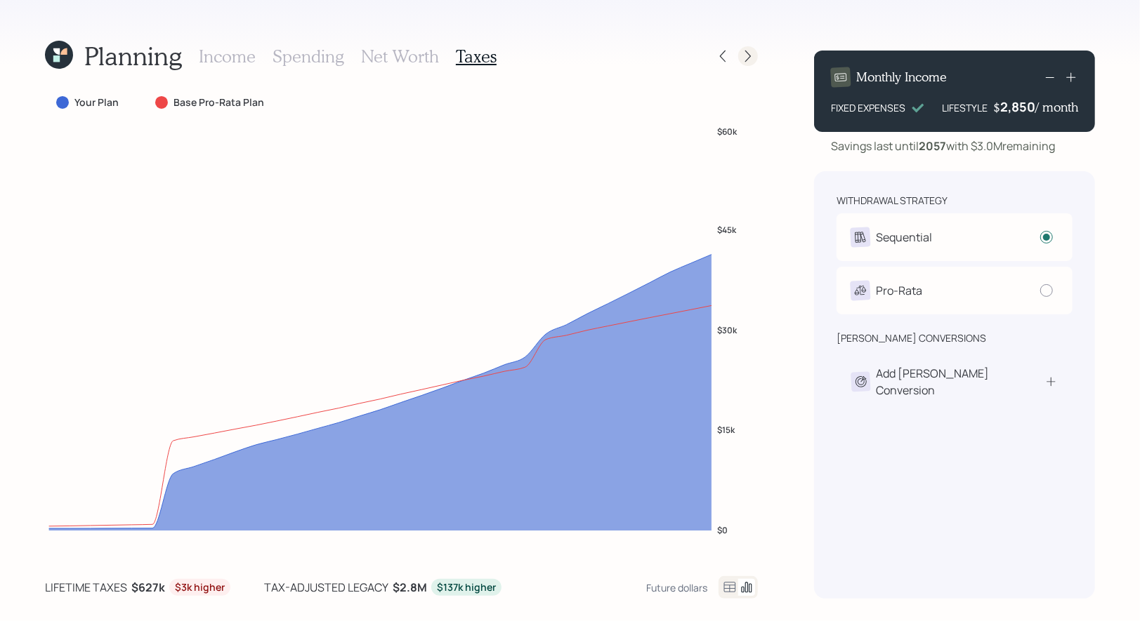
click at [751, 52] on icon at bounding box center [748, 56] width 14 height 14
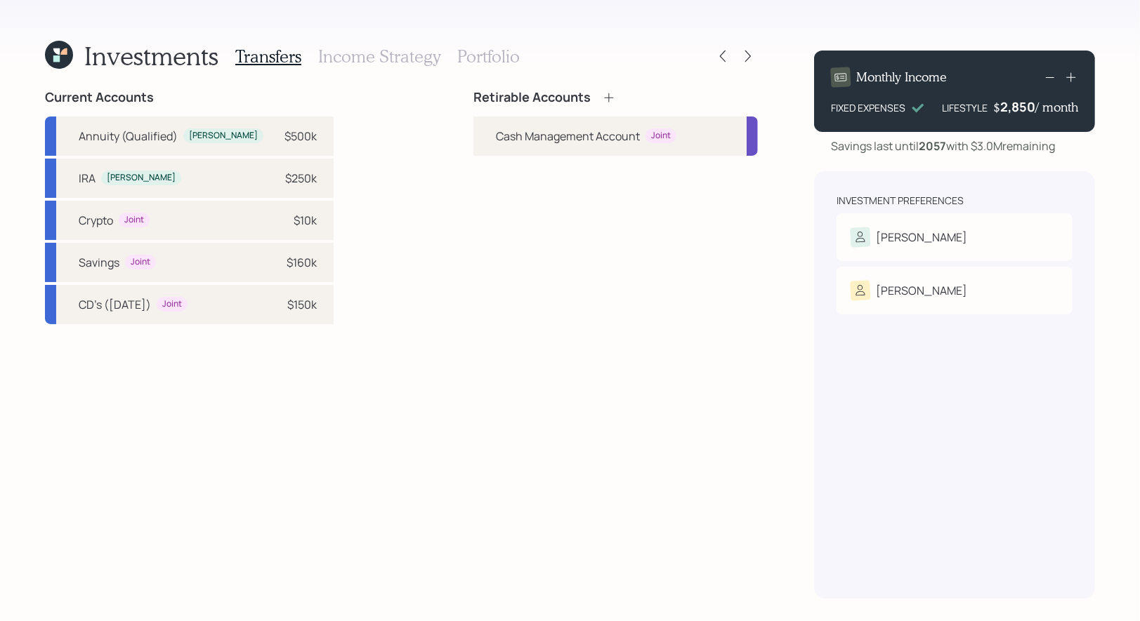
click at [613, 99] on icon at bounding box center [609, 98] width 14 height 14
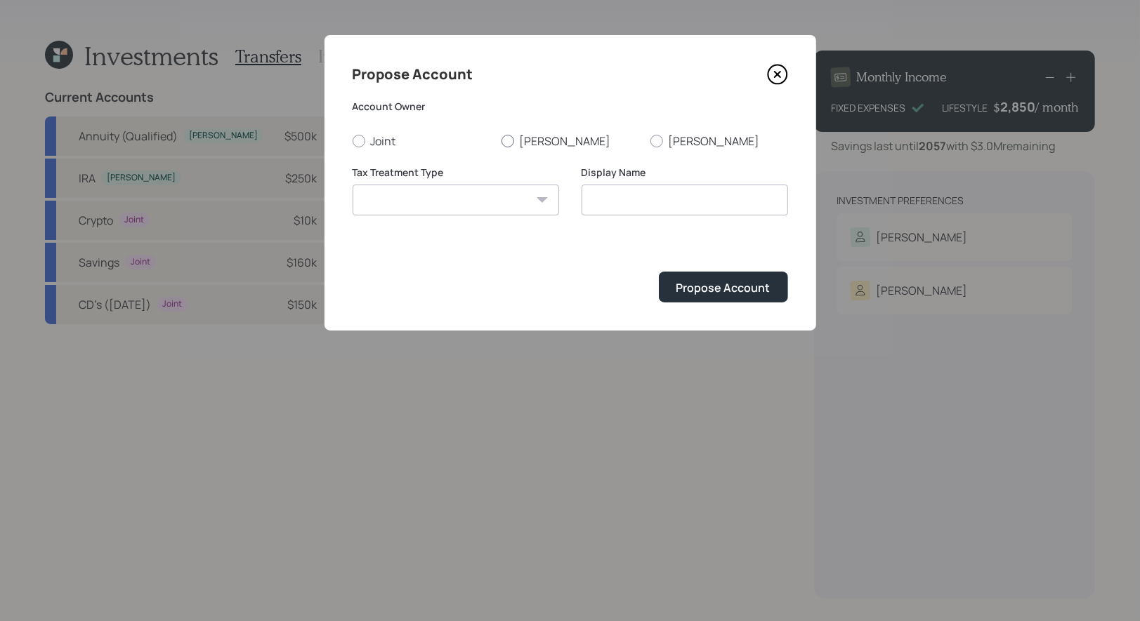
click at [506, 142] on div at bounding box center [507, 141] width 13 height 13
click at [501, 141] on input "John scott" at bounding box center [501, 140] width 1 height 1
radio input "true"
click at [482, 203] on select "Roth Taxable Traditional" at bounding box center [455, 200] width 206 height 31
select select "traditional"
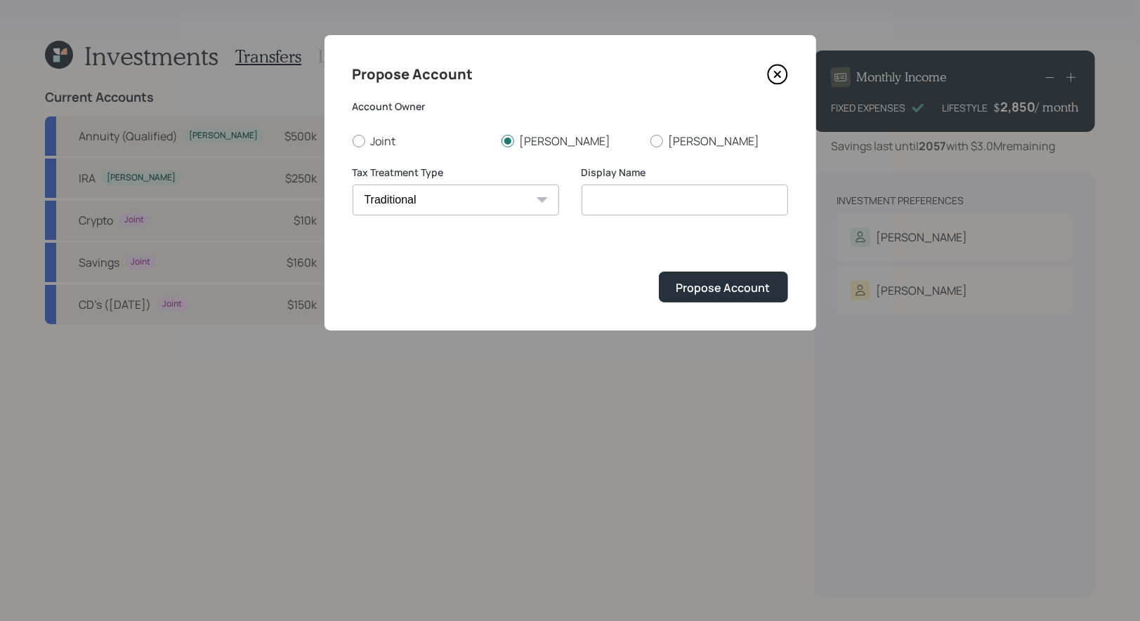
click at [352, 185] on select "Roth Taxable Traditional" at bounding box center [455, 200] width 206 height 31
click at [670, 201] on input "Traditional" at bounding box center [684, 200] width 206 height 31
type input "Traditional IRA"
click at [710, 290] on div "Propose Account" at bounding box center [723, 287] width 94 height 15
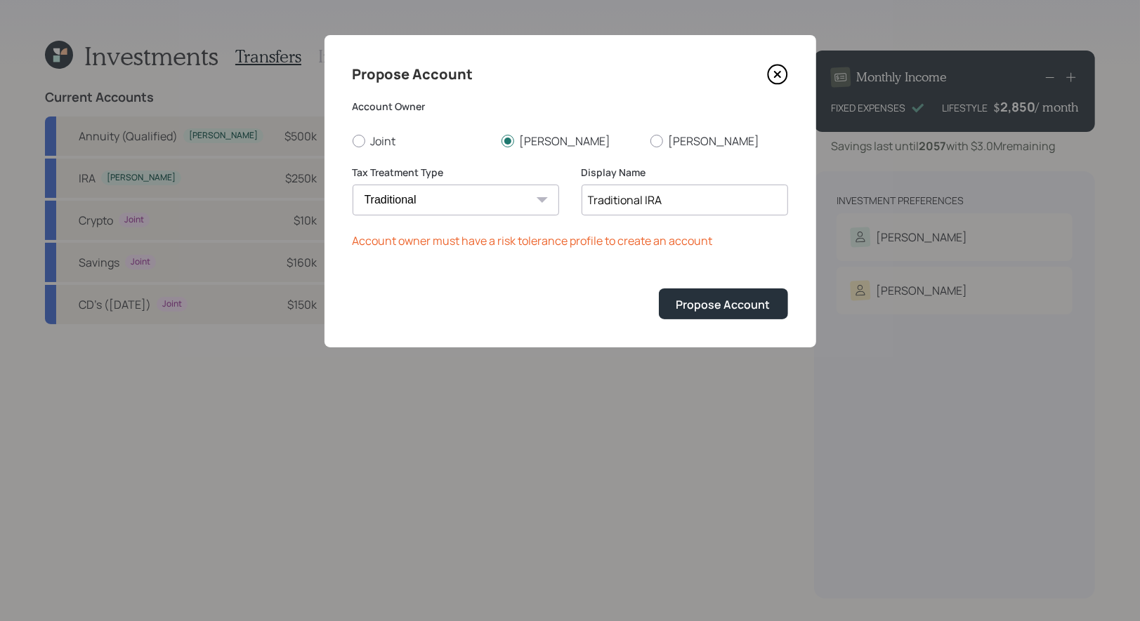
click at [783, 74] on icon at bounding box center [777, 74] width 21 height 21
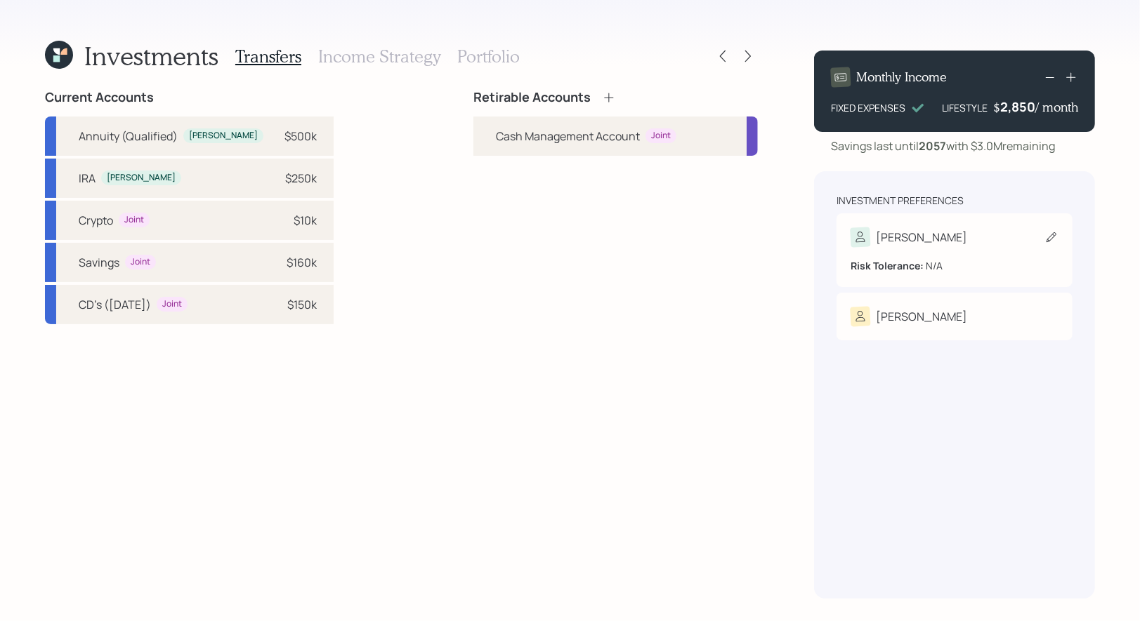
click at [1047, 237] on icon at bounding box center [1051, 237] width 14 height 14
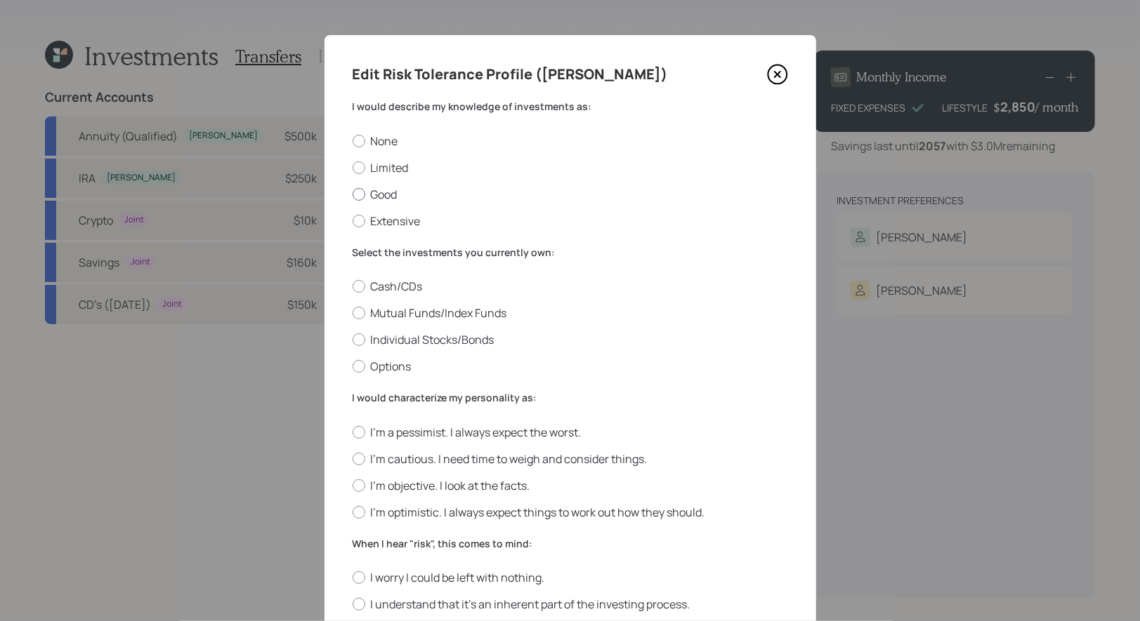
click at [357, 190] on div at bounding box center [358, 194] width 13 height 13
click at [352, 194] on input "Good" at bounding box center [352, 194] width 1 height 1
radio input "true"
click at [357, 315] on div at bounding box center [358, 313] width 13 height 13
click at [352, 314] on input "Mutual Funds/Index Funds" at bounding box center [352, 313] width 1 height 1
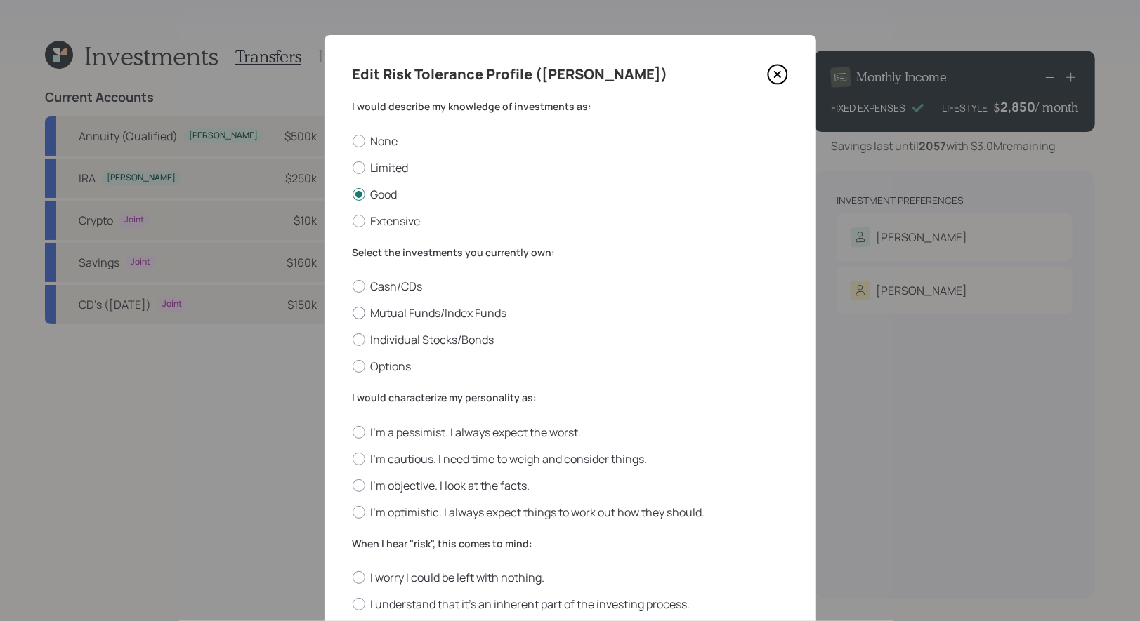
radio input "true"
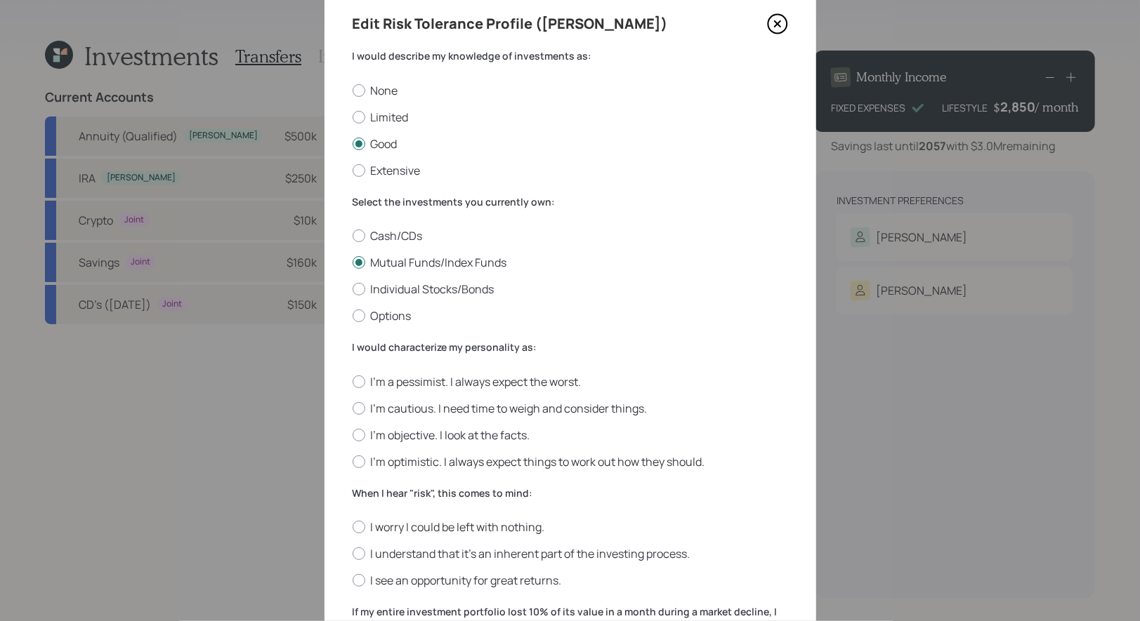
scroll to position [117, 0]
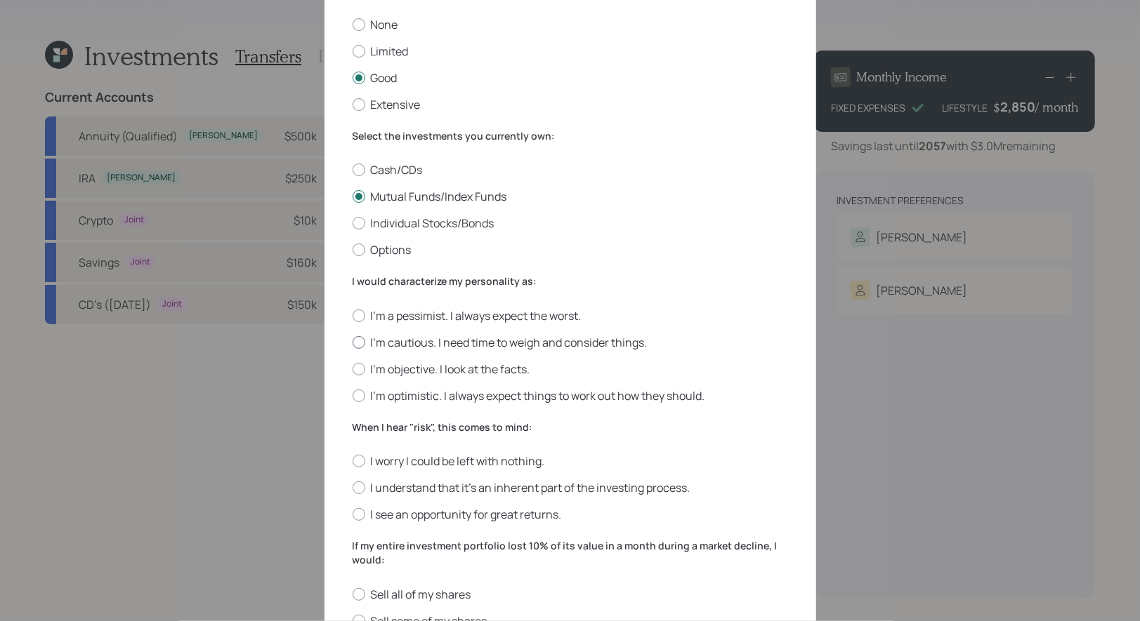
click at [357, 343] on div at bounding box center [358, 342] width 13 height 13
click at [352, 343] on input "I'm cautious. I need time to weigh and consider things." at bounding box center [352, 342] width 1 height 1
radio input "true"
click at [364, 491] on div at bounding box center [358, 488] width 13 height 13
click at [352, 489] on input "I understand that it’s an inherent part of the investing process." at bounding box center [352, 488] width 1 height 1
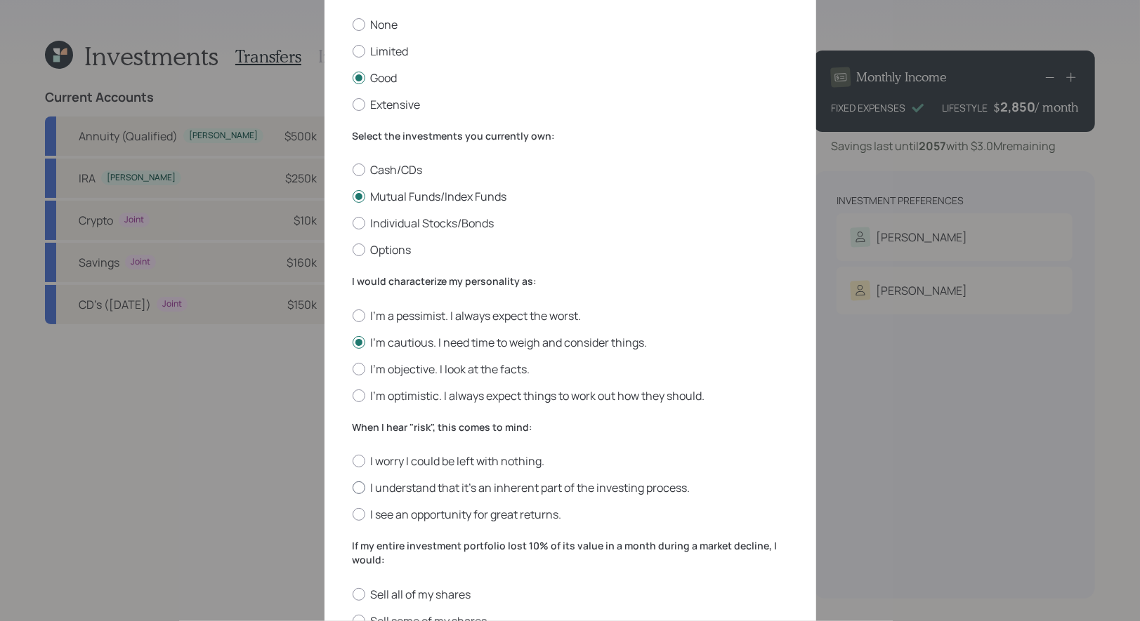
radio input "true"
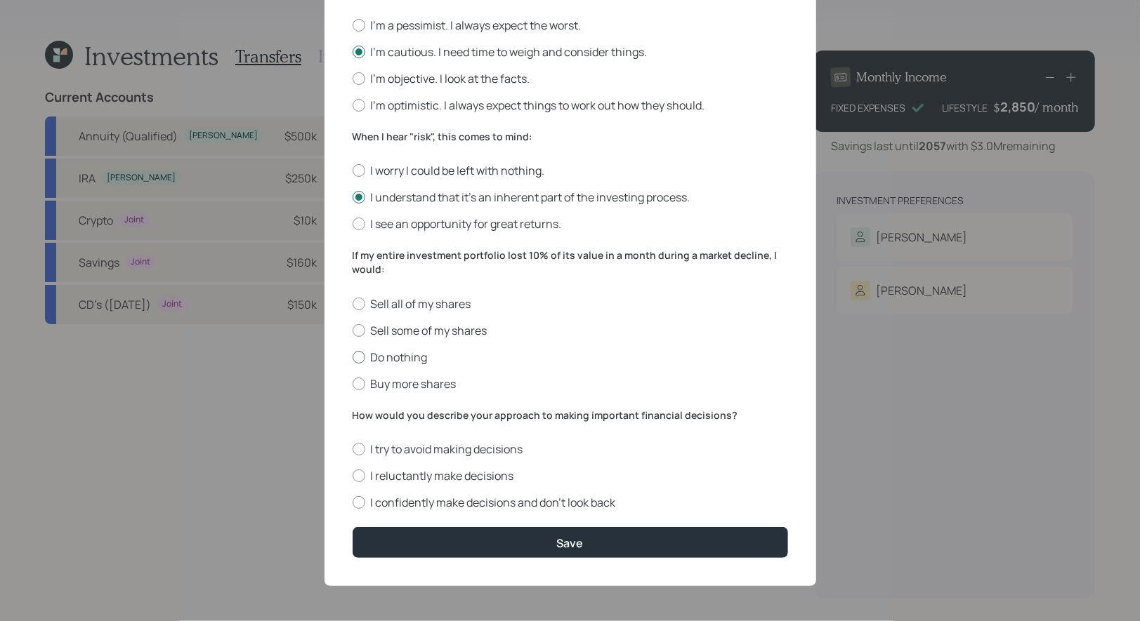
click at [364, 353] on label "Do nothing" at bounding box center [569, 357] width 435 height 15
click at [352, 357] on input "Do nothing" at bounding box center [352, 357] width 1 height 1
radio input "true"
click at [358, 476] on div at bounding box center [358, 476] width 13 height 13
click at [352, 476] on input "I reluctantly make decisions" at bounding box center [352, 476] width 1 height 1
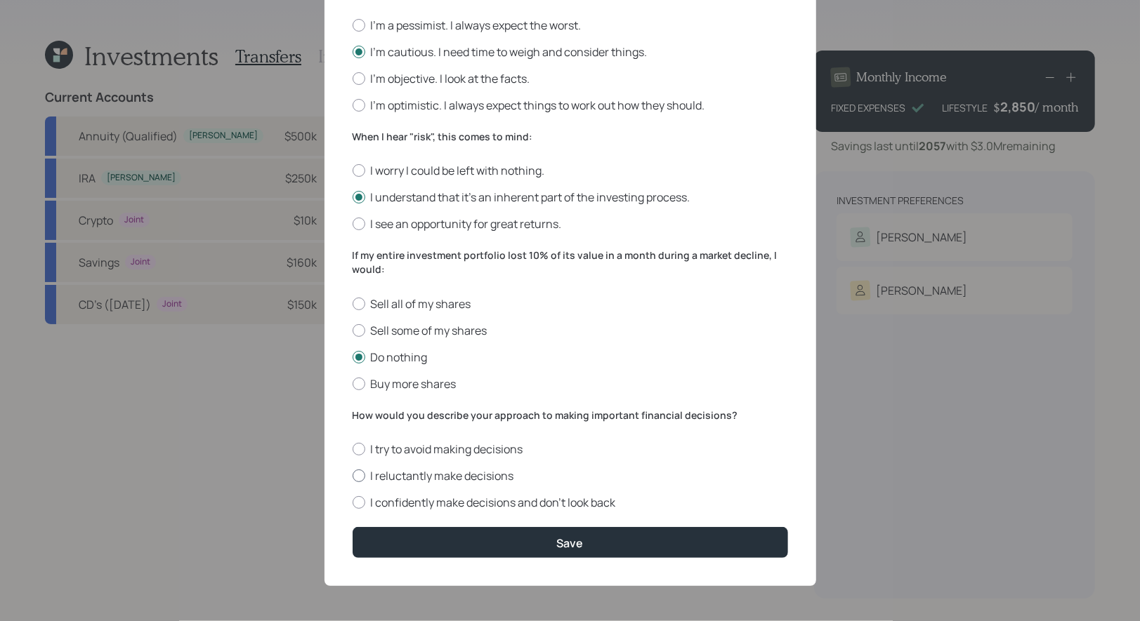
radio input "true"
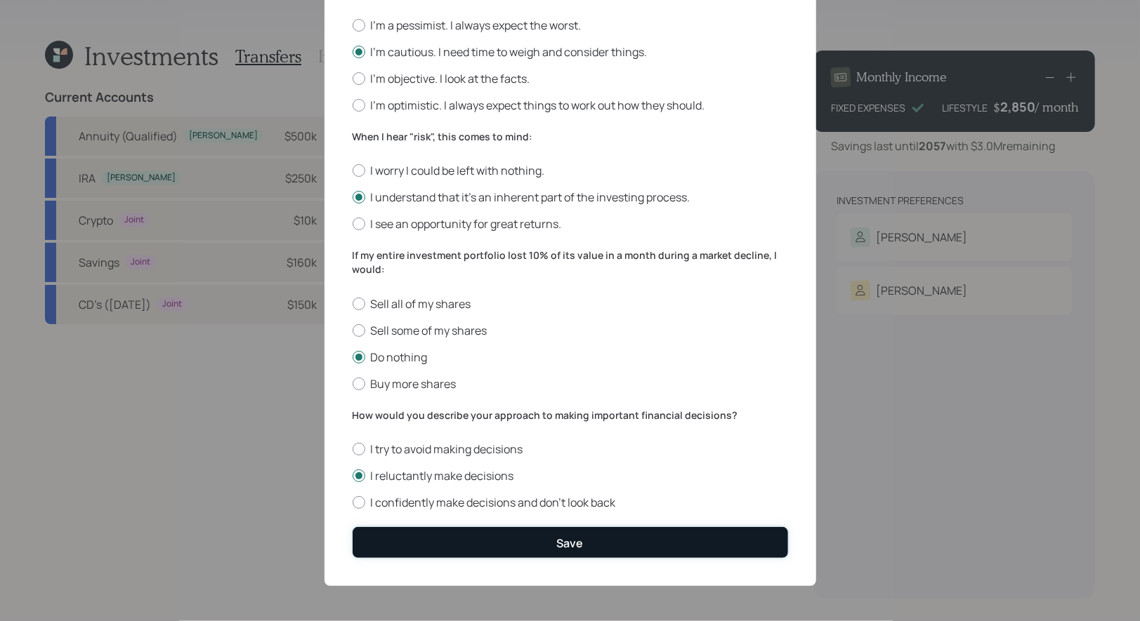
click at [468, 548] on button "Save" at bounding box center [569, 542] width 435 height 30
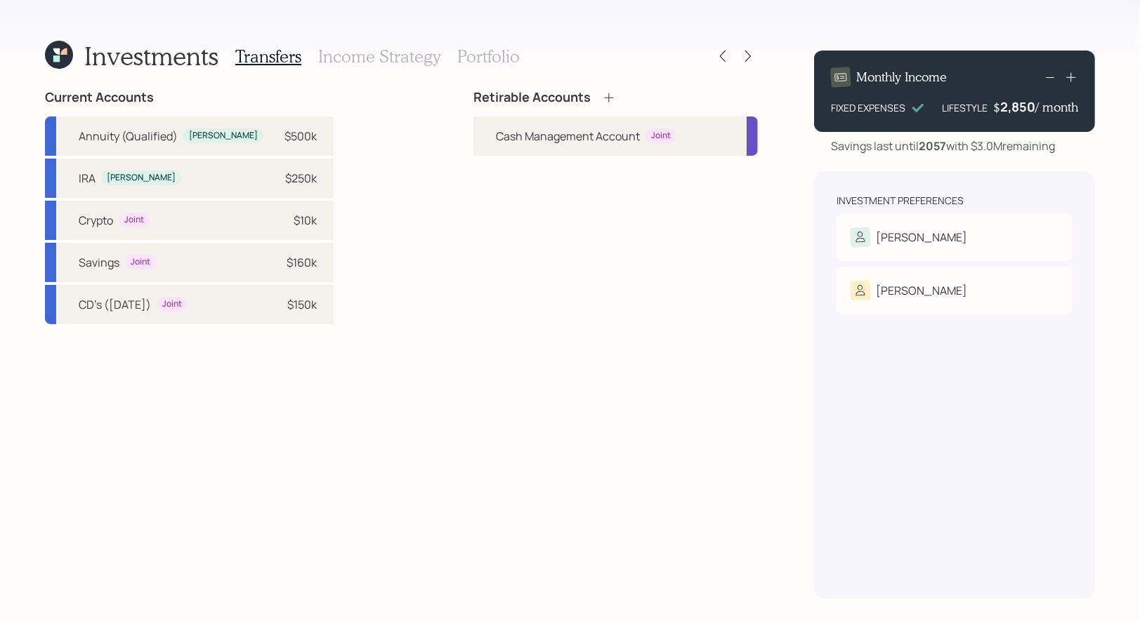
click at [609, 98] on icon at bounding box center [608, 97] width 9 height 9
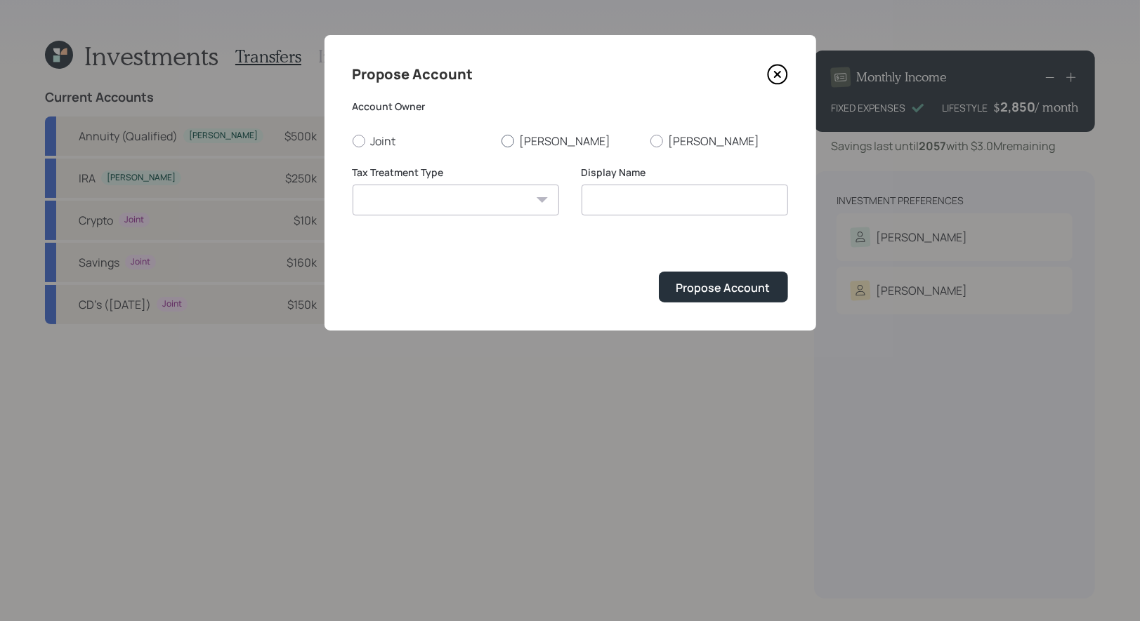
click at [508, 140] on div at bounding box center [507, 141] width 13 height 13
click at [501, 140] on input "John scott" at bounding box center [501, 140] width 1 height 1
radio input "true"
click at [487, 197] on select "Roth Taxable Traditional" at bounding box center [455, 200] width 206 height 31
select select "taxable"
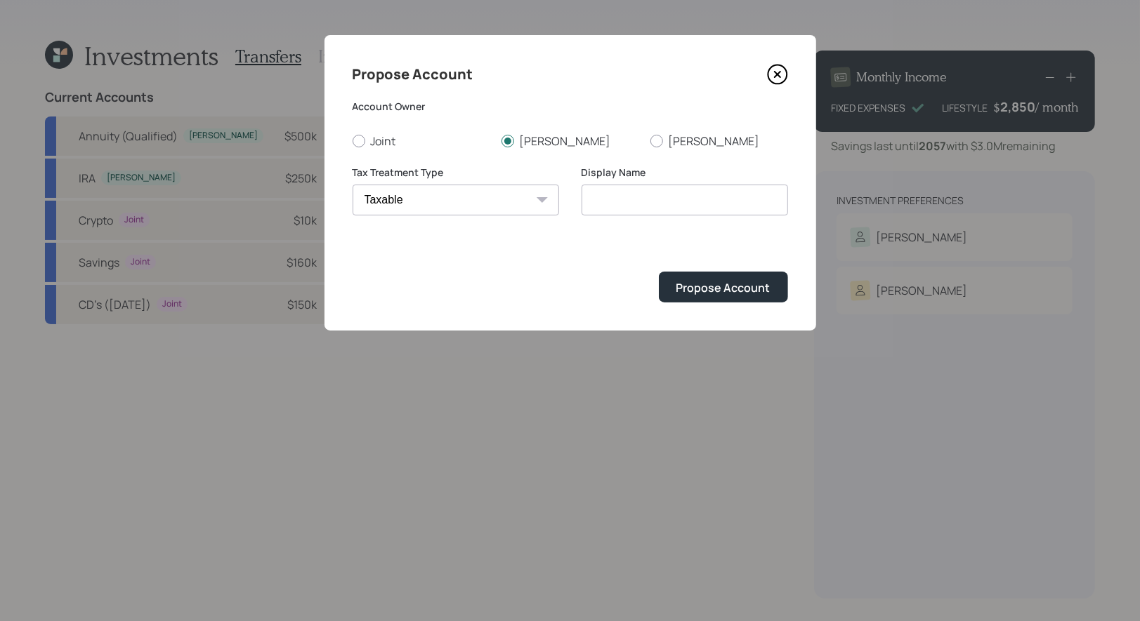
click at [352, 185] on select "Roth Taxable Traditional" at bounding box center [455, 200] width 206 height 31
type input "Taxable"
click at [482, 201] on select "Roth Taxable Traditional" at bounding box center [455, 200] width 206 height 31
select select "traditional"
click at [352, 185] on select "Roth Taxable Traditional" at bounding box center [455, 200] width 206 height 31
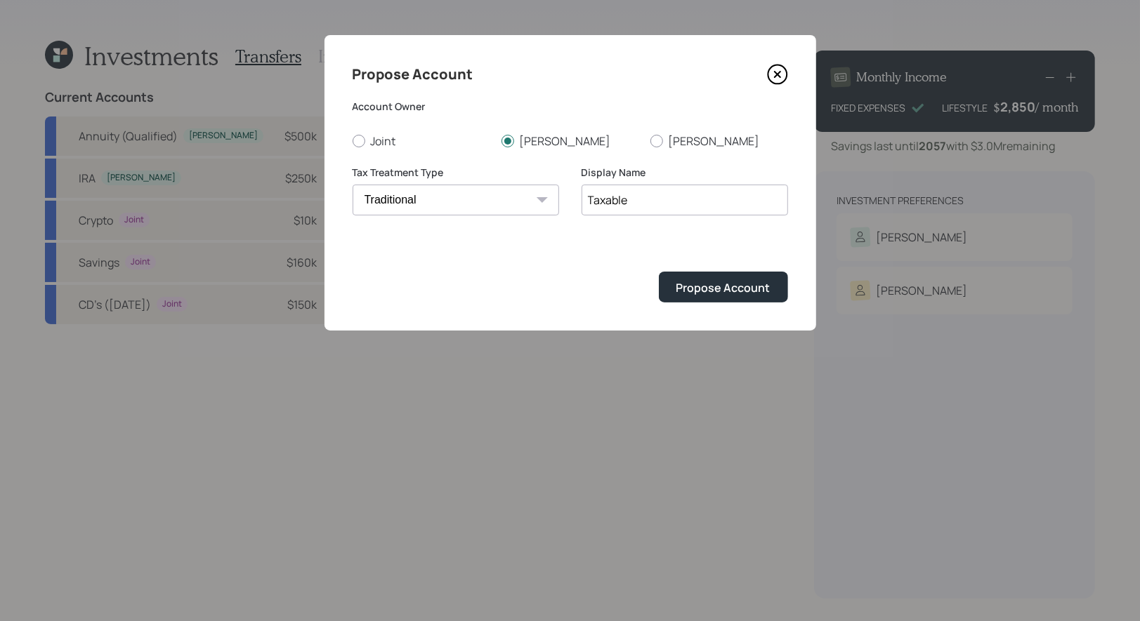
click at [659, 212] on input "Taxable" at bounding box center [684, 200] width 206 height 31
type input "IRA"
click at [704, 284] on div "Propose Account" at bounding box center [723, 287] width 94 height 15
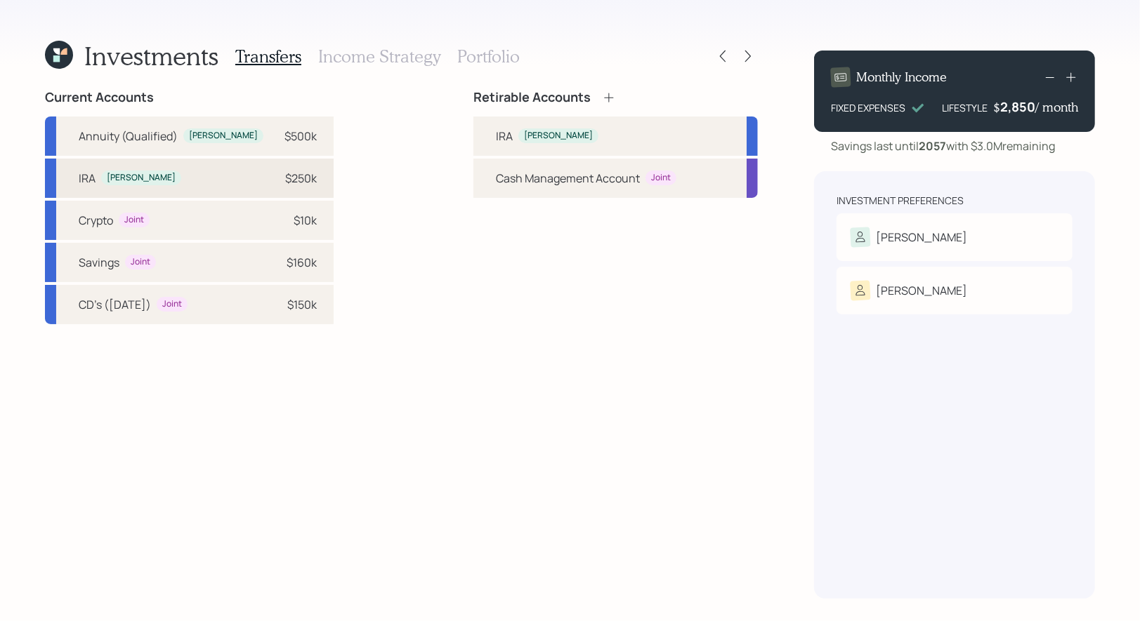
click at [210, 180] on div "IRA John scott $250k" at bounding box center [189, 178] width 289 height 39
click at [501, 137] on div "IRA" at bounding box center [504, 136] width 17 height 17
select select "418a6b74-54d6-407e-9583-e2dd156d39a4"
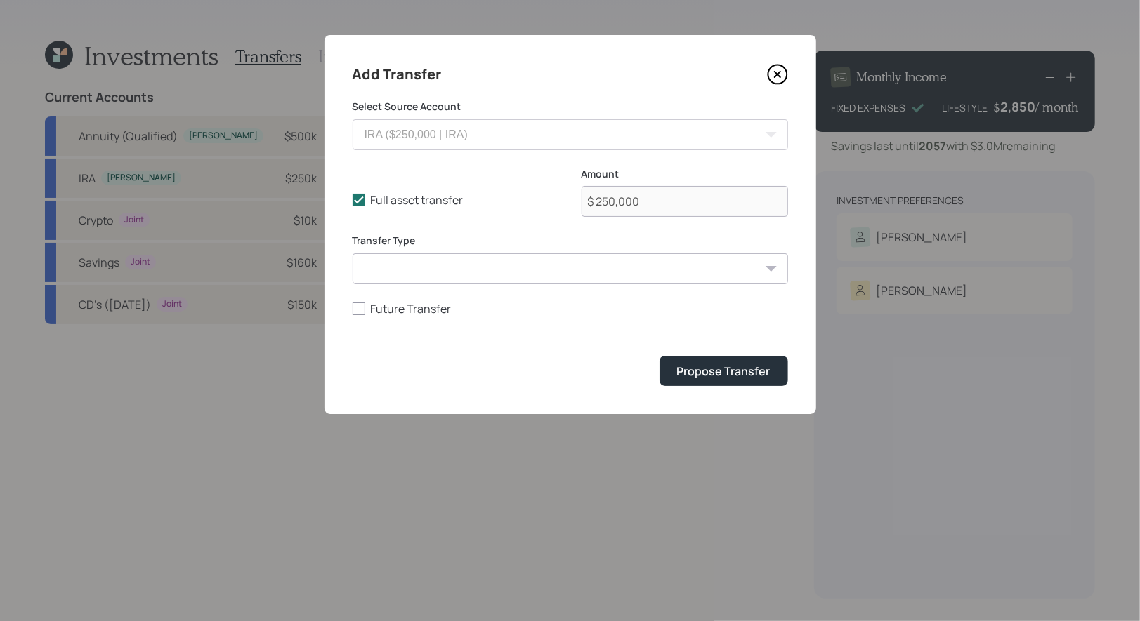
click at [441, 273] on select "ACAT Transfer Non ACAT Transfer Capitalize Rollover Rollover Deposit" at bounding box center [569, 268] width 435 height 31
click at [352, 253] on select "ACAT Transfer Non ACAT Transfer Capitalize Rollover Rollover Deposit" at bounding box center [569, 268] width 435 height 31
click at [507, 266] on select "ACAT Transfer Non ACAT Transfer Capitalize Rollover Rollover Deposit" at bounding box center [569, 268] width 435 height 31
select select "acat_transfer"
click at [352, 253] on select "ACAT Transfer Non ACAT Transfer Capitalize Rollover Rollover Deposit" at bounding box center [569, 268] width 435 height 31
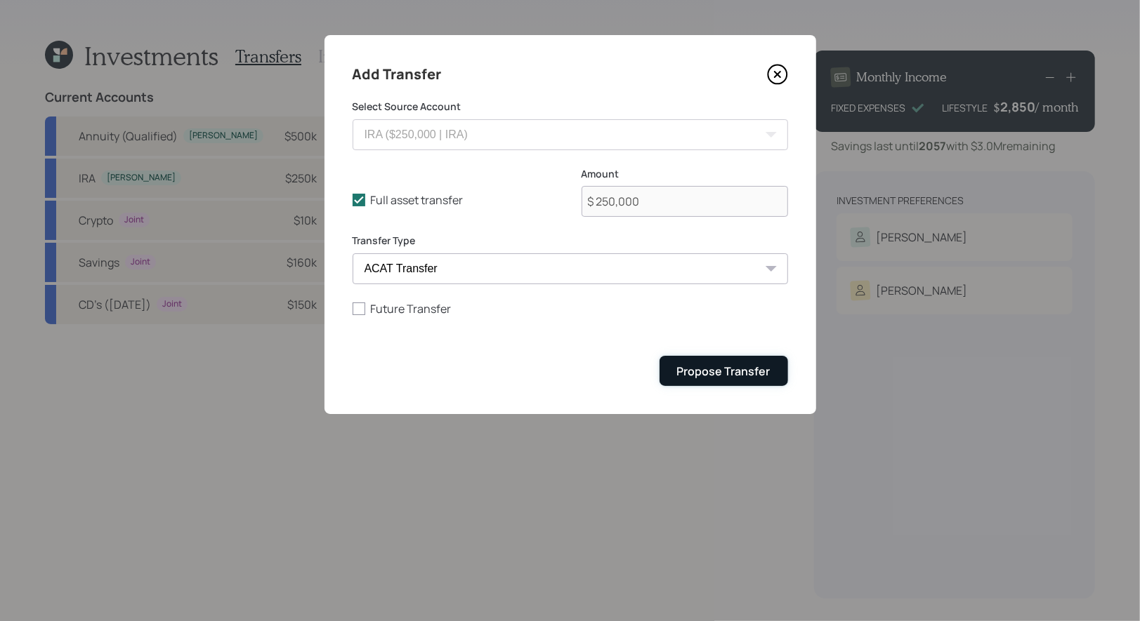
click at [729, 367] on div "Propose Transfer" at bounding box center [723, 371] width 93 height 15
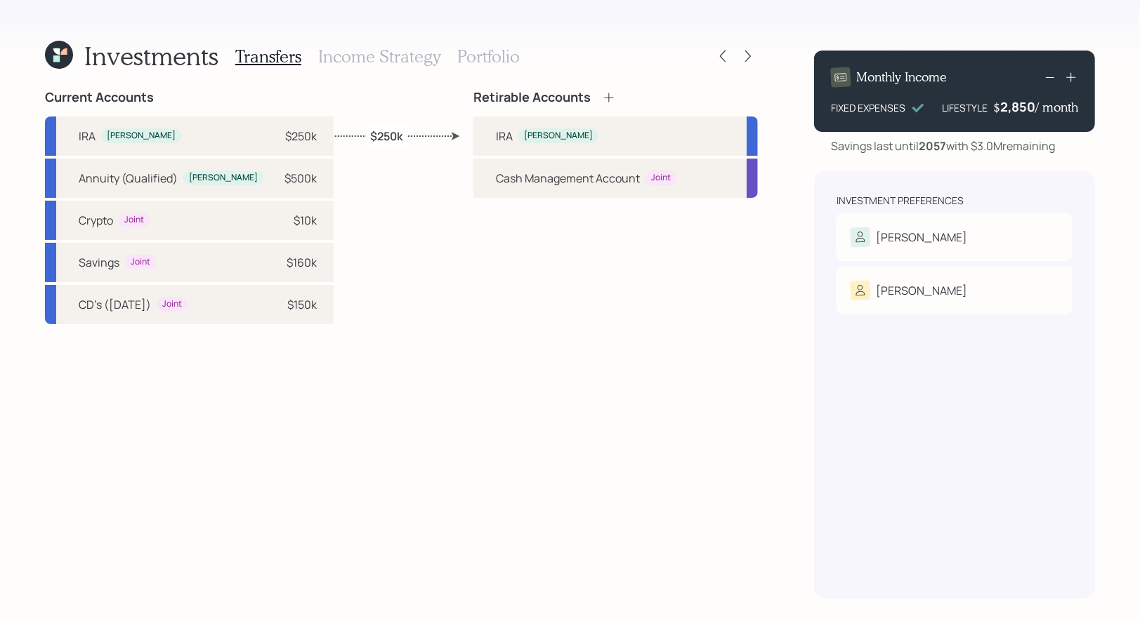
click at [604, 92] on icon at bounding box center [609, 98] width 14 height 14
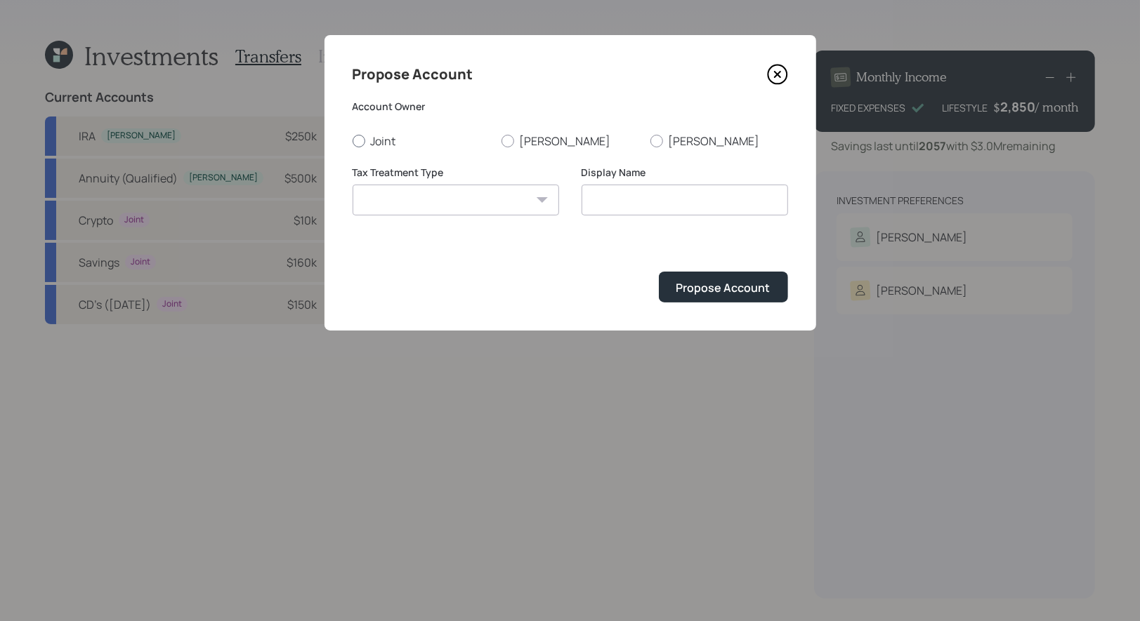
click at [363, 140] on div at bounding box center [358, 141] width 13 height 13
click at [352, 140] on input "Joint" at bounding box center [352, 140] width 1 height 1
radio input "true"
click at [391, 200] on select "Roth Taxable Traditional" at bounding box center [455, 200] width 206 height 31
select select "taxable"
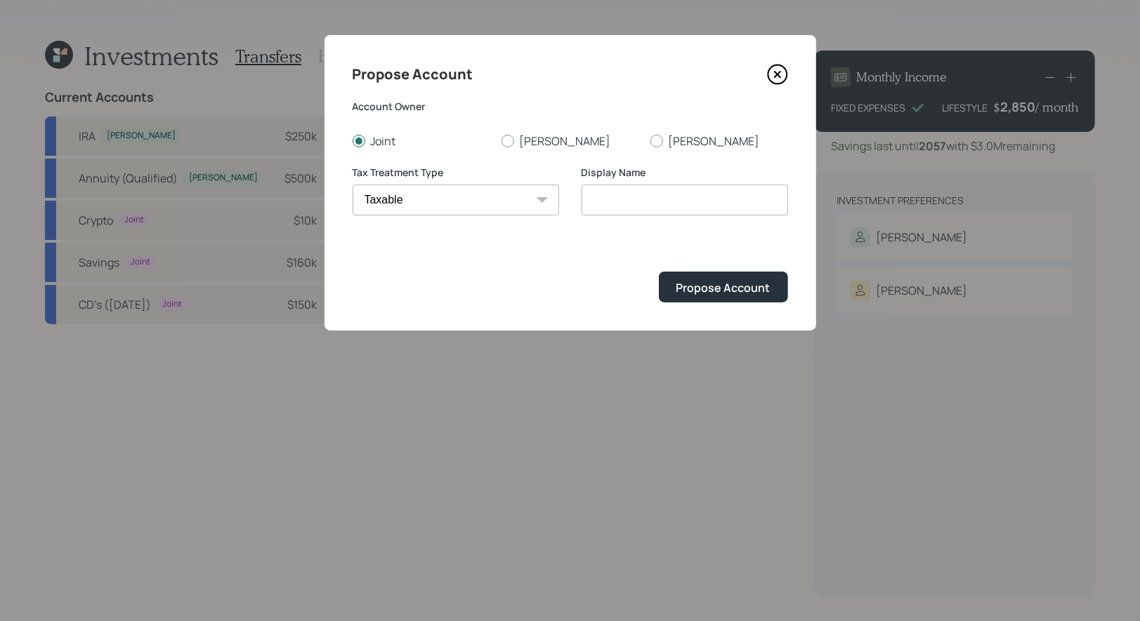
click at [352, 185] on select "Roth Taxable Traditional" at bounding box center [455, 200] width 206 height 31
click at [732, 204] on input "Taxable" at bounding box center [684, 200] width 206 height 31
type input "Taxable Brokerage"
click at [738, 286] on div "Propose Account" at bounding box center [723, 287] width 94 height 15
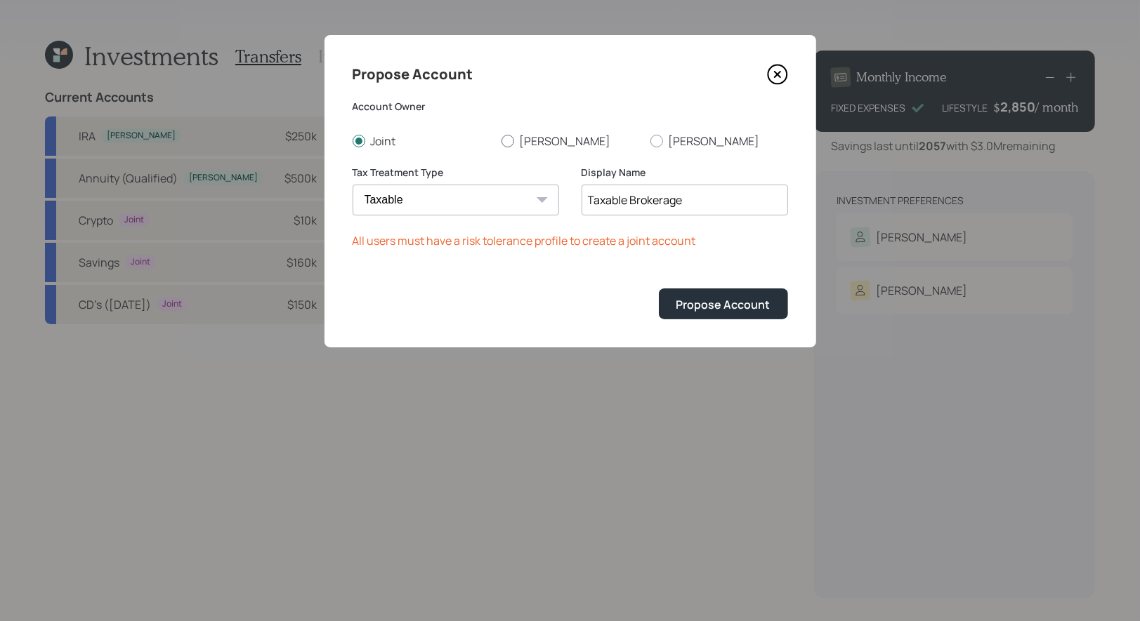
click at [508, 136] on div at bounding box center [507, 141] width 13 height 13
click at [501, 140] on input "John scott" at bounding box center [501, 140] width 1 height 1
radio input "true"
click at [689, 311] on div "Propose Account" at bounding box center [723, 304] width 94 height 15
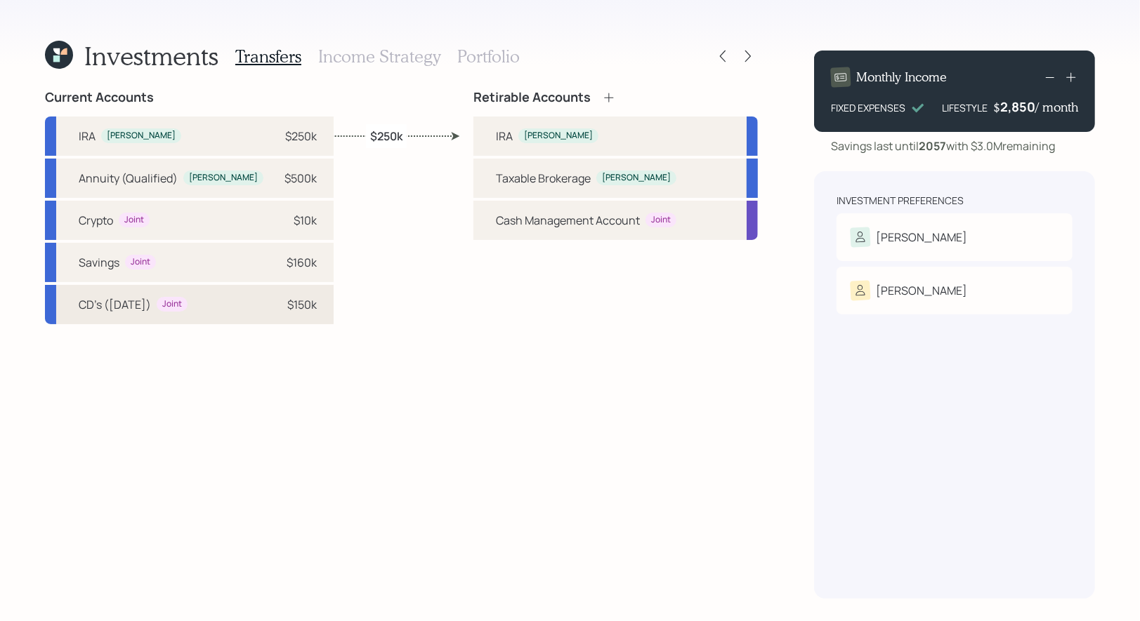
click at [275, 308] on div "$150k" at bounding box center [296, 304] width 42 height 17
click at [291, 308] on div "CD's (Dec 2025) Joint $150k" at bounding box center [189, 304] width 289 height 39
click at [290, 301] on div "CD's (Dec 2025) Joint $150k" at bounding box center [189, 304] width 289 height 39
click at [291, 268] on div "Savings Joint $160k" at bounding box center [189, 262] width 289 height 39
click at [524, 185] on div "Taxable Brokerage" at bounding box center [543, 178] width 95 height 17
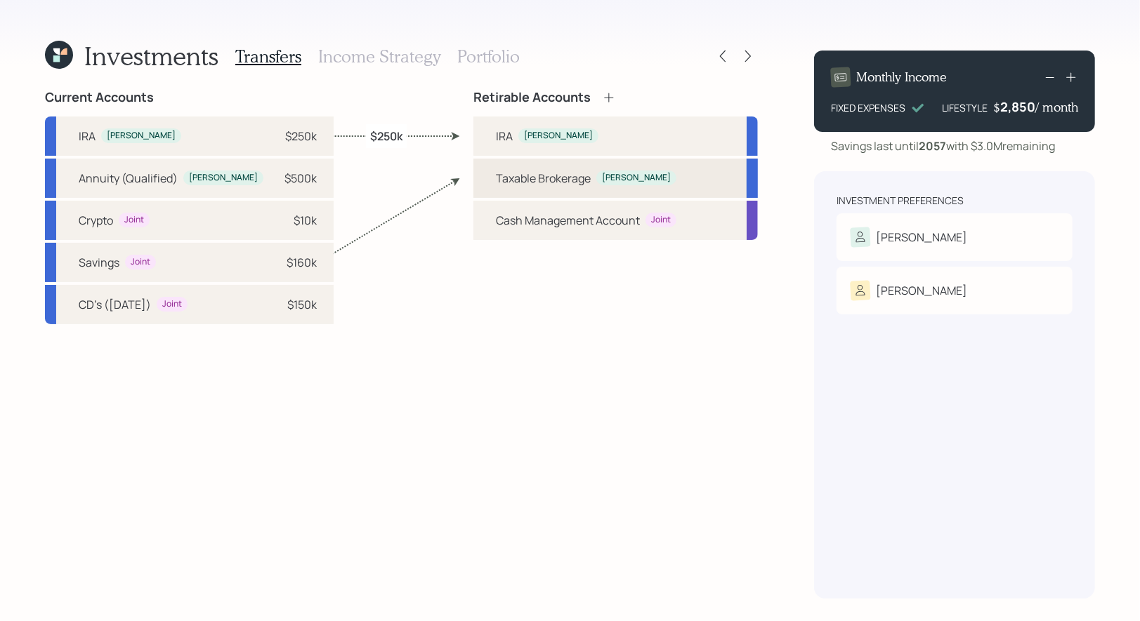
select select "e20042af-3be1-4a28-8770-a5746fdbc9eb"
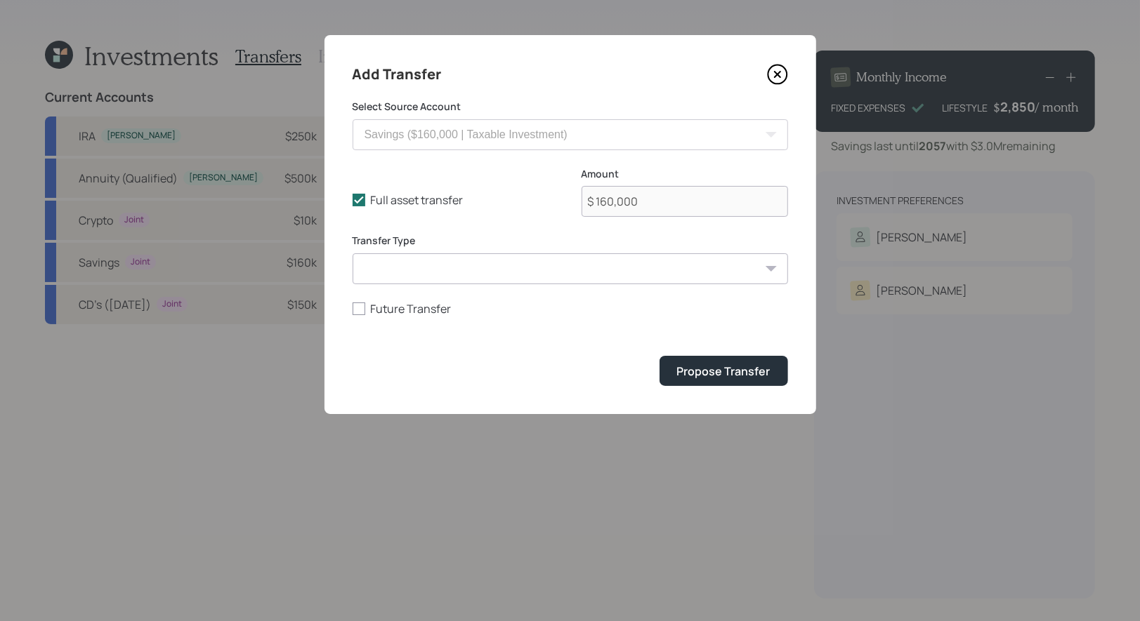
click at [474, 265] on select "ACAT Transfer Non ACAT Transfer Capitalize Rollover Rollover Deposit" at bounding box center [569, 268] width 435 height 31
select select "acat_transfer"
click at [352, 253] on select "ACAT Transfer Non ACAT Transfer Capitalize Rollover Rollover Deposit" at bounding box center [569, 268] width 435 height 31
click at [719, 376] on div "Propose Transfer" at bounding box center [723, 371] width 93 height 15
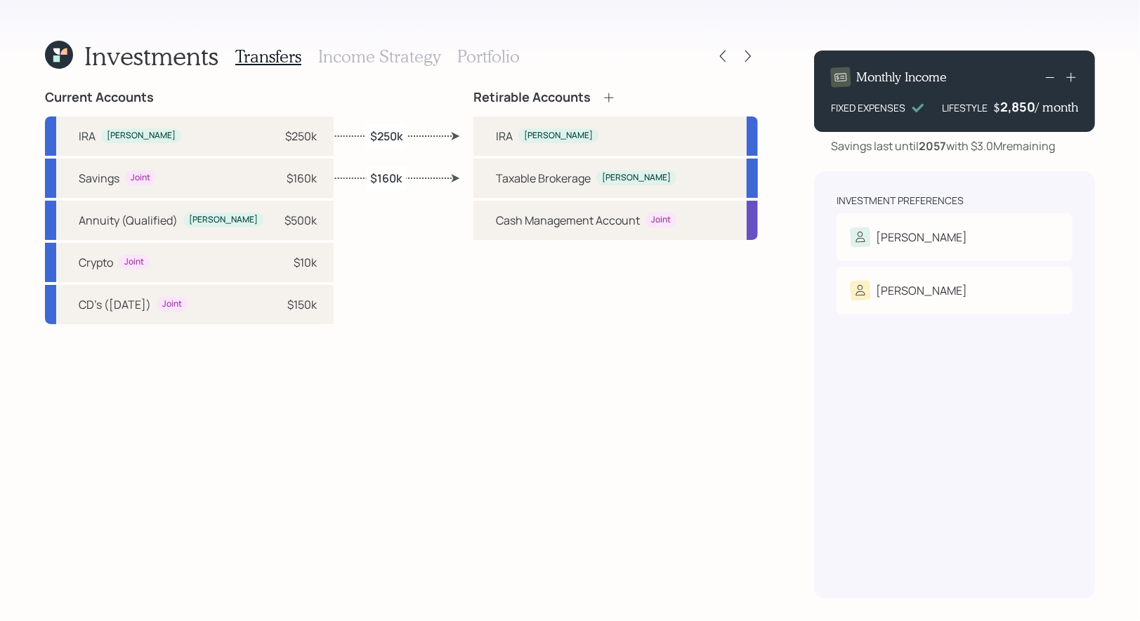
click at [387, 58] on h3 "Income Strategy" at bounding box center [379, 56] width 122 height 20
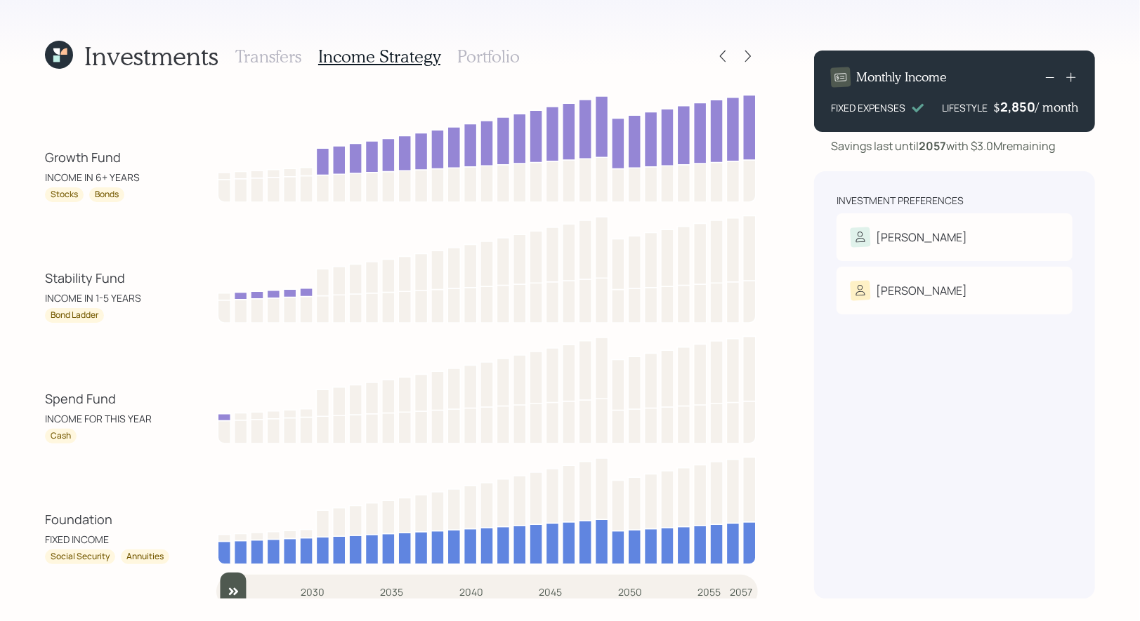
click at [481, 54] on h3 "Portfolio" at bounding box center [488, 56] width 62 height 20
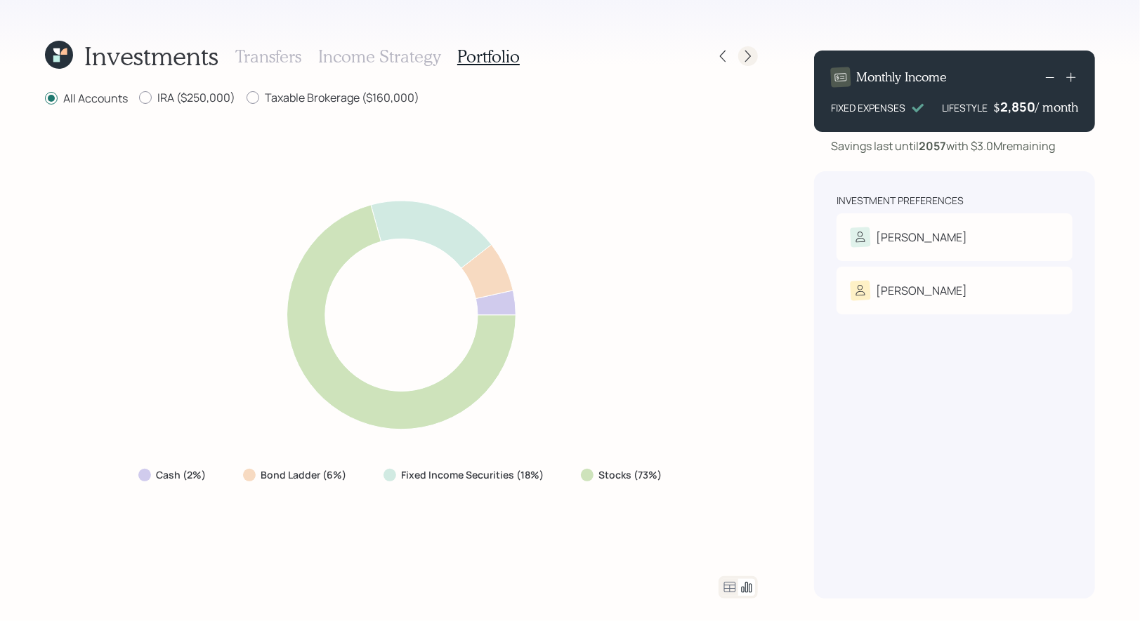
click at [751, 58] on icon at bounding box center [748, 56] width 14 height 14
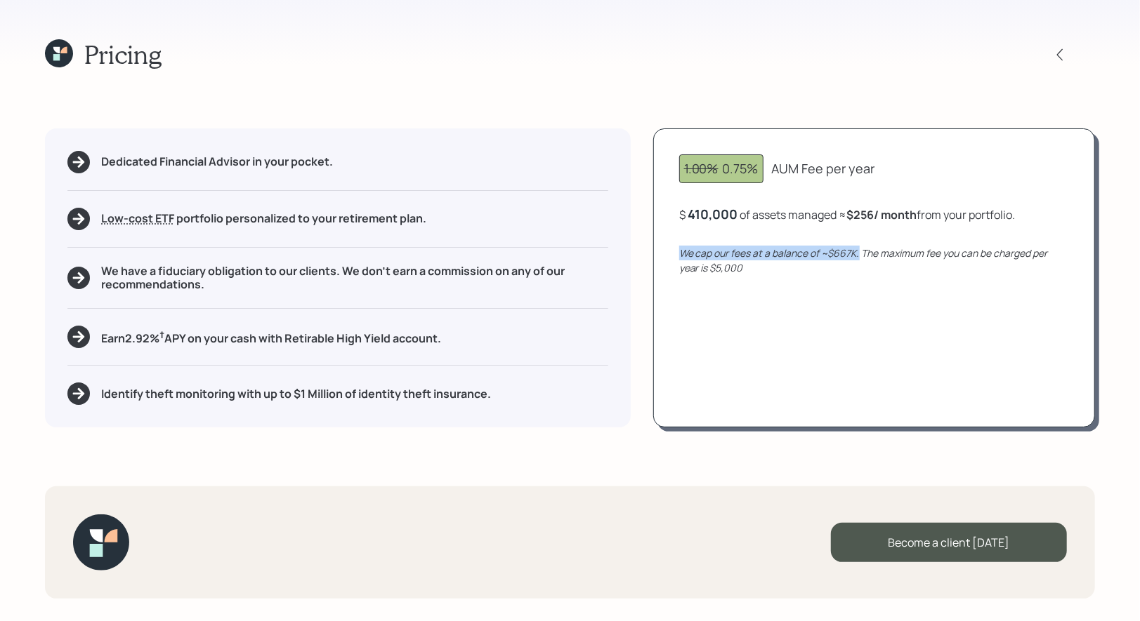
drag, startPoint x: 859, startPoint y: 254, endPoint x: 676, endPoint y: 254, distance: 183.3
click at [676, 254] on div "1.00% 0.75% AUM Fee per year $ 410,000 of assets managed ≈ $256 / month from yo…" at bounding box center [874, 277] width 442 height 299
click at [49, 51] on icon at bounding box center [59, 53] width 28 height 28
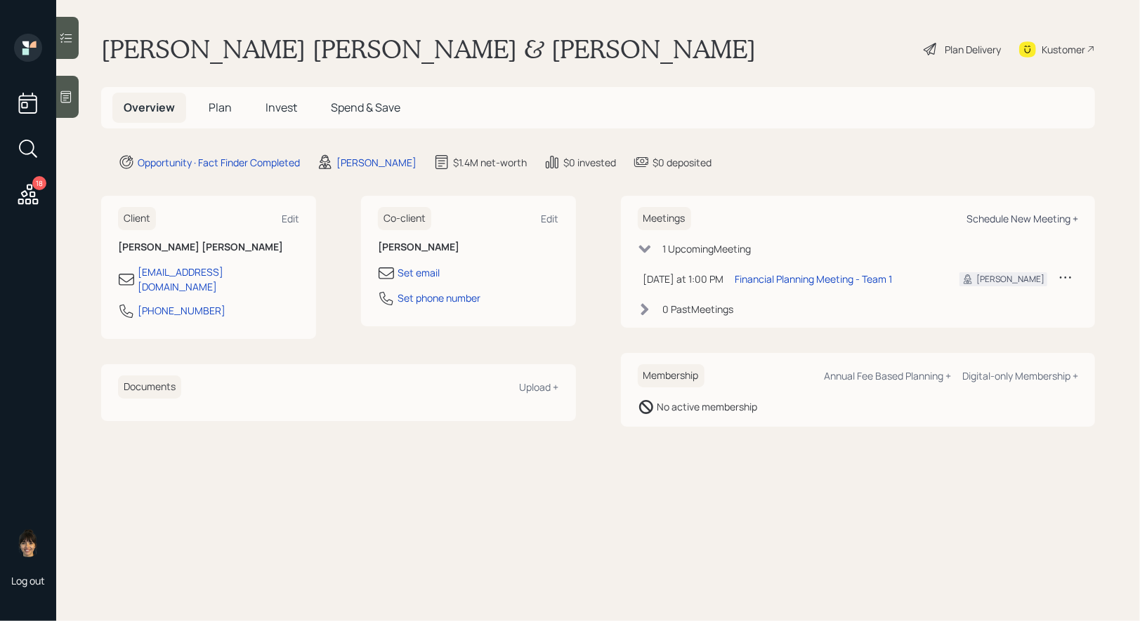
click at [1041, 216] on div "Schedule New Meeting +" at bounding box center [1022, 218] width 112 height 13
select select "8b79112e-3cfb-44f9-89e7-15267fe946c1"
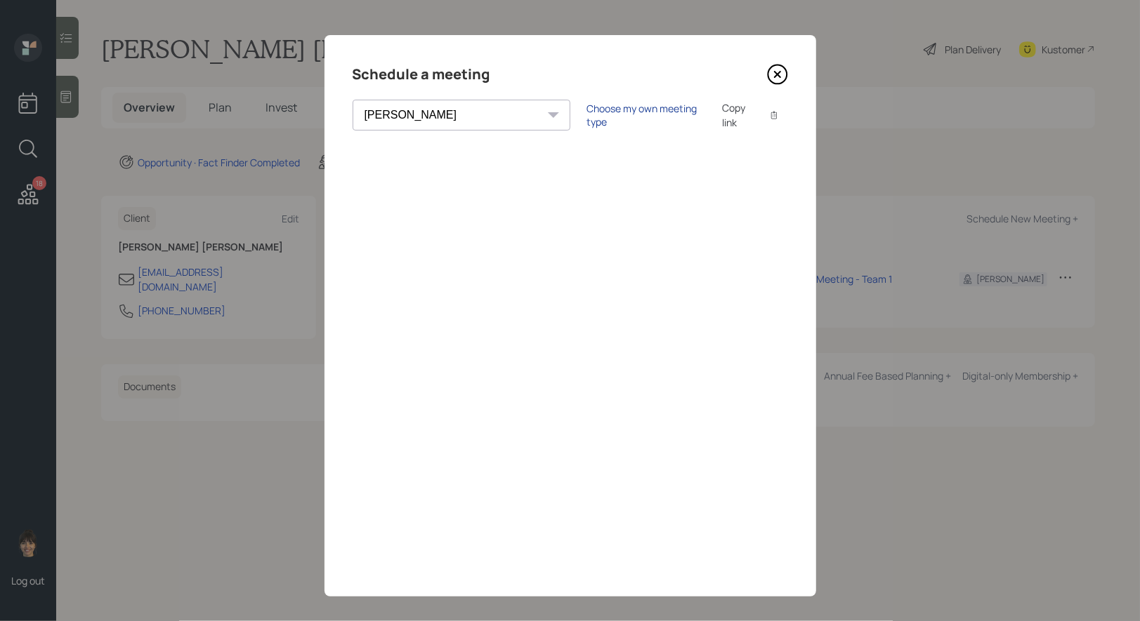
click at [587, 117] on div "Choose my own meeting type" at bounding box center [646, 115] width 118 height 27
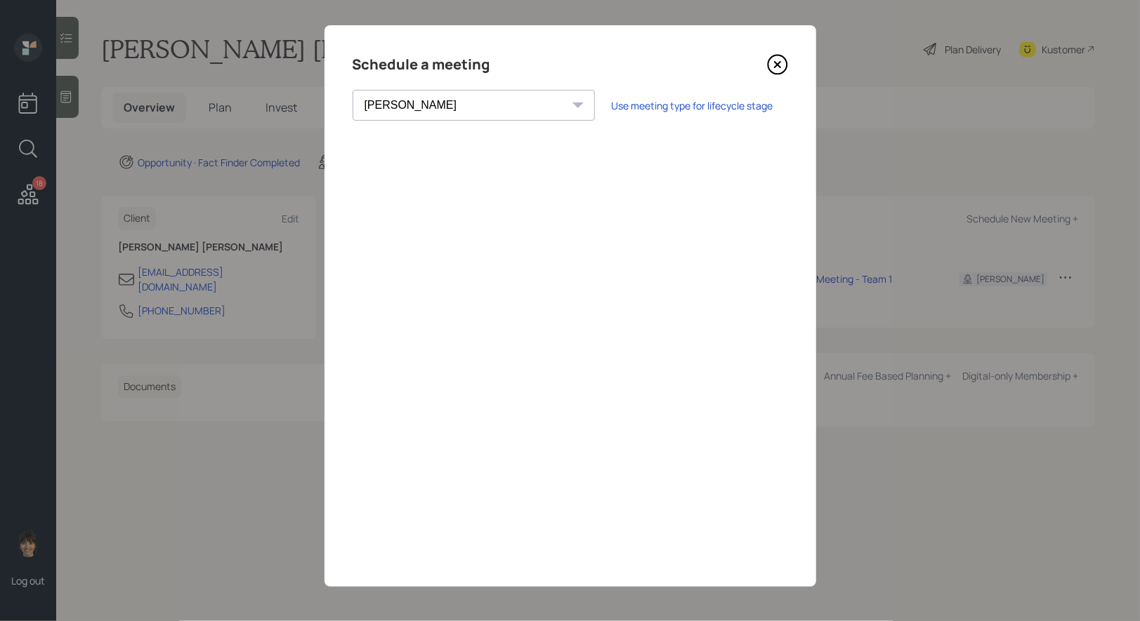
click at [779, 58] on icon at bounding box center [777, 64] width 21 height 21
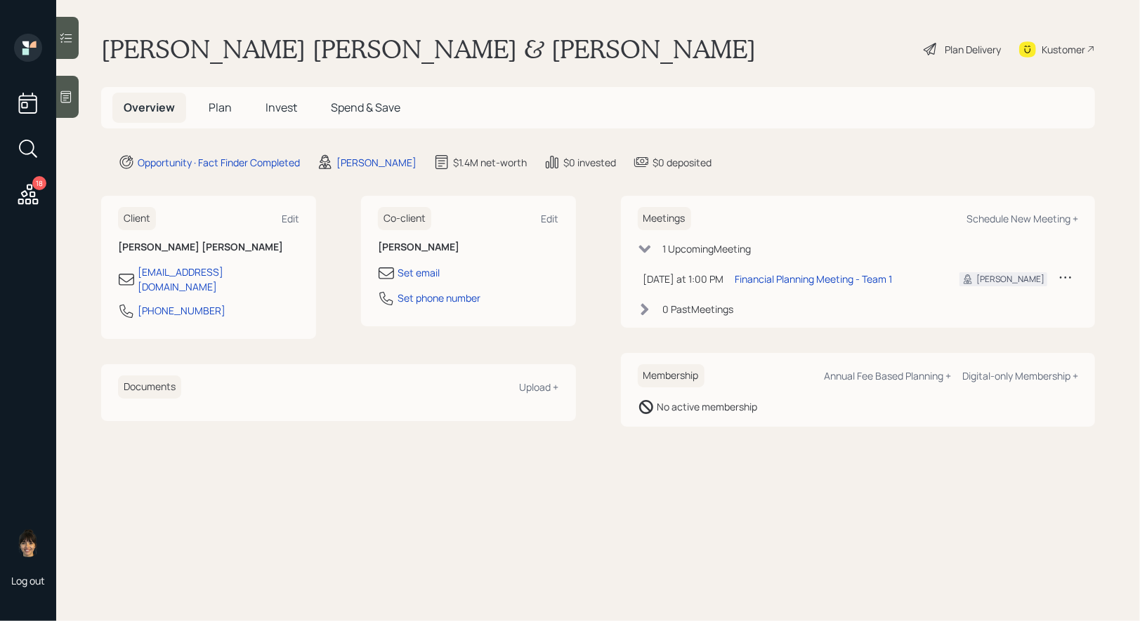
click at [226, 110] on span "Plan" at bounding box center [220, 107] width 23 height 15
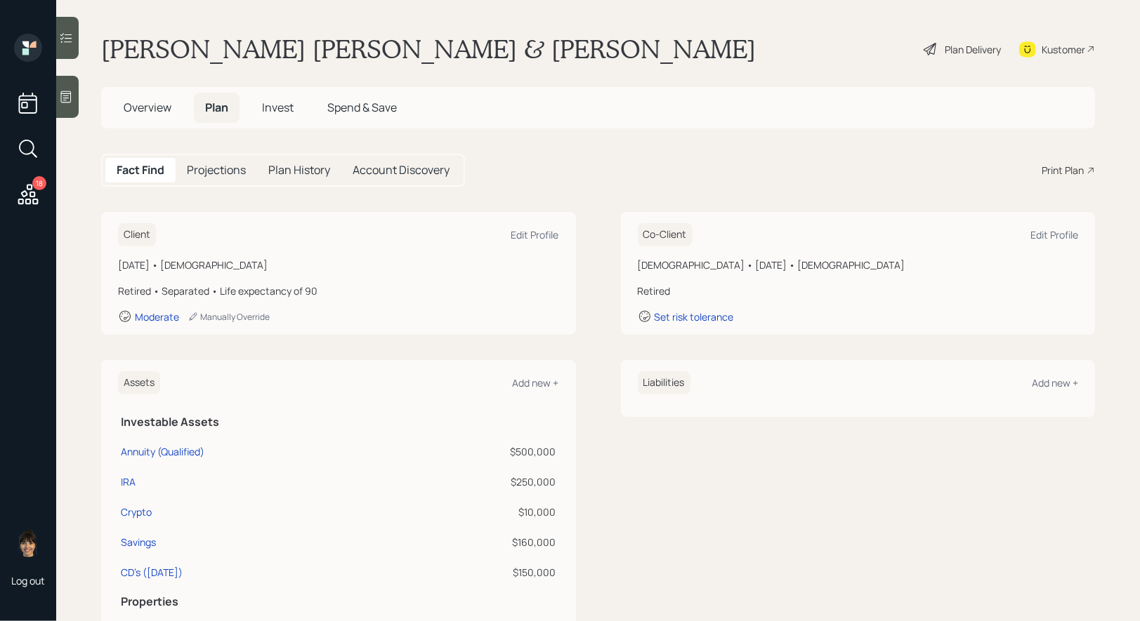
click at [1069, 167] on div "Print Plan" at bounding box center [1062, 170] width 42 height 15
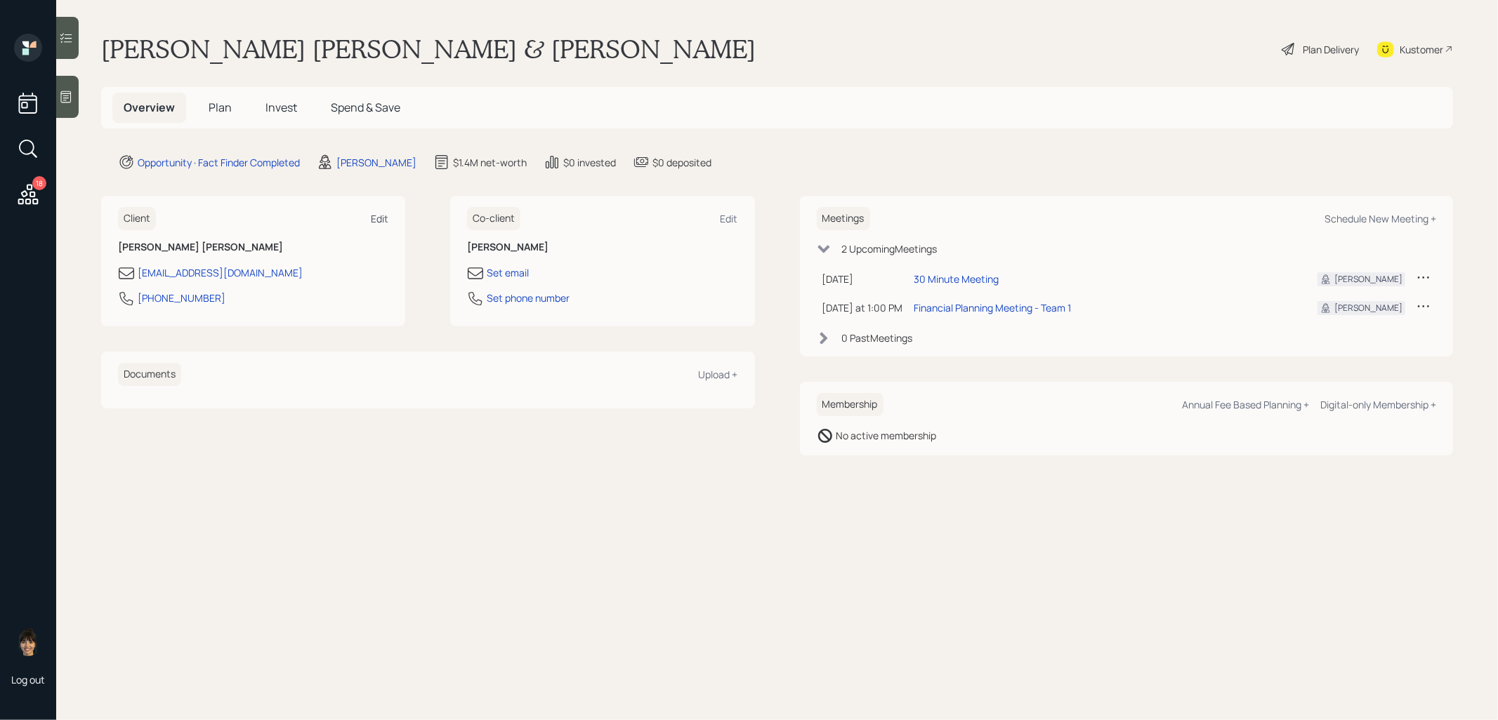
click at [381, 216] on div "Edit" at bounding box center [380, 218] width 18 height 13
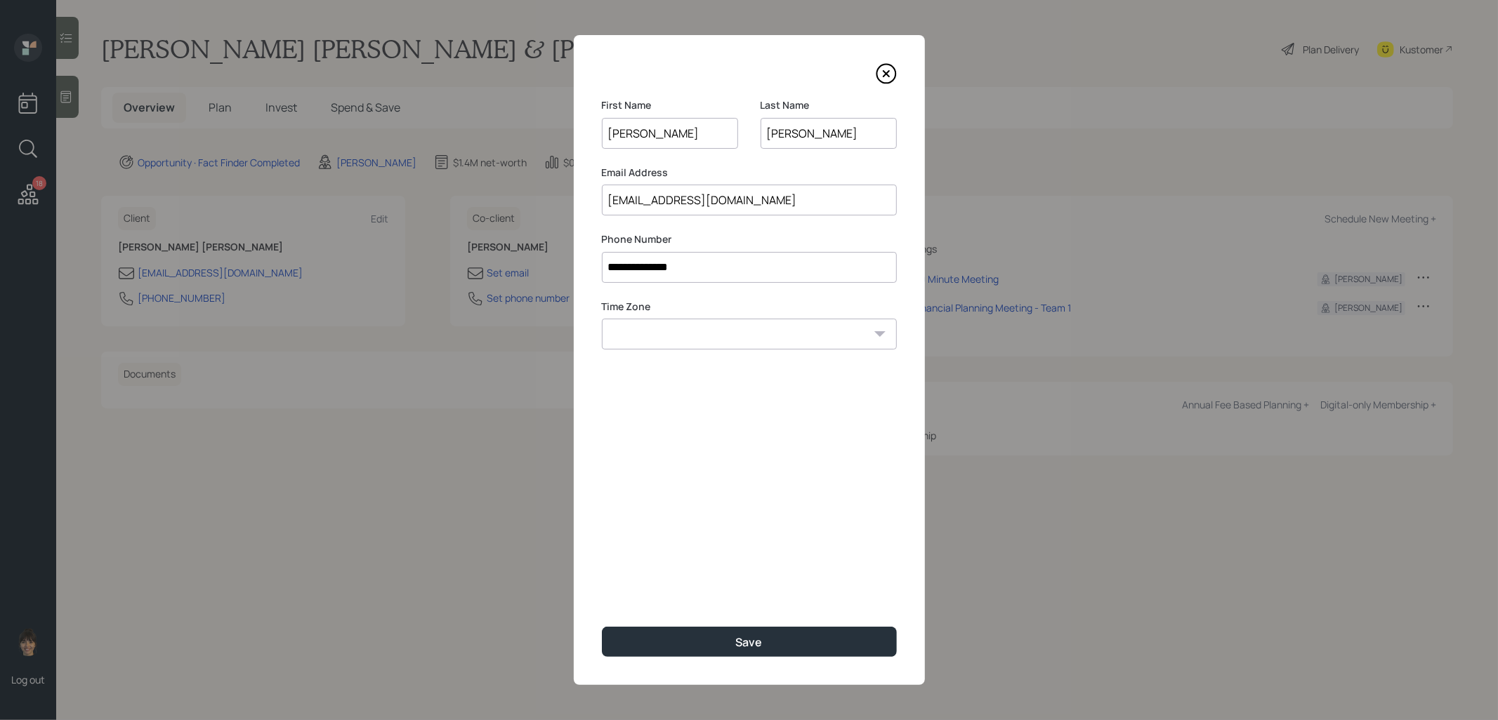
click at [640, 130] on input "[PERSON_NAME]" at bounding box center [670, 133] width 136 height 31
type input "Scott"
click at [686, 543] on div "**********" at bounding box center [749, 360] width 351 height 650
click at [730, 338] on select "Eastern Standard Time Central Standard Time Mountain Standard Time Pacific Stan…" at bounding box center [749, 334] width 295 height 31
select select "America/Denver"
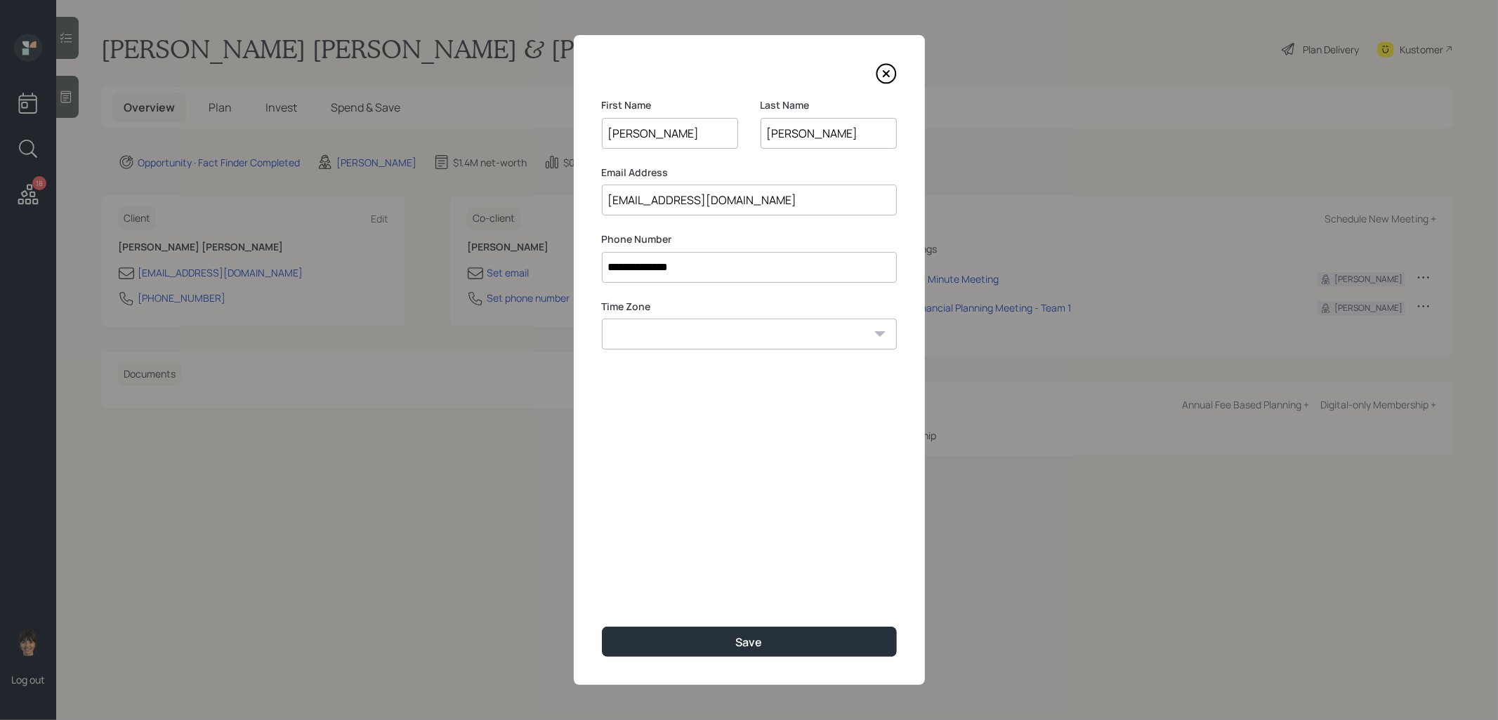
click at [602, 319] on select "Eastern Standard Time Central Standard Time Mountain Standard Time Pacific Stan…" at bounding box center [749, 334] width 295 height 31
click at [656, 637] on button "Save" at bounding box center [749, 642] width 295 height 30
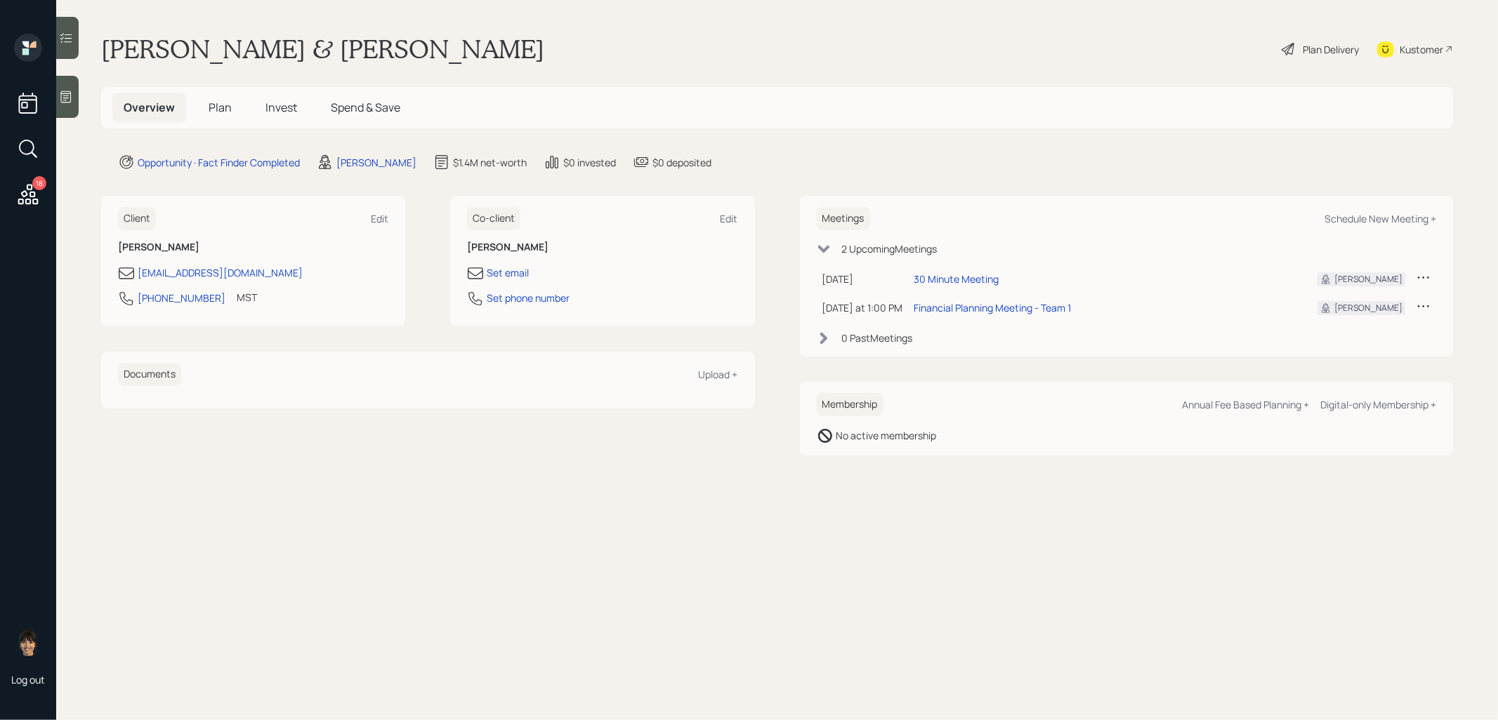
click at [227, 103] on span "Plan" at bounding box center [220, 107] width 23 height 15
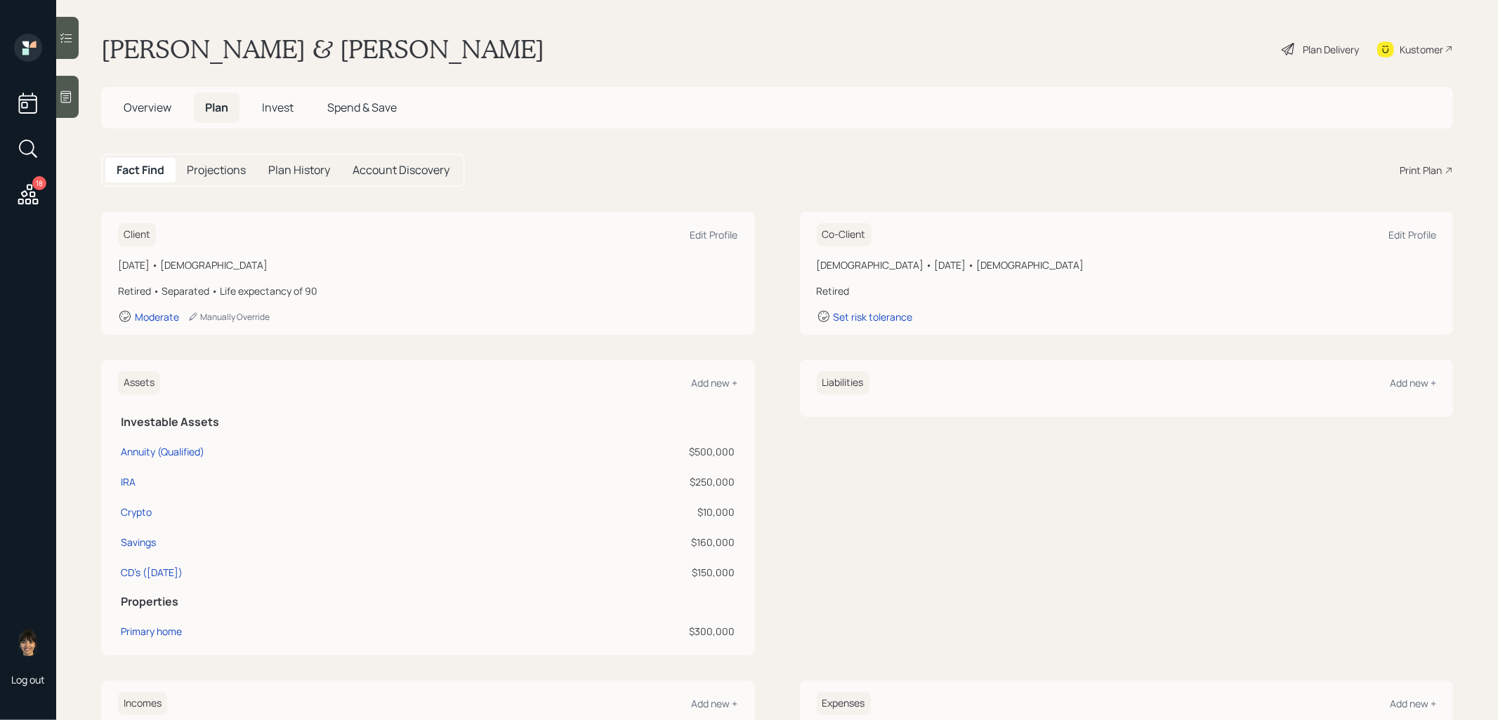
click at [1417, 168] on div "Print Plan" at bounding box center [1420, 170] width 42 height 15
